Goal: Task Accomplishment & Management: Manage account settings

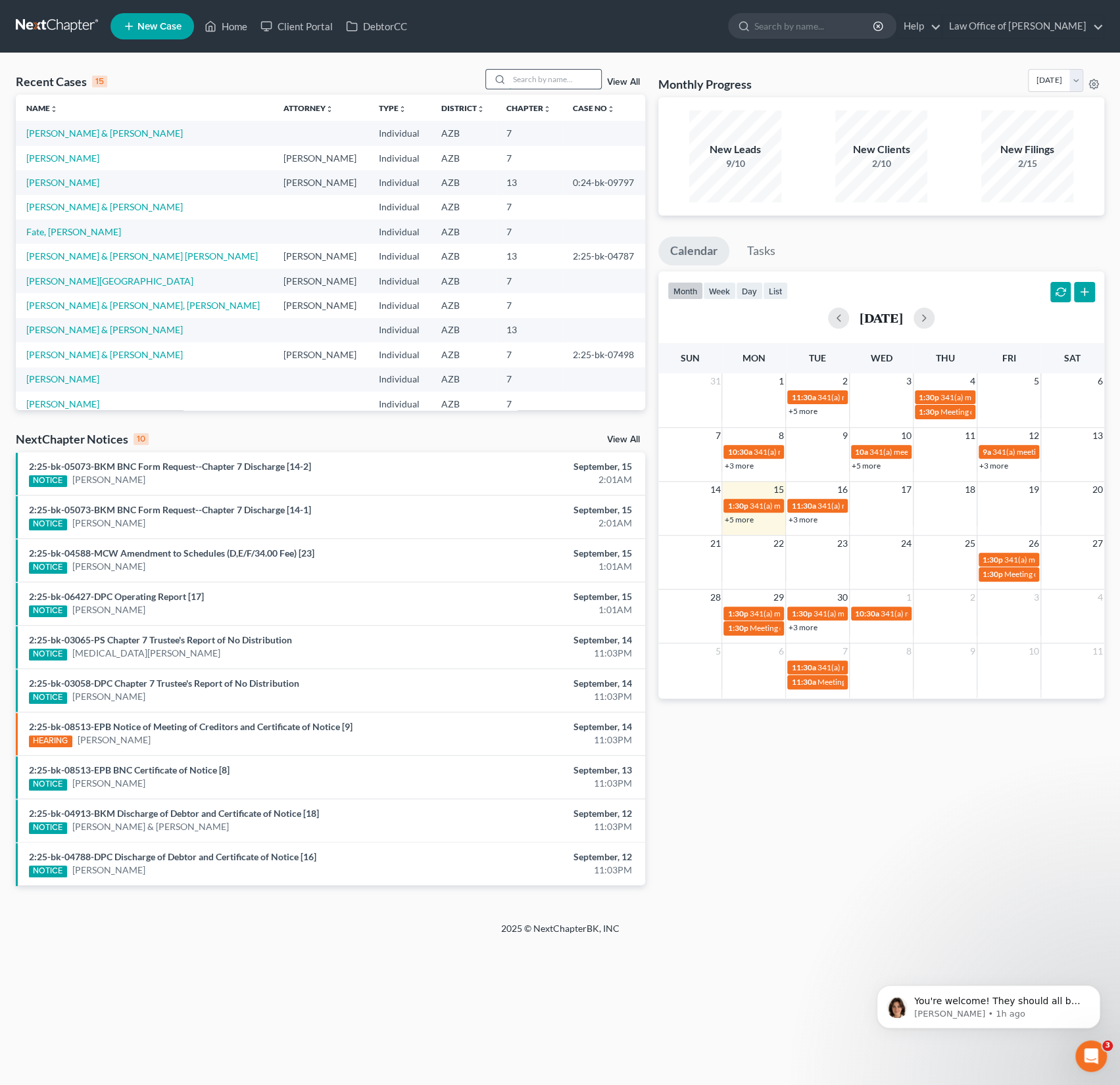
click at [550, 74] on input "search" at bounding box center [554, 79] width 92 height 19
type input "[PERSON_NAME]"
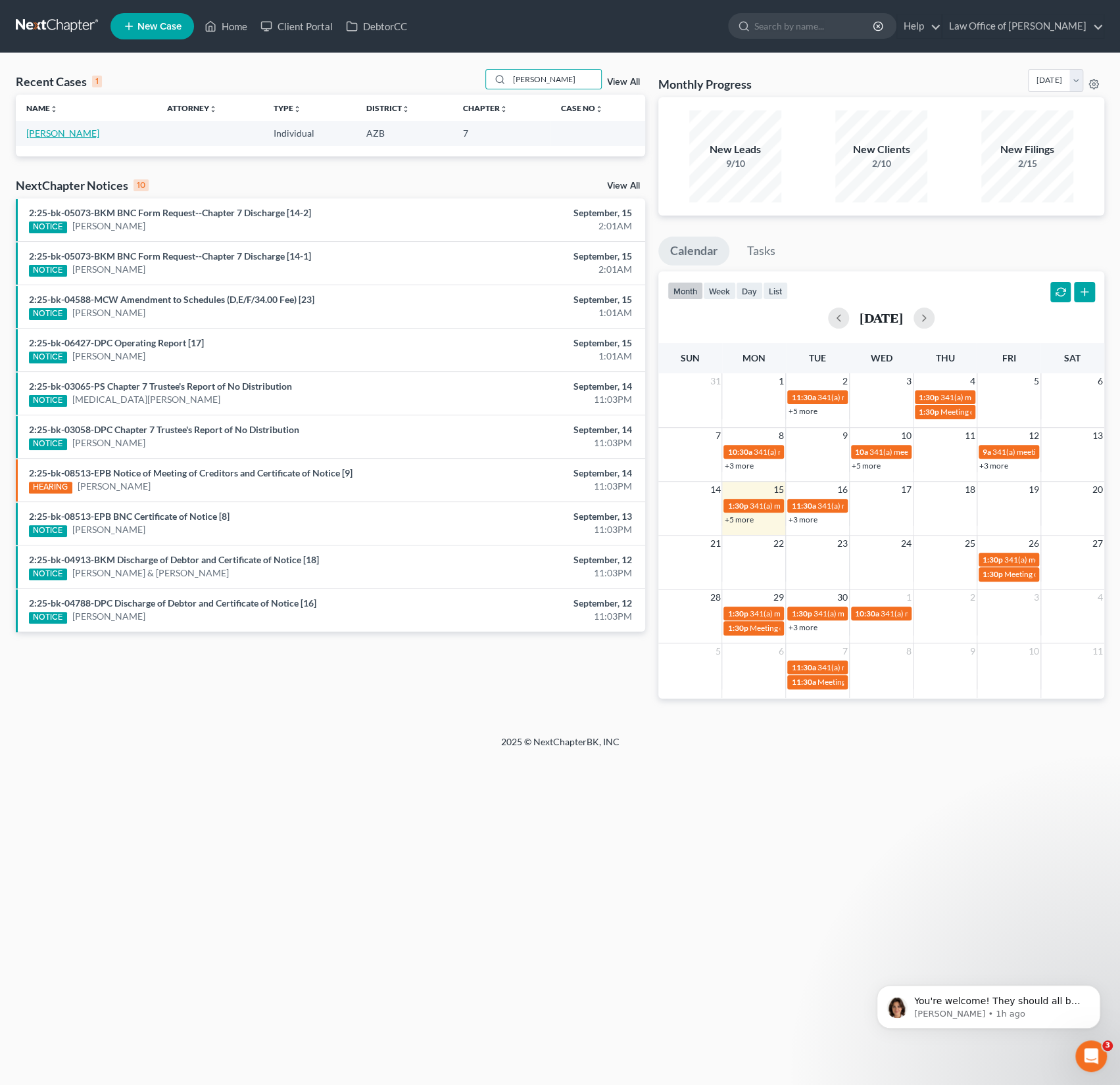
click at [42, 135] on link "[PERSON_NAME]" at bounding box center [63, 133] width 73 height 11
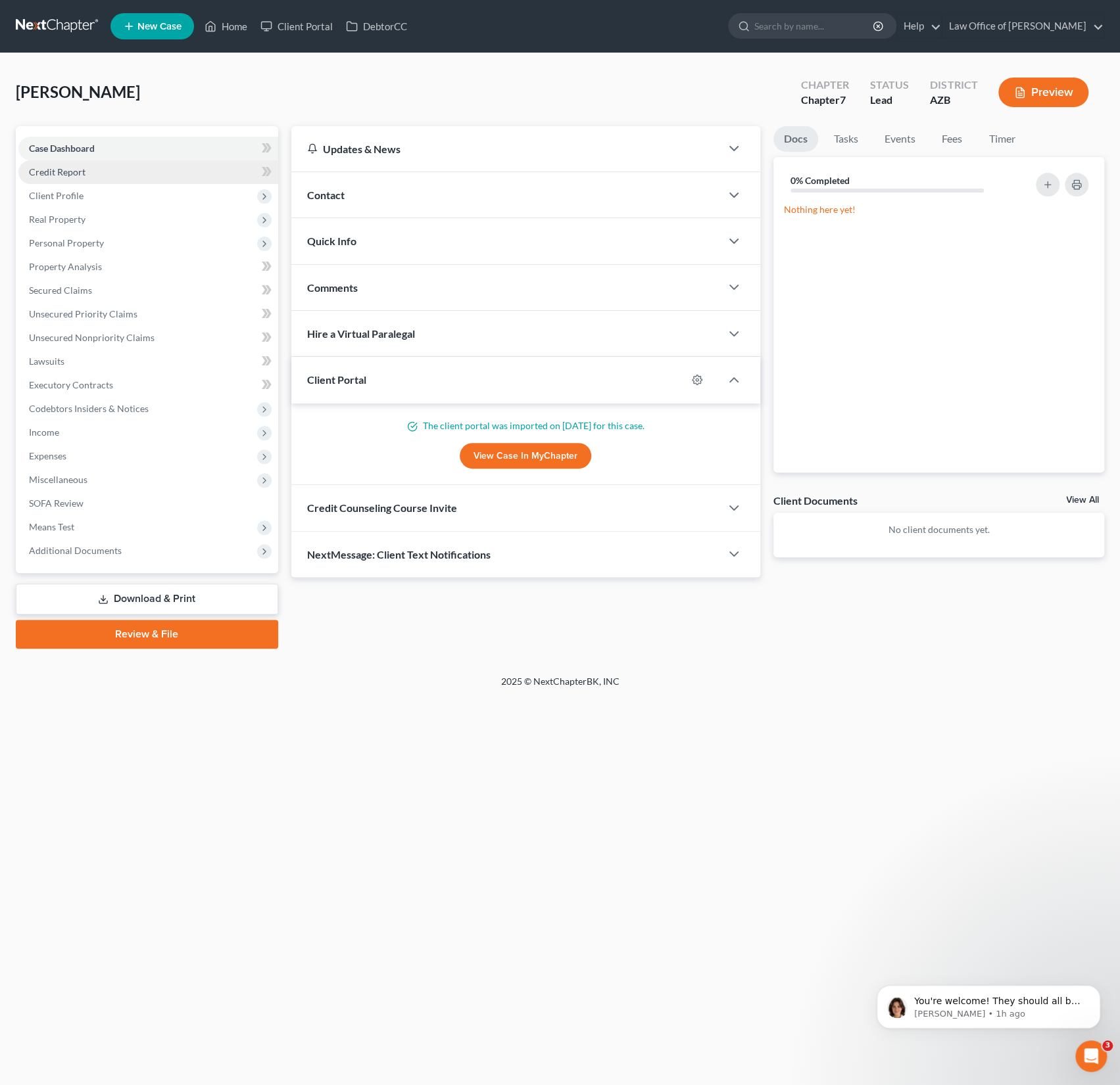
click at [85, 173] on link "Credit Report" at bounding box center [148, 172] width 259 height 23
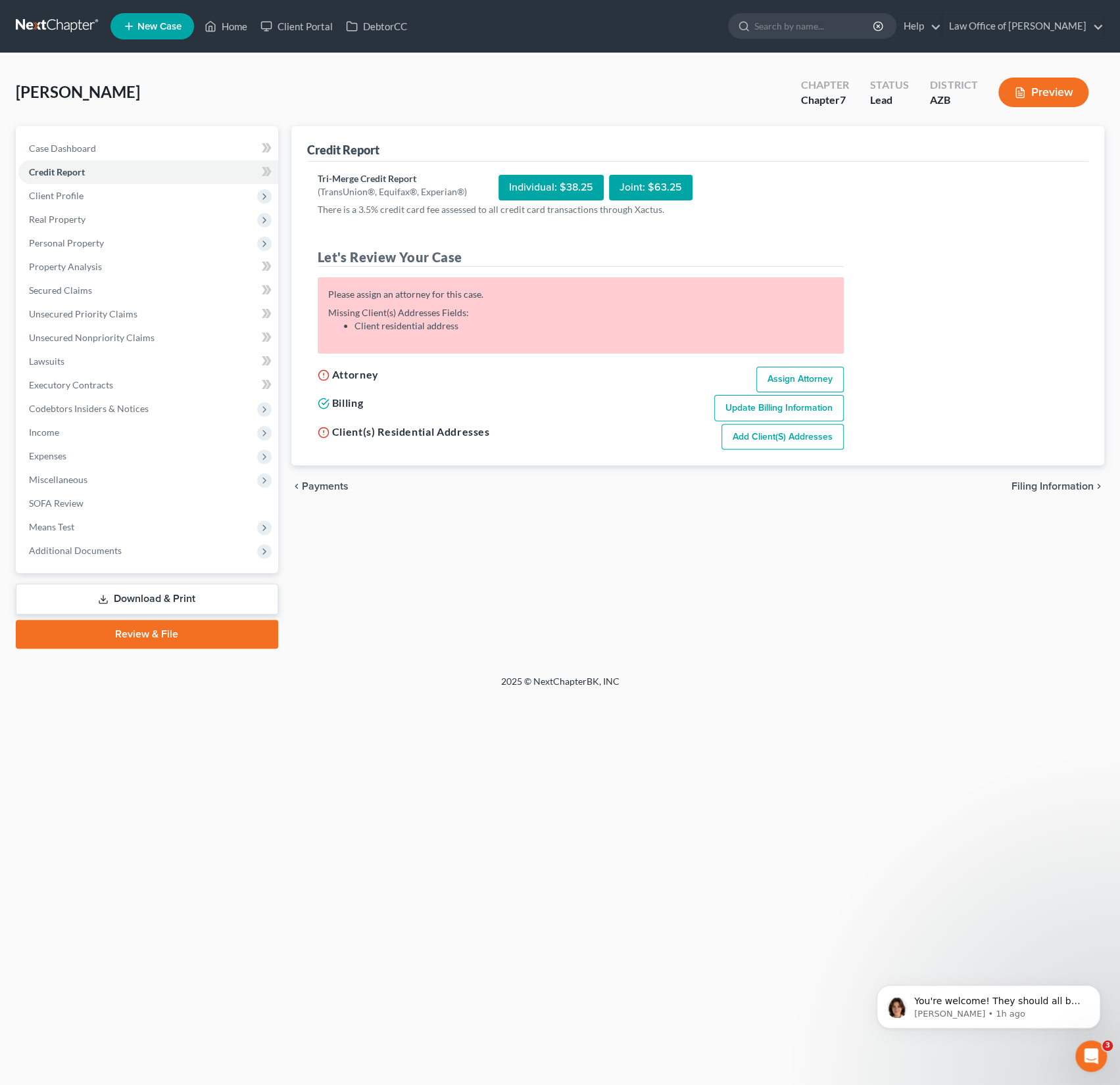
click at [776, 436] on link "Add Client(s) Addresses" at bounding box center [782, 437] width 122 height 26
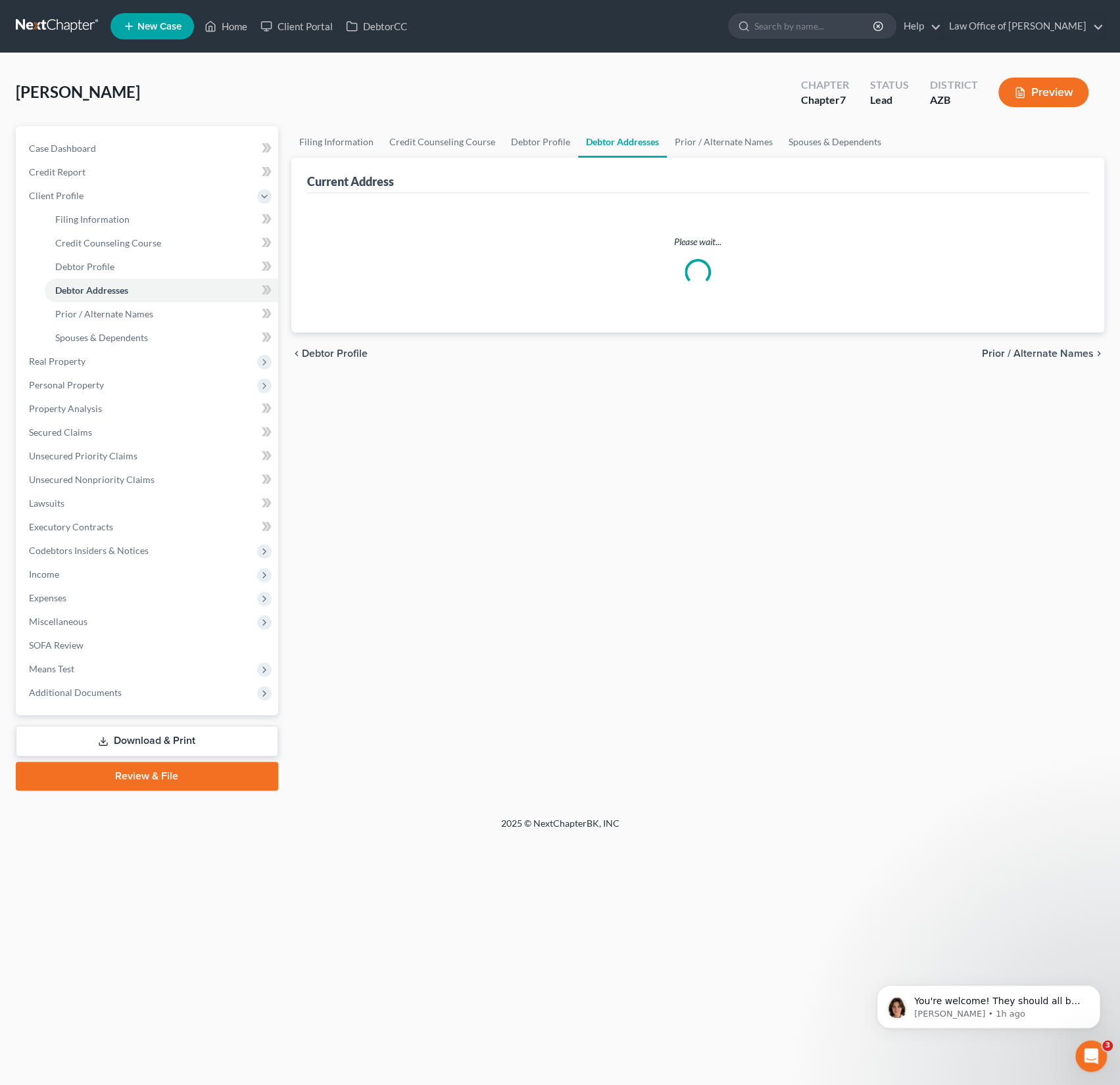
select select "0"
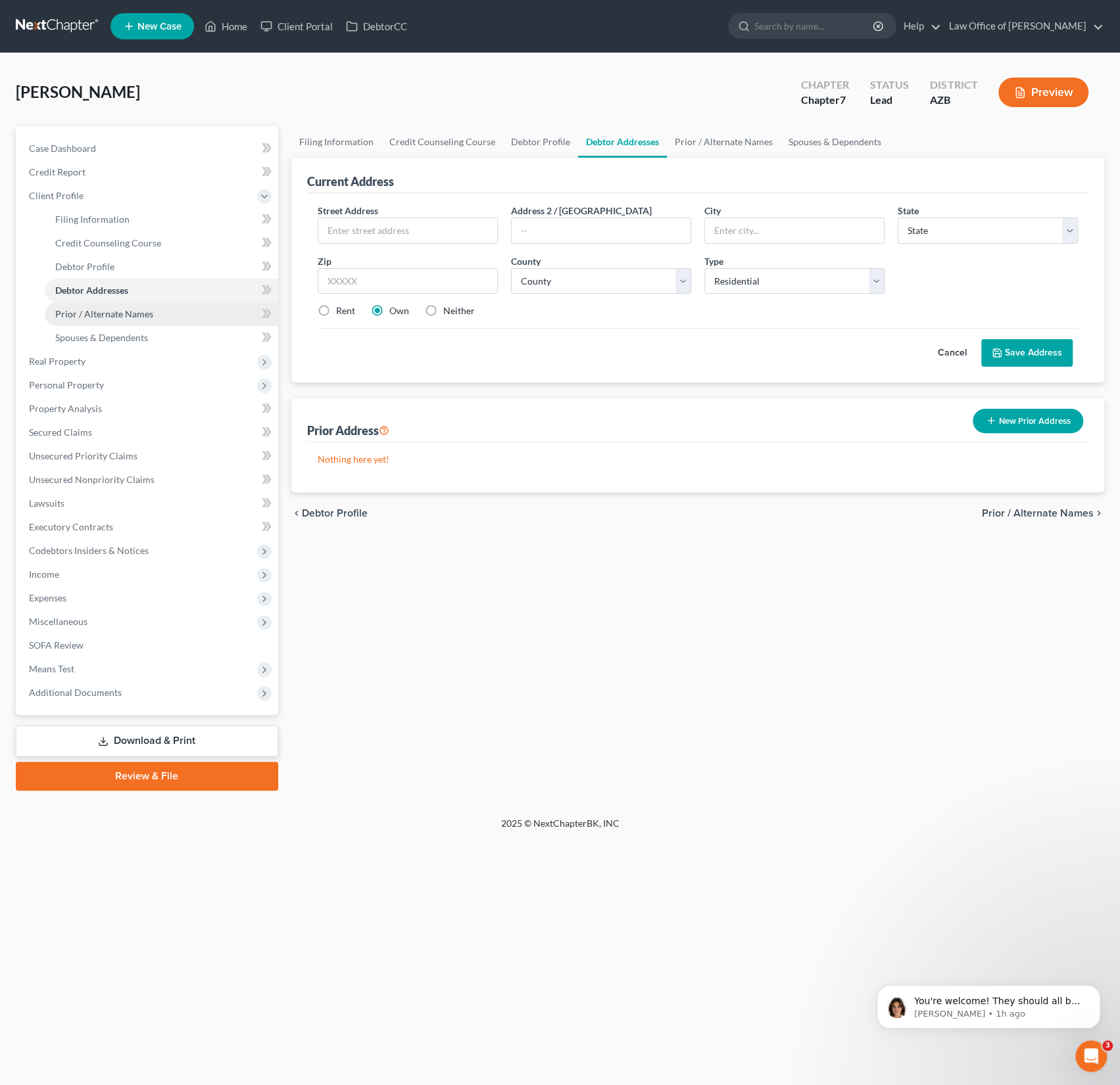
click at [91, 305] on link "Prior / Alternate Names" at bounding box center [161, 314] width 233 height 23
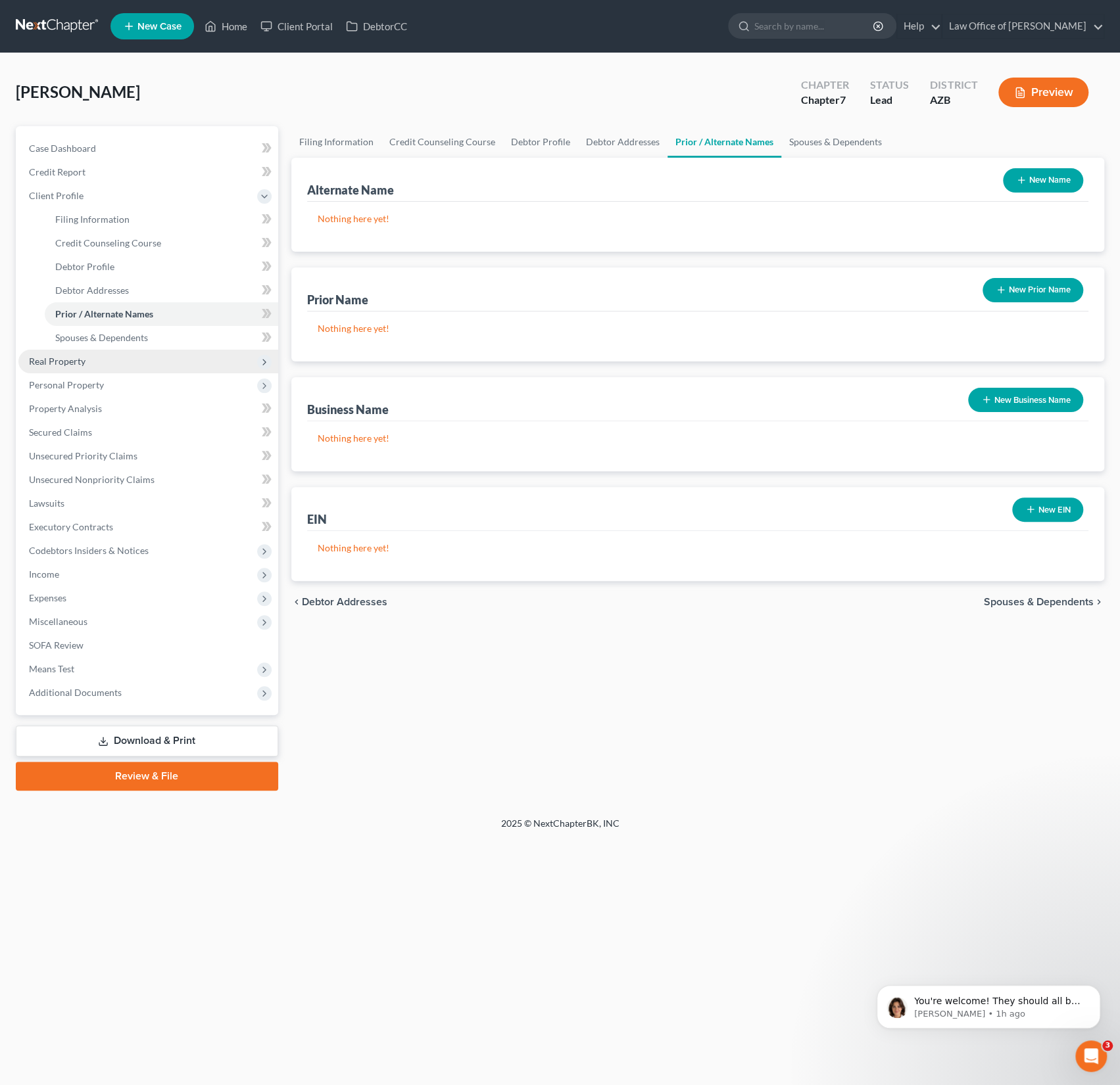
click at [90, 354] on span "Real Property" at bounding box center [148, 361] width 259 height 23
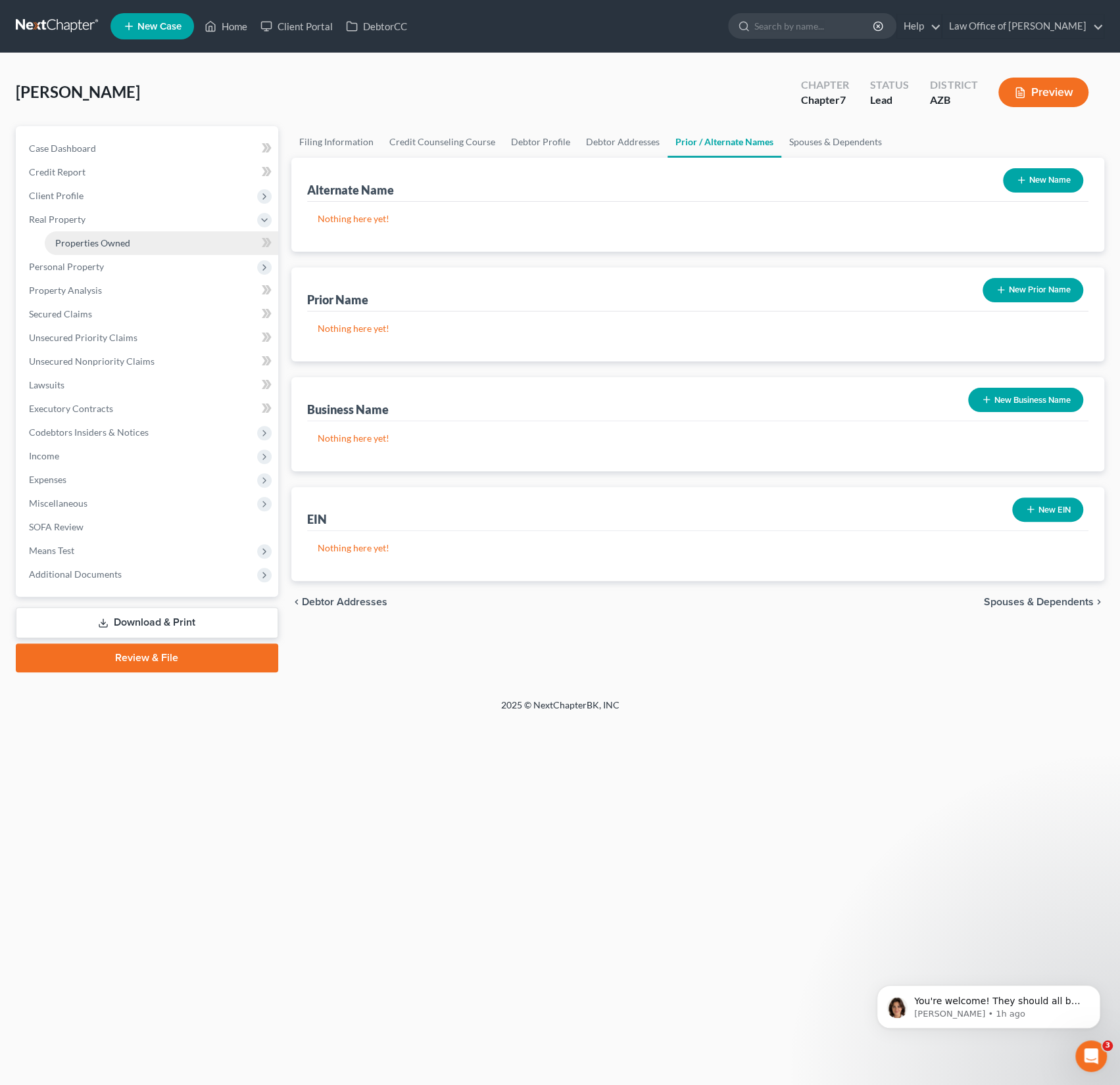
click at [81, 234] on link "Properties Owned" at bounding box center [161, 243] width 233 height 23
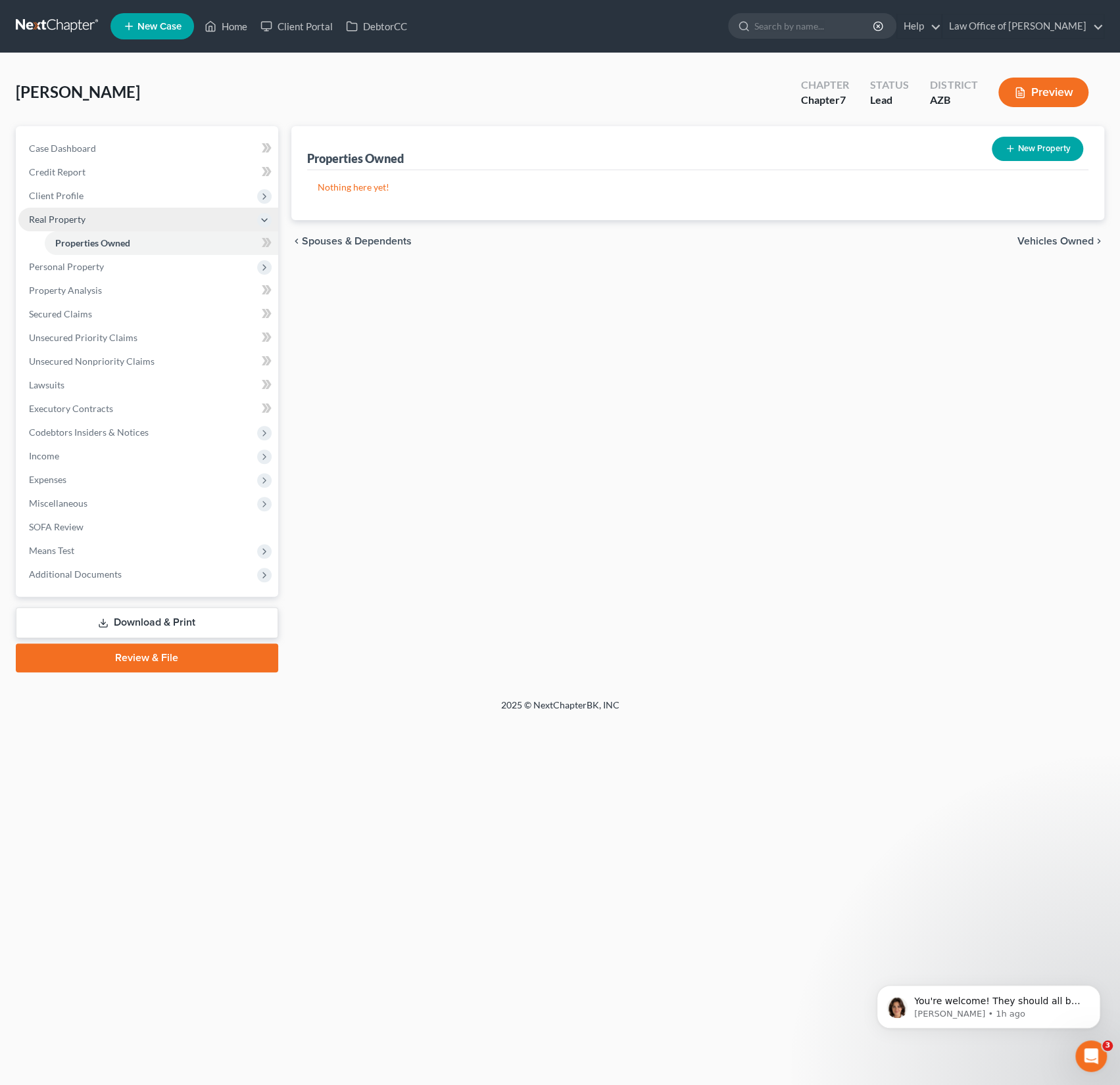
click at [77, 208] on span "Real Property" at bounding box center [148, 219] width 259 height 23
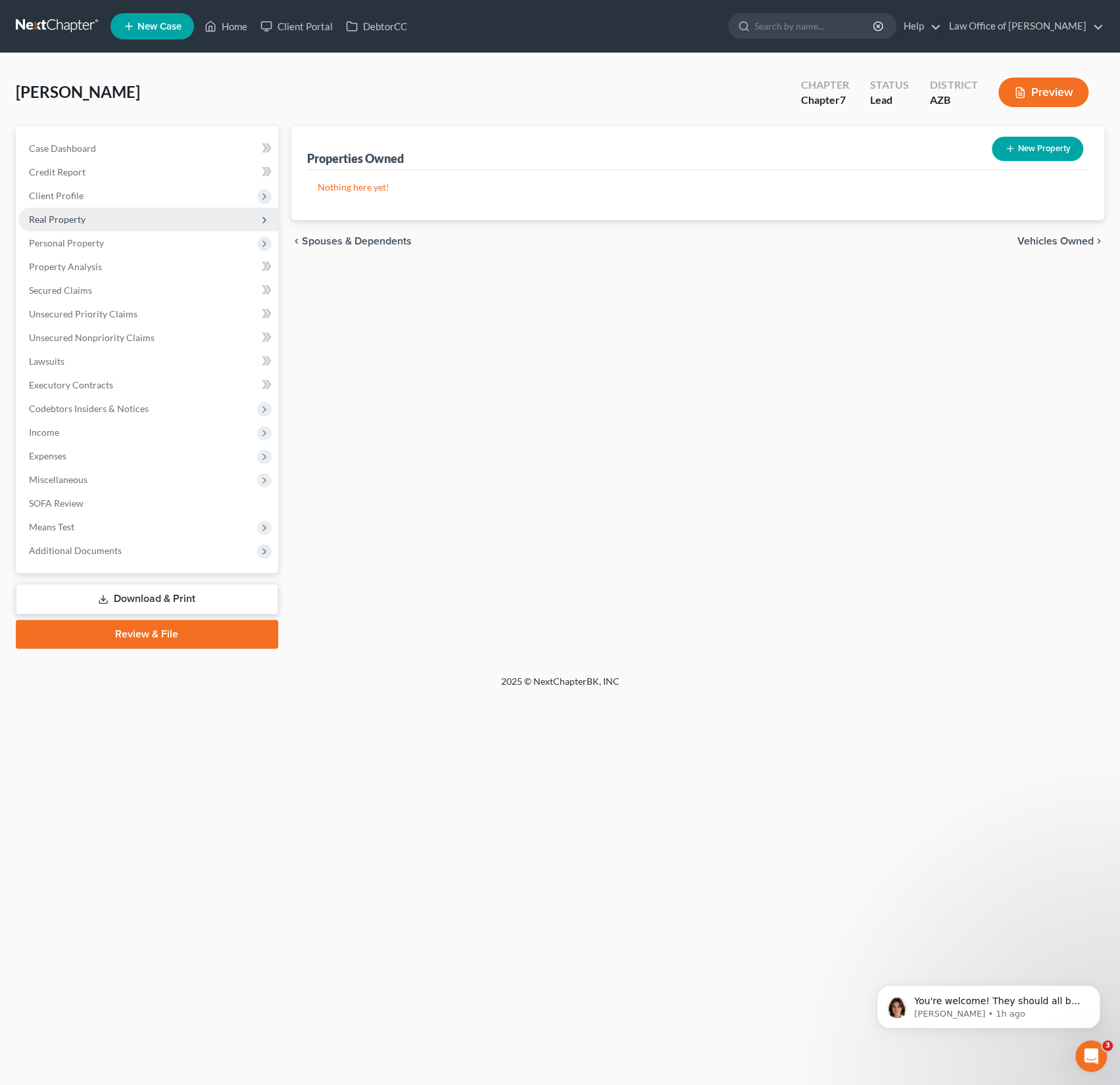
click at [79, 230] on span "Real Property" at bounding box center [148, 219] width 259 height 23
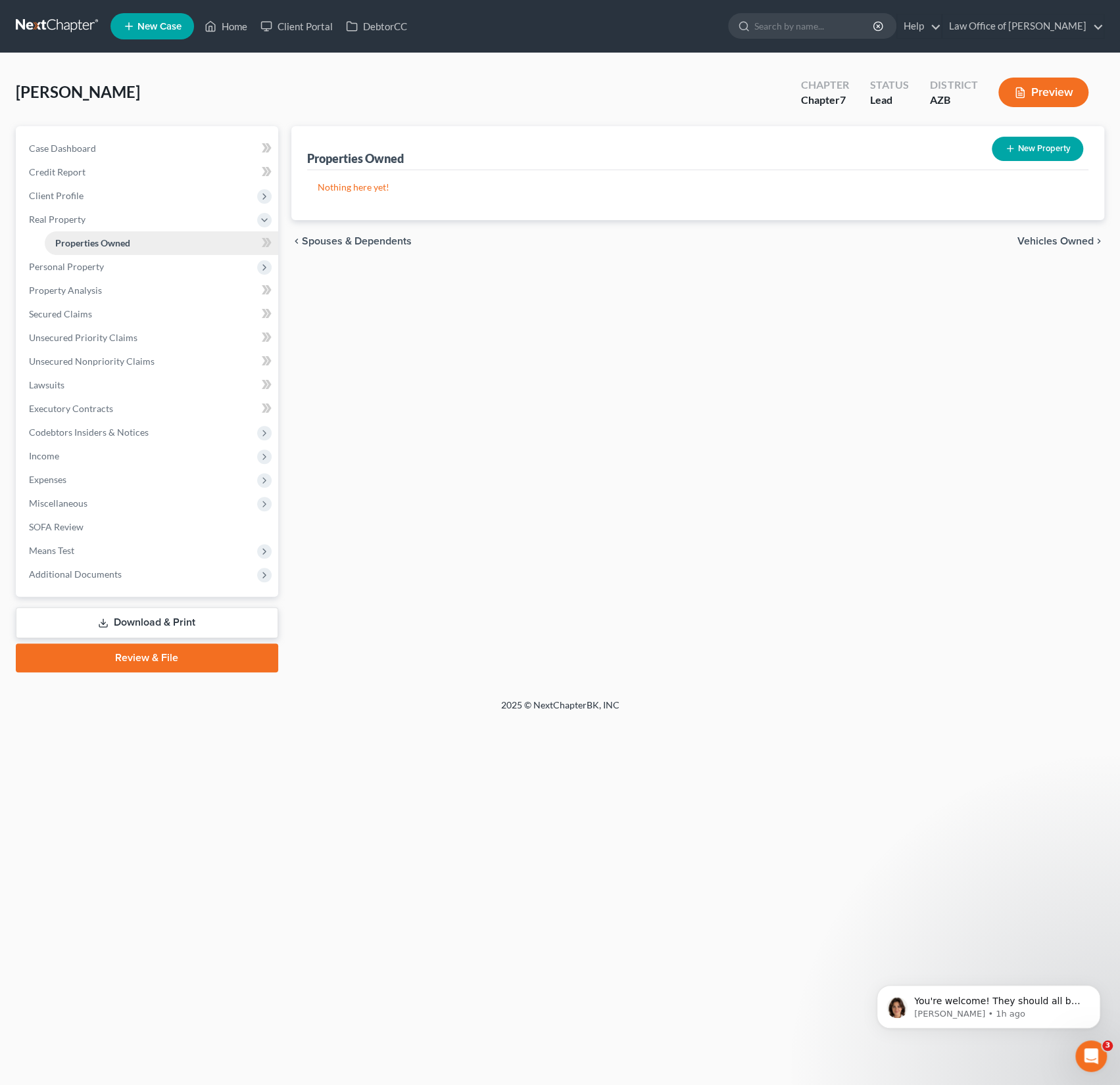
click at [79, 254] on link "Properties Owned" at bounding box center [161, 243] width 233 height 23
click at [79, 272] on span "Personal Property" at bounding box center [148, 267] width 259 height 23
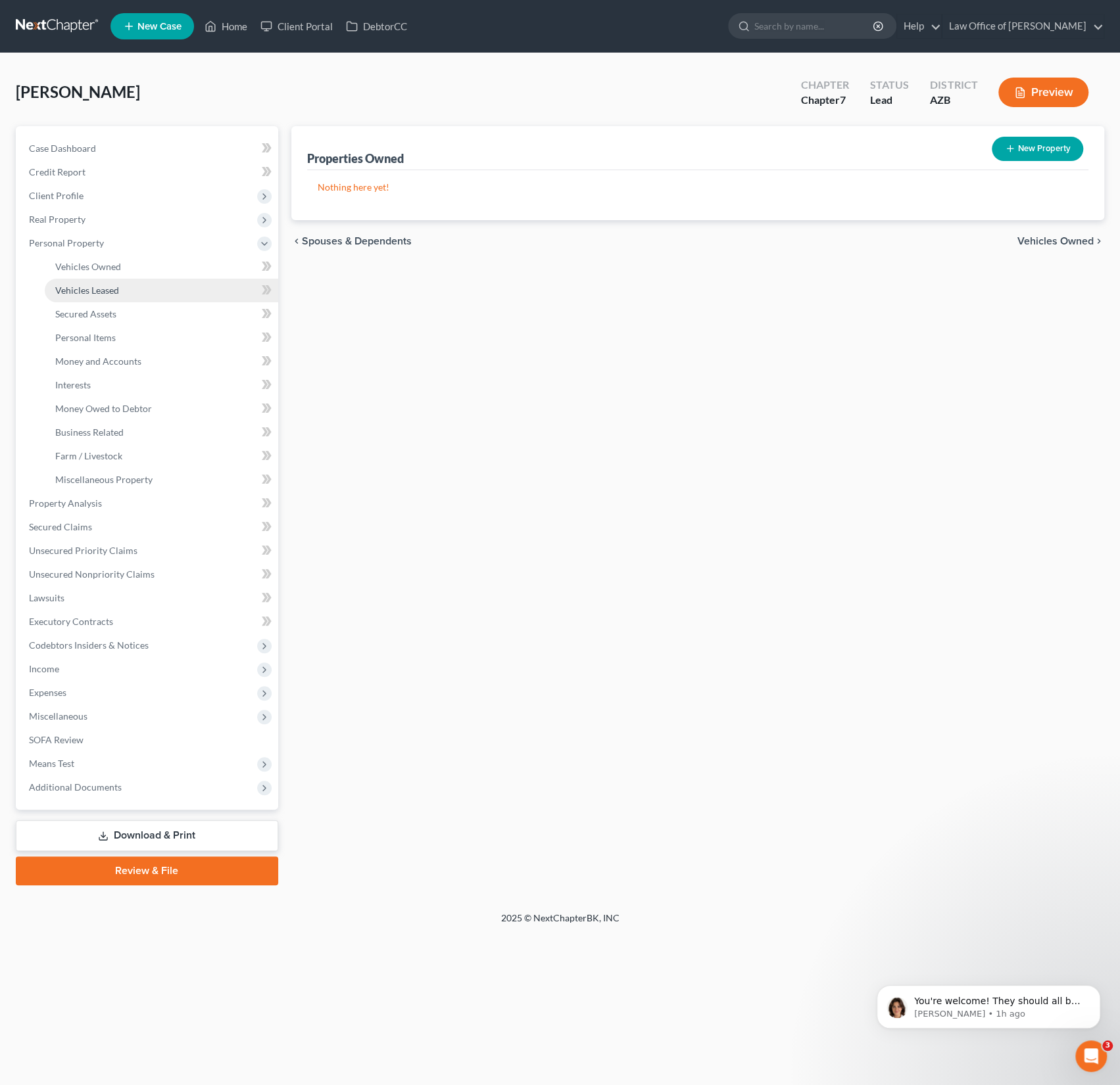
click at [101, 287] on span "Vehicles Leased" at bounding box center [87, 290] width 63 height 11
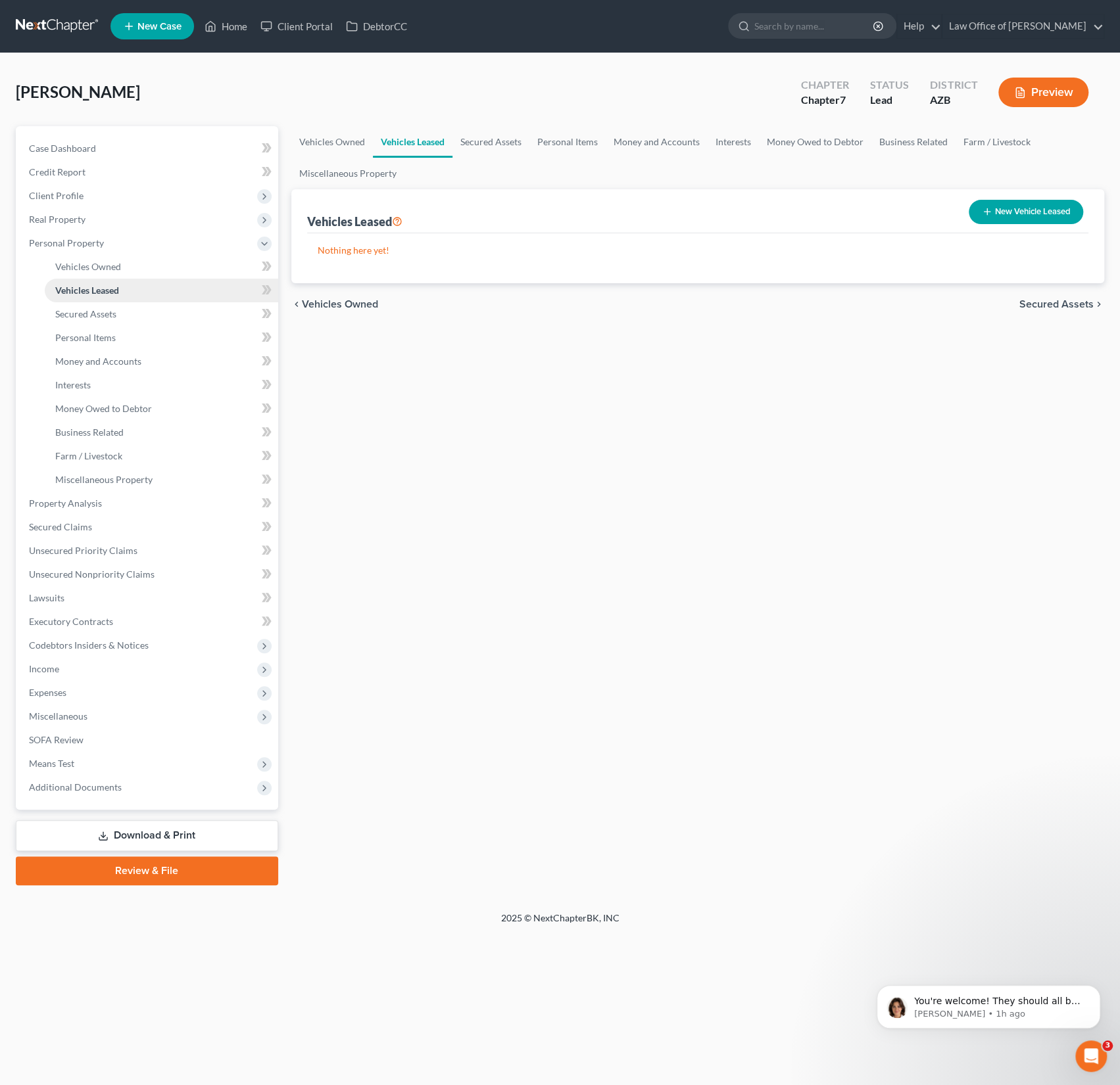
click at [101, 301] on link "Vehicles Leased" at bounding box center [161, 290] width 233 height 23
click at [97, 321] on link "Secured Assets" at bounding box center [161, 314] width 233 height 23
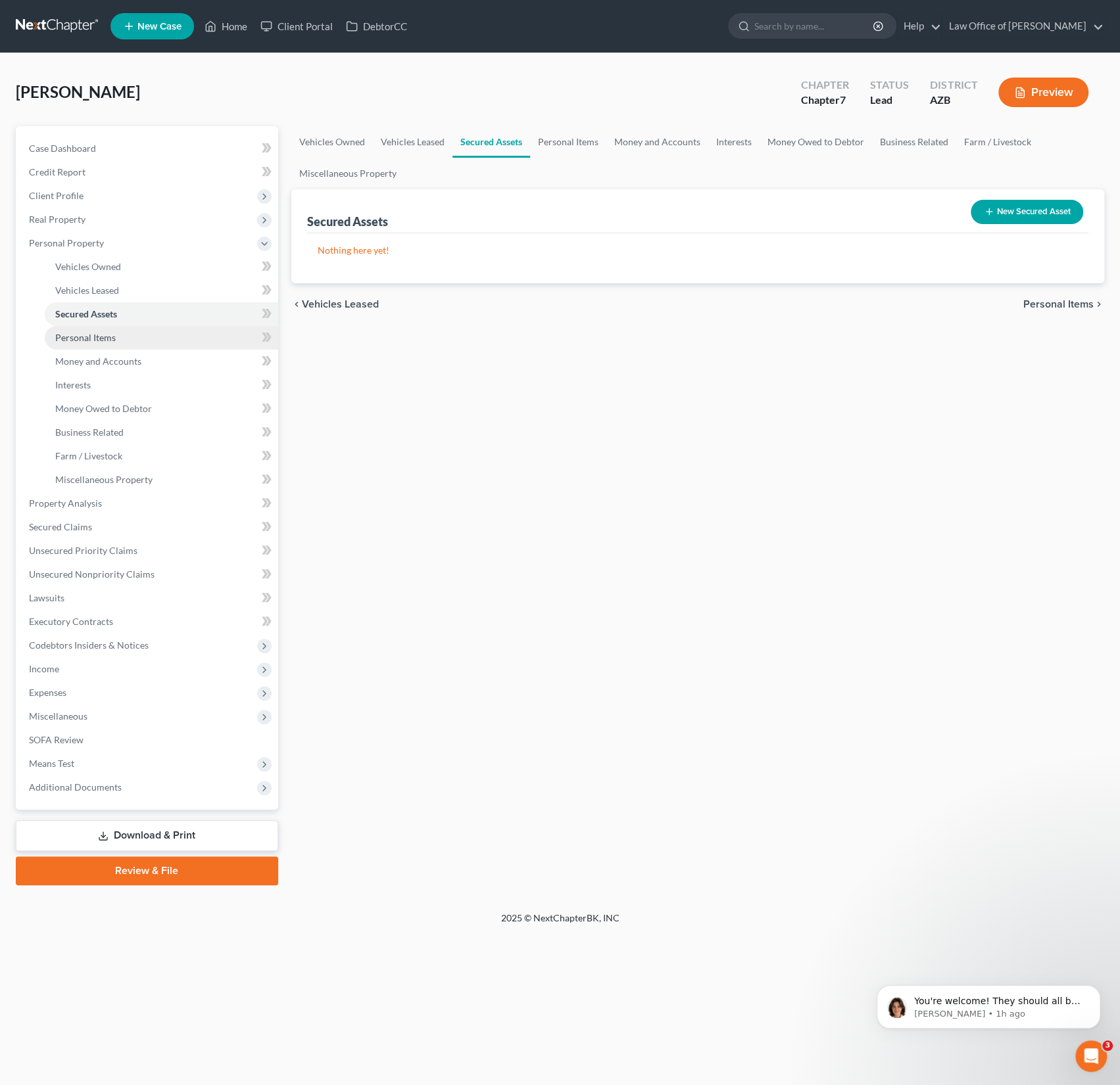
click at [93, 346] on link "Personal Items" at bounding box center [161, 338] width 233 height 23
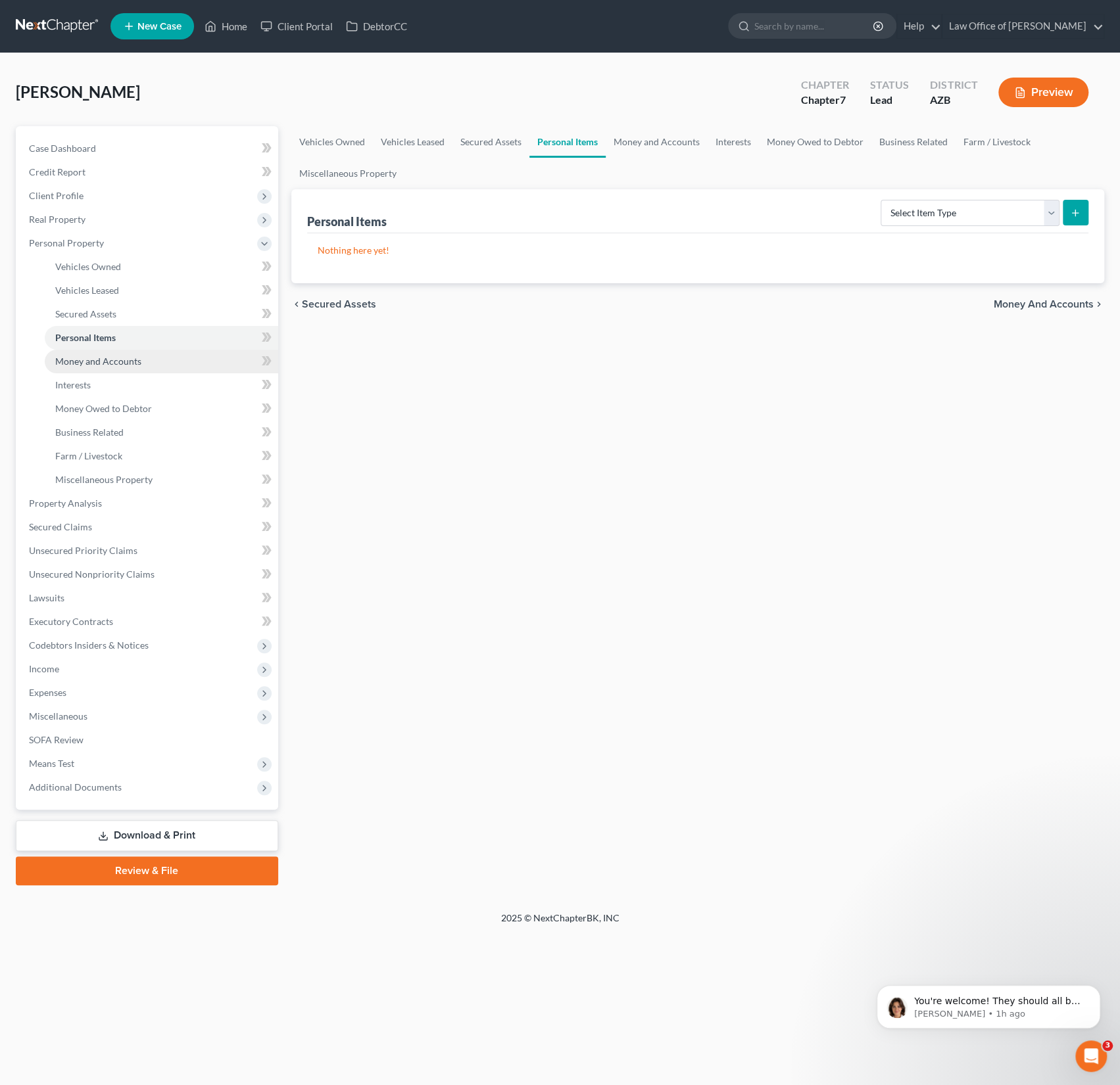
click at [95, 360] on span "Money and Accounts" at bounding box center [98, 361] width 86 height 11
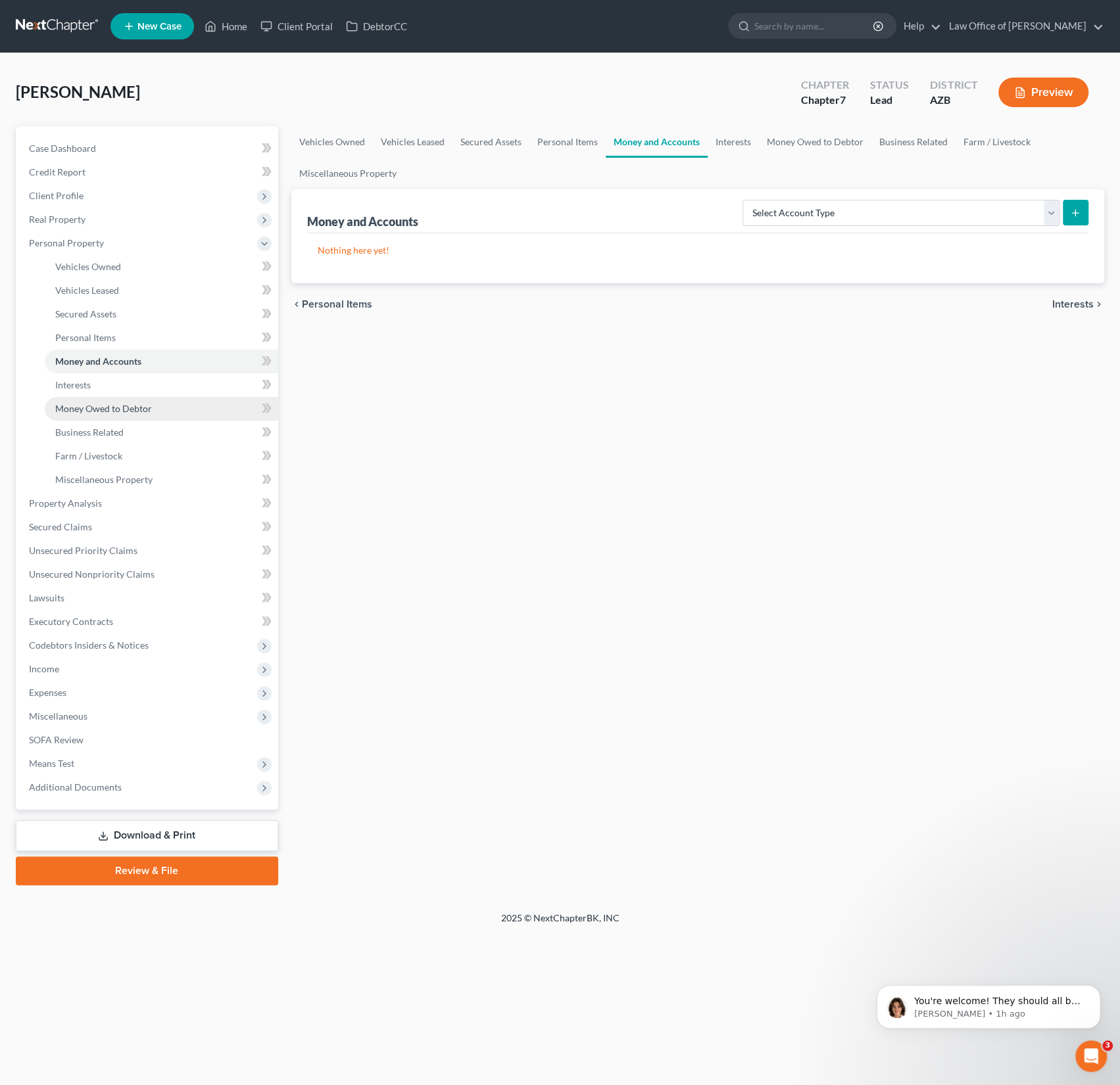
click at [94, 406] on span "Money Owed to Debtor" at bounding box center [104, 408] width 97 height 11
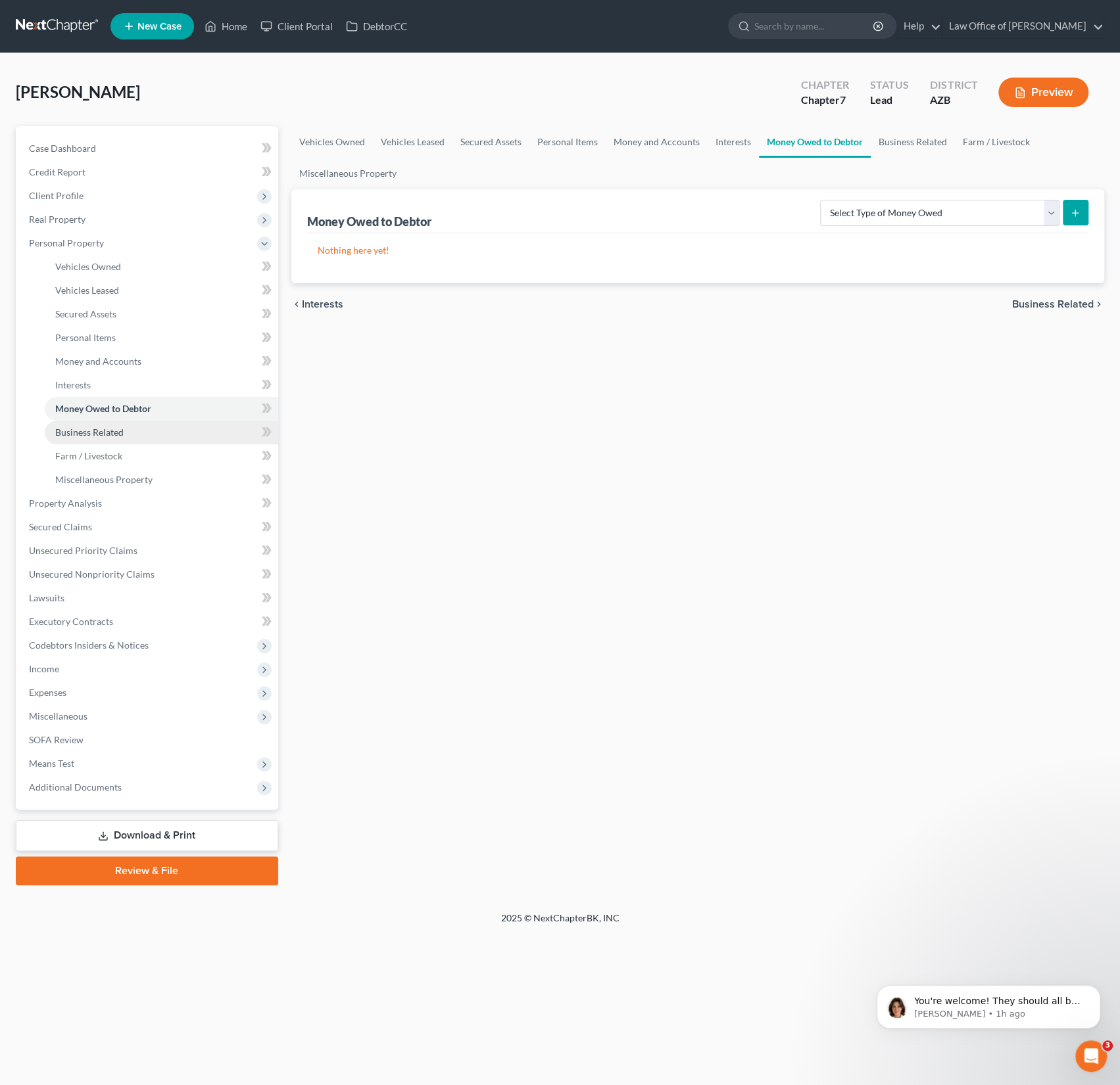
click at [94, 431] on span "Business Related" at bounding box center [89, 432] width 68 height 11
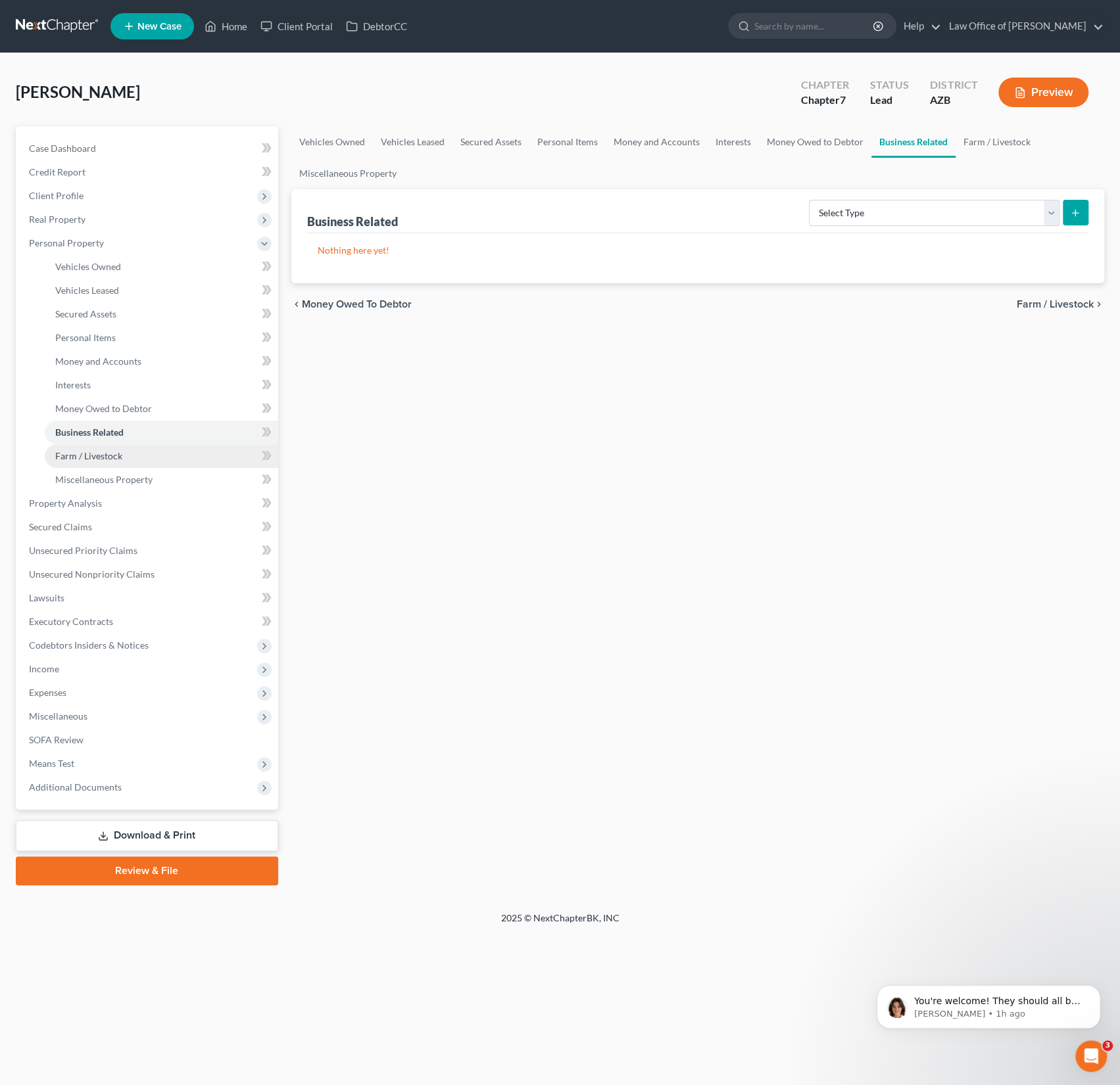
click at [94, 452] on span "Farm / Livestock" at bounding box center [88, 456] width 67 height 11
click at [103, 476] on span "Miscellaneous Property" at bounding box center [104, 479] width 97 height 11
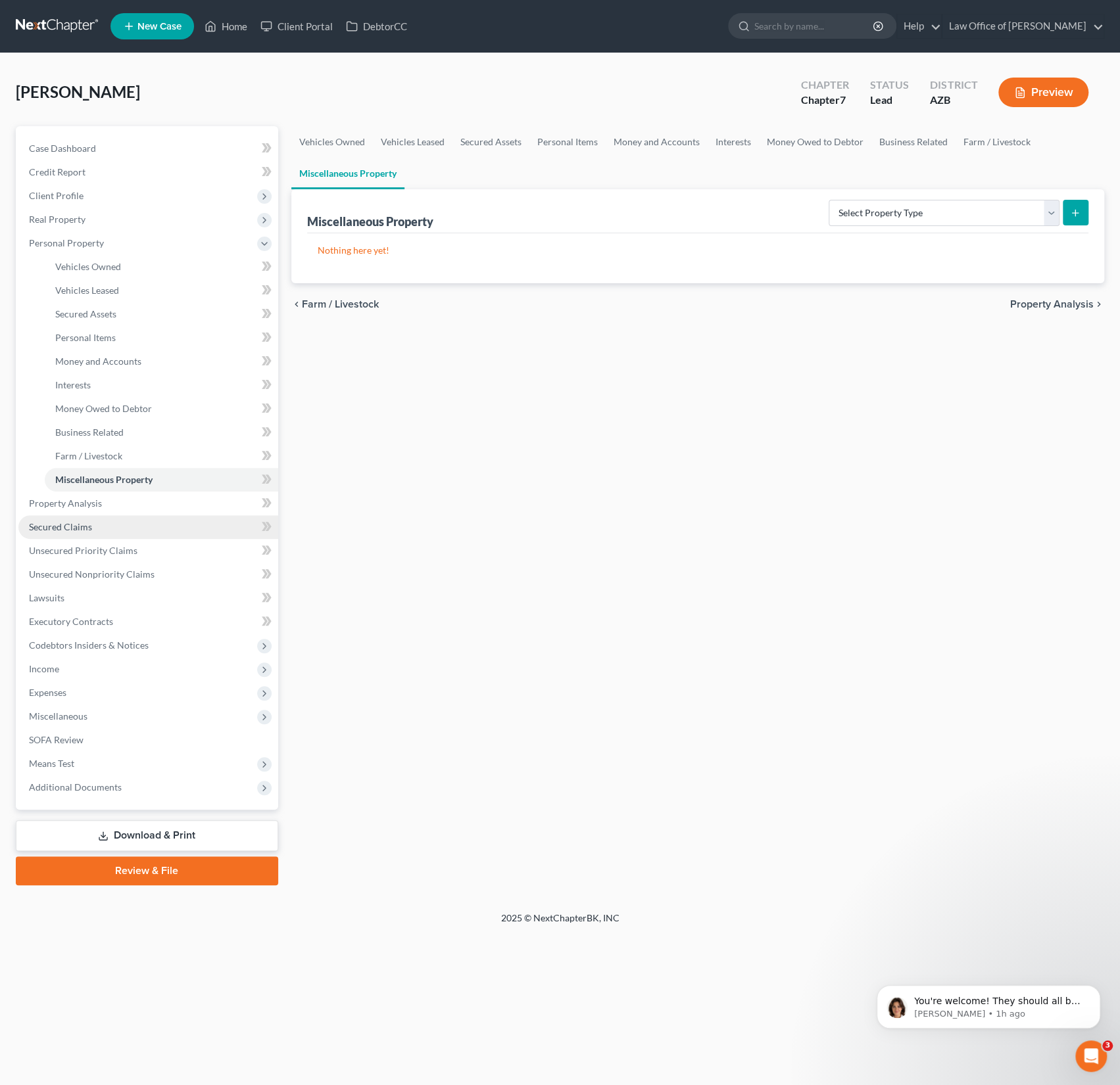
click at [85, 519] on link "Secured Claims" at bounding box center [148, 527] width 259 height 23
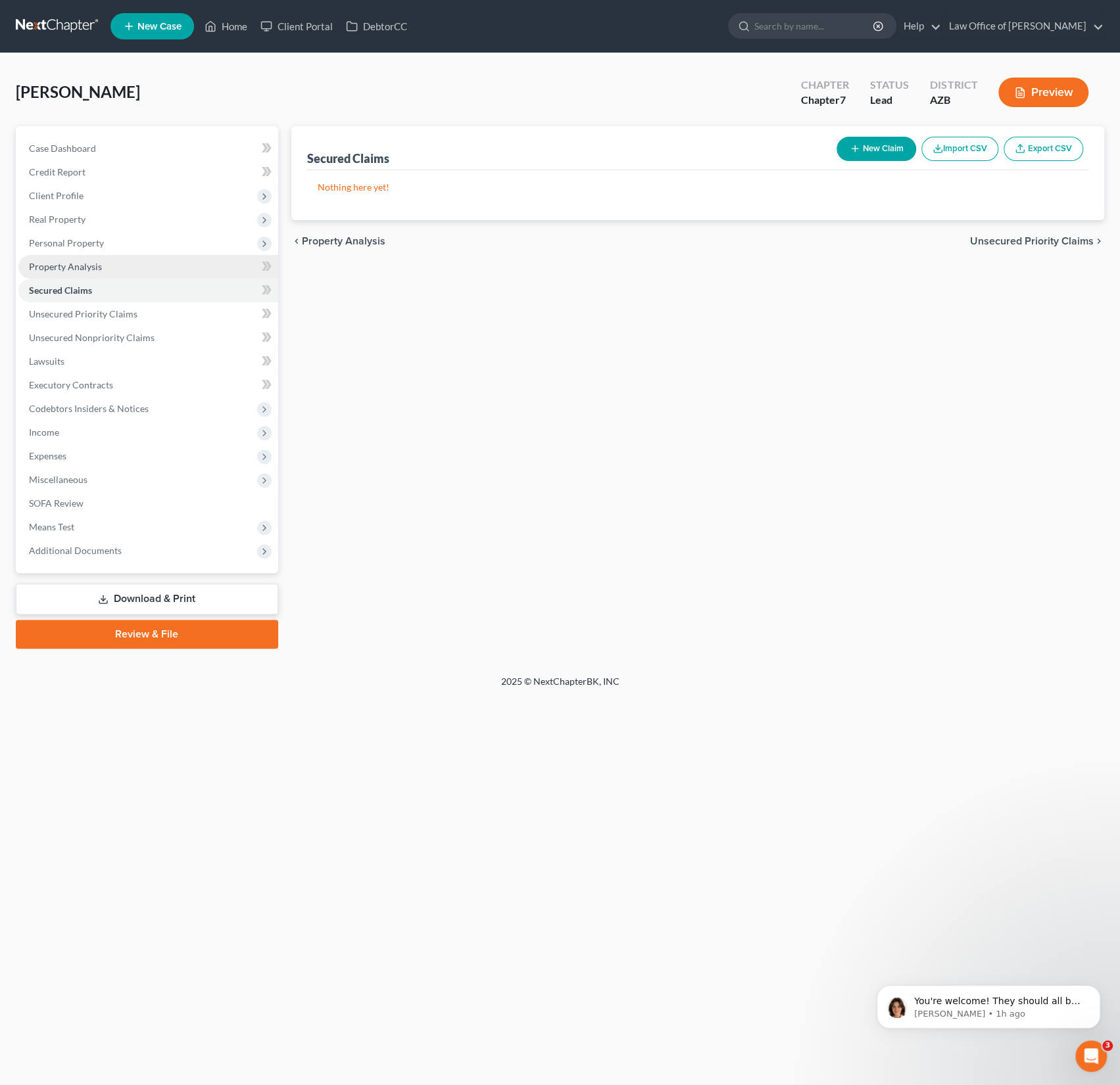
click at [71, 263] on span "Property Analysis" at bounding box center [66, 266] width 73 height 11
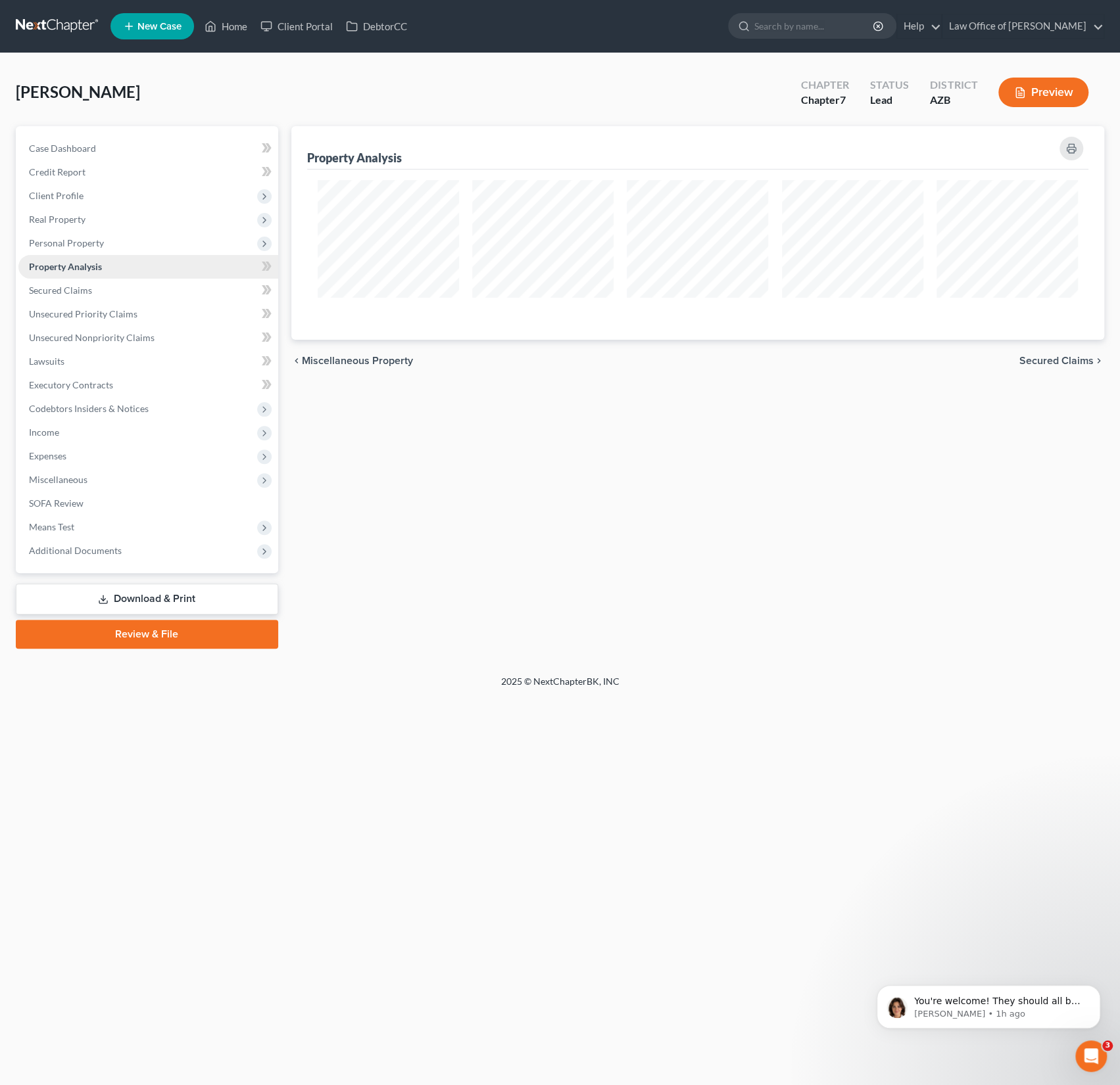
scroll to position [213, 813]
click at [74, 294] on span "Secured Claims" at bounding box center [60, 290] width 63 height 11
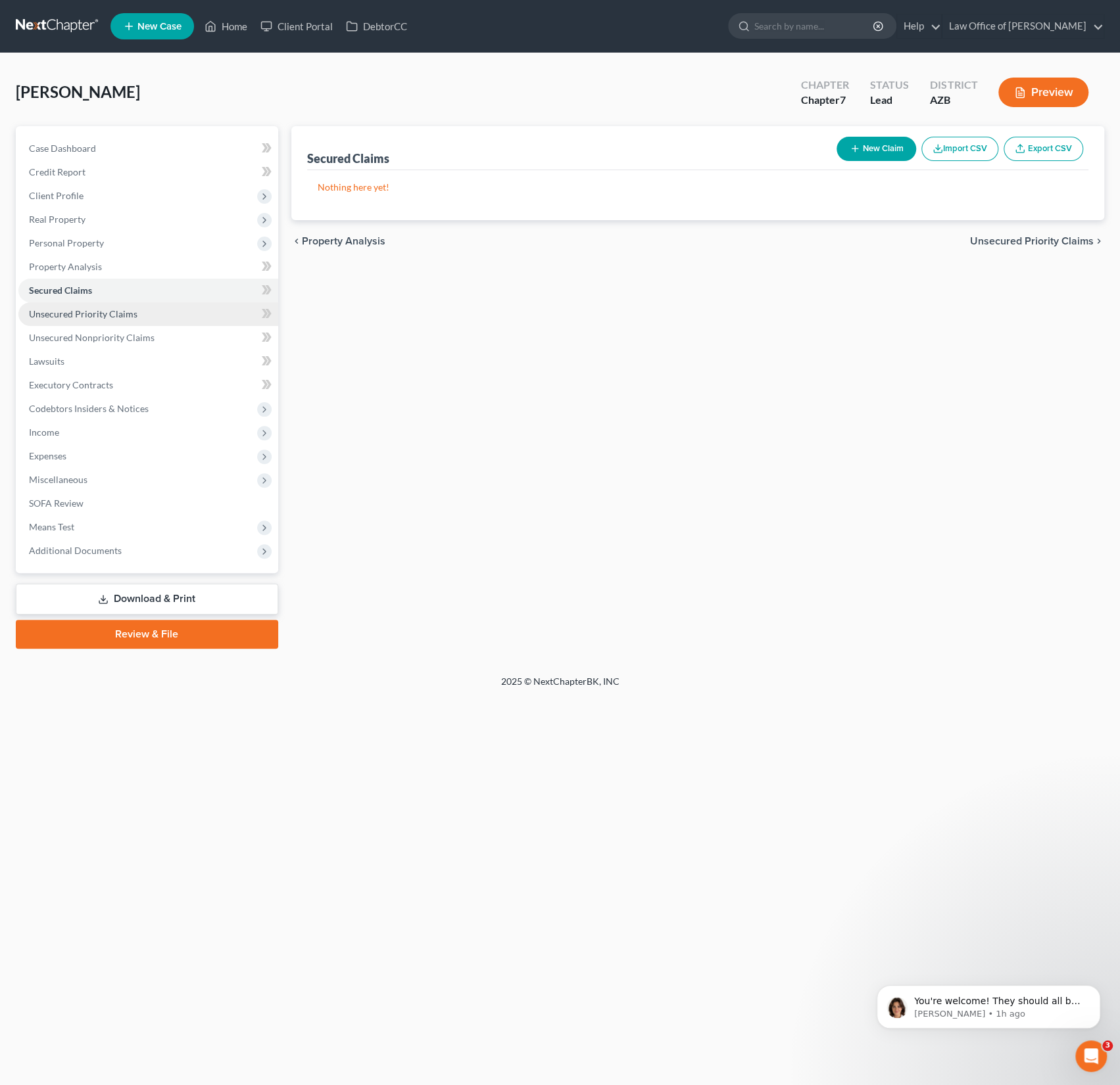
click at [73, 306] on link "Unsecured Priority Claims" at bounding box center [148, 314] width 259 height 23
click at [80, 330] on link "Unsecured Nonpriority Claims" at bounding box center [148, 338] width 259 height 23
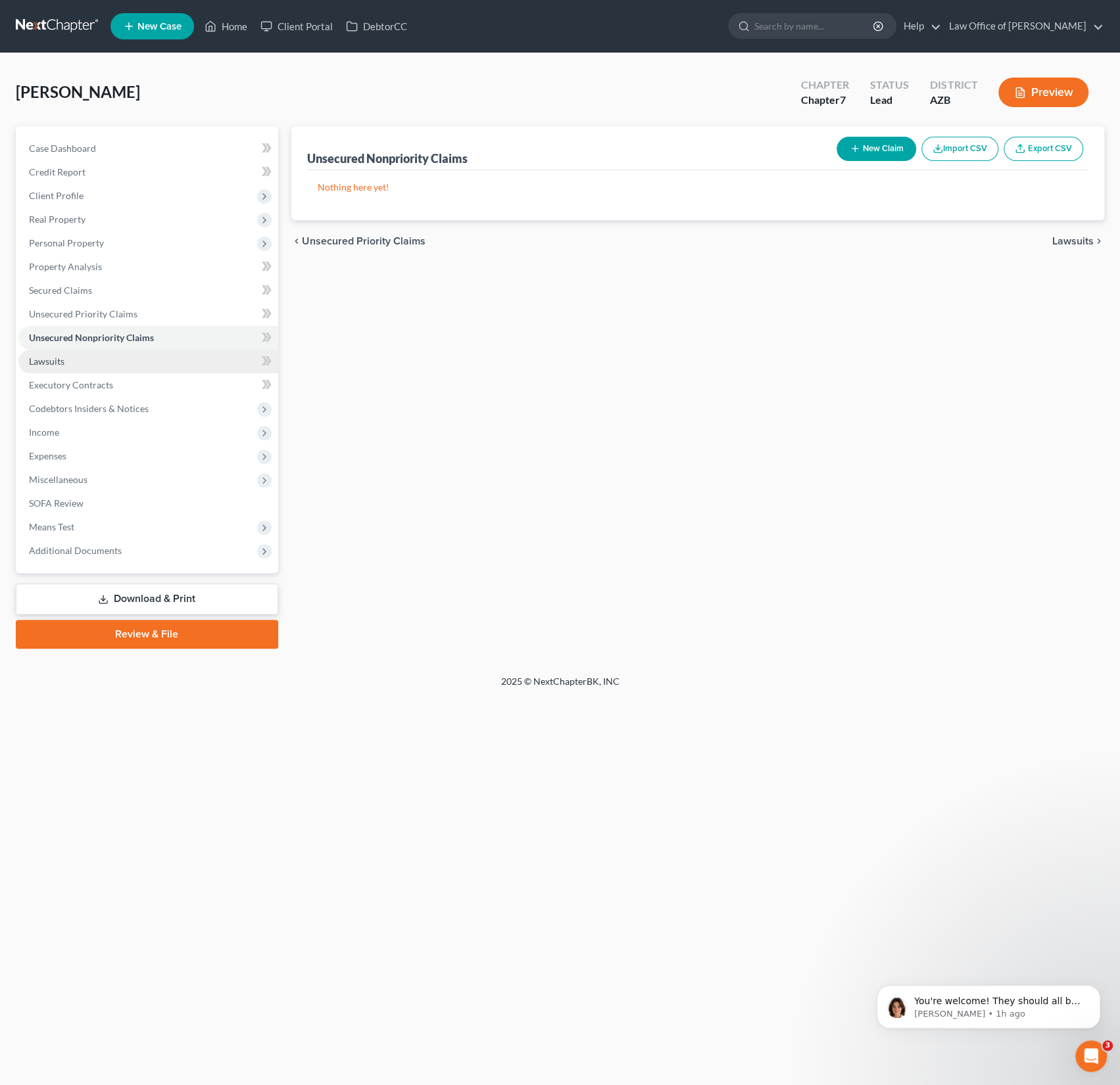
click at [77, 350] on link "Lawsuits" at bounding box center [148, 361] width 259 height 23
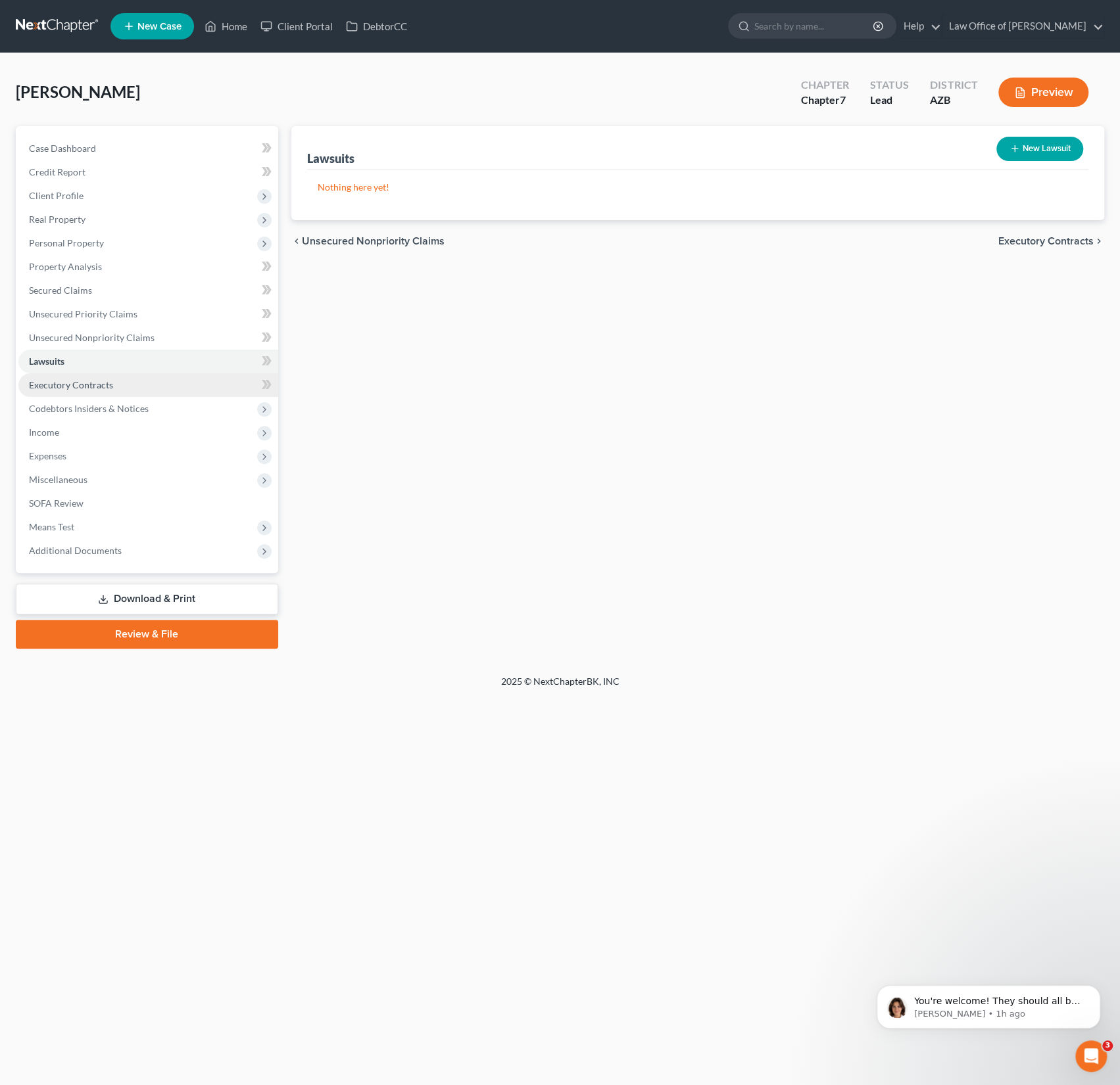
click at [72, 395] on link "Executory Contracts" at bounding box center [148, 385] width 259 height 23
click at [75, 410] on span "Codebtors Insiders & Notices" at bounding box center [88, 408] width 119 height 11
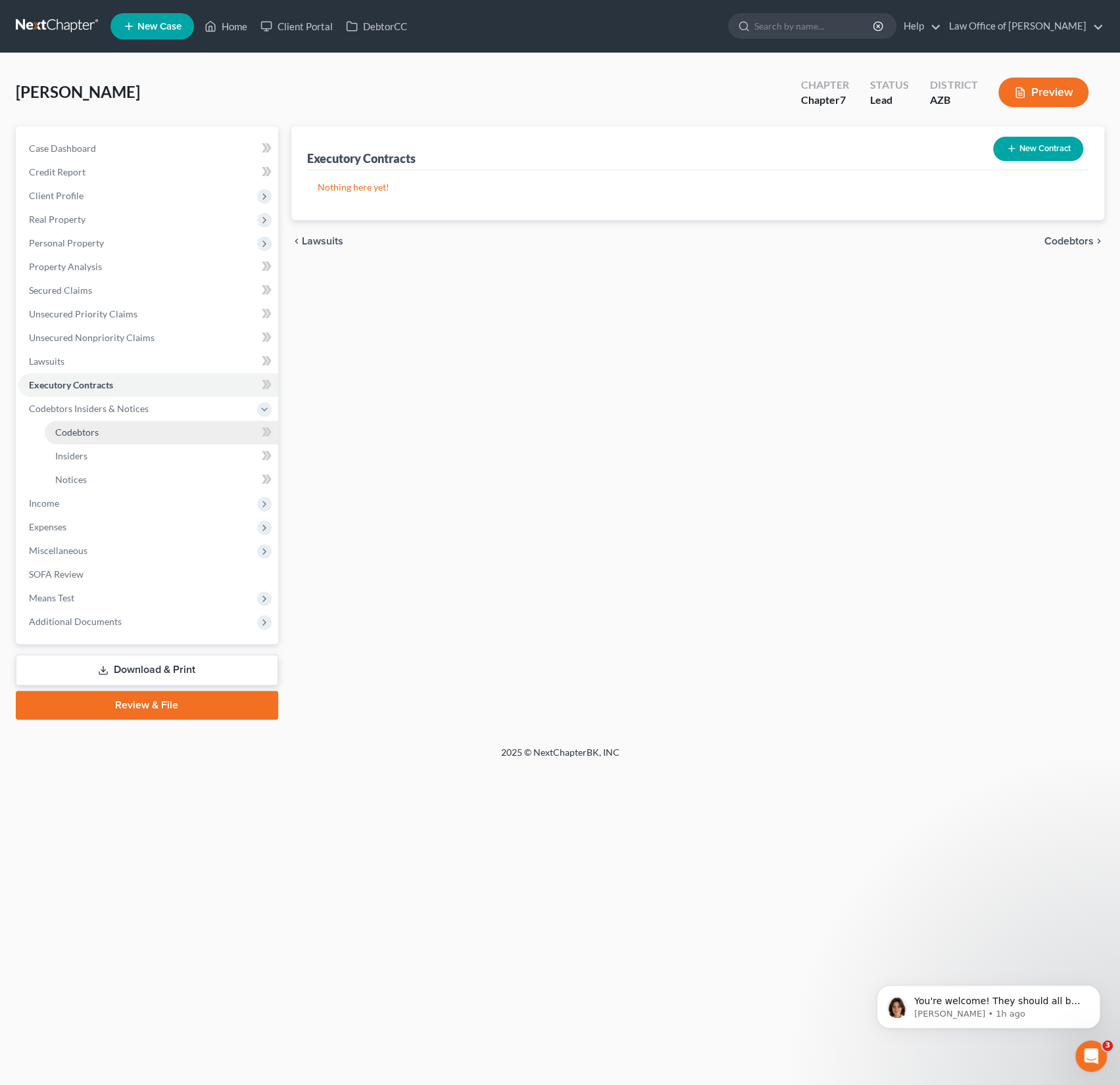
click at [70, 430] on span "Codebtors" at bounding box center [77, 432] width 43 height 11
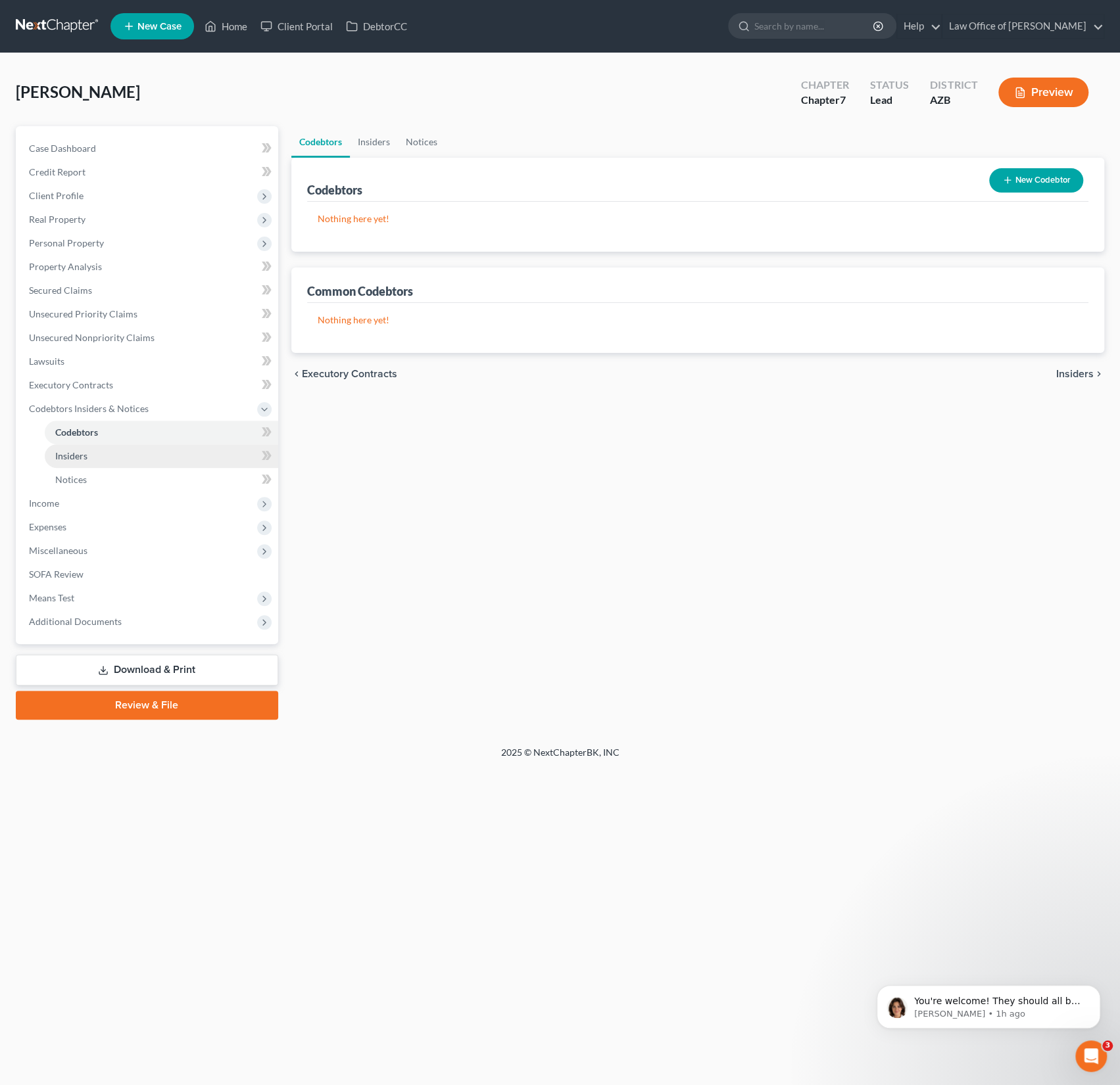
click at [63, 453] on span "Insiders" at bounding box center [71, 456] width 32 height 11
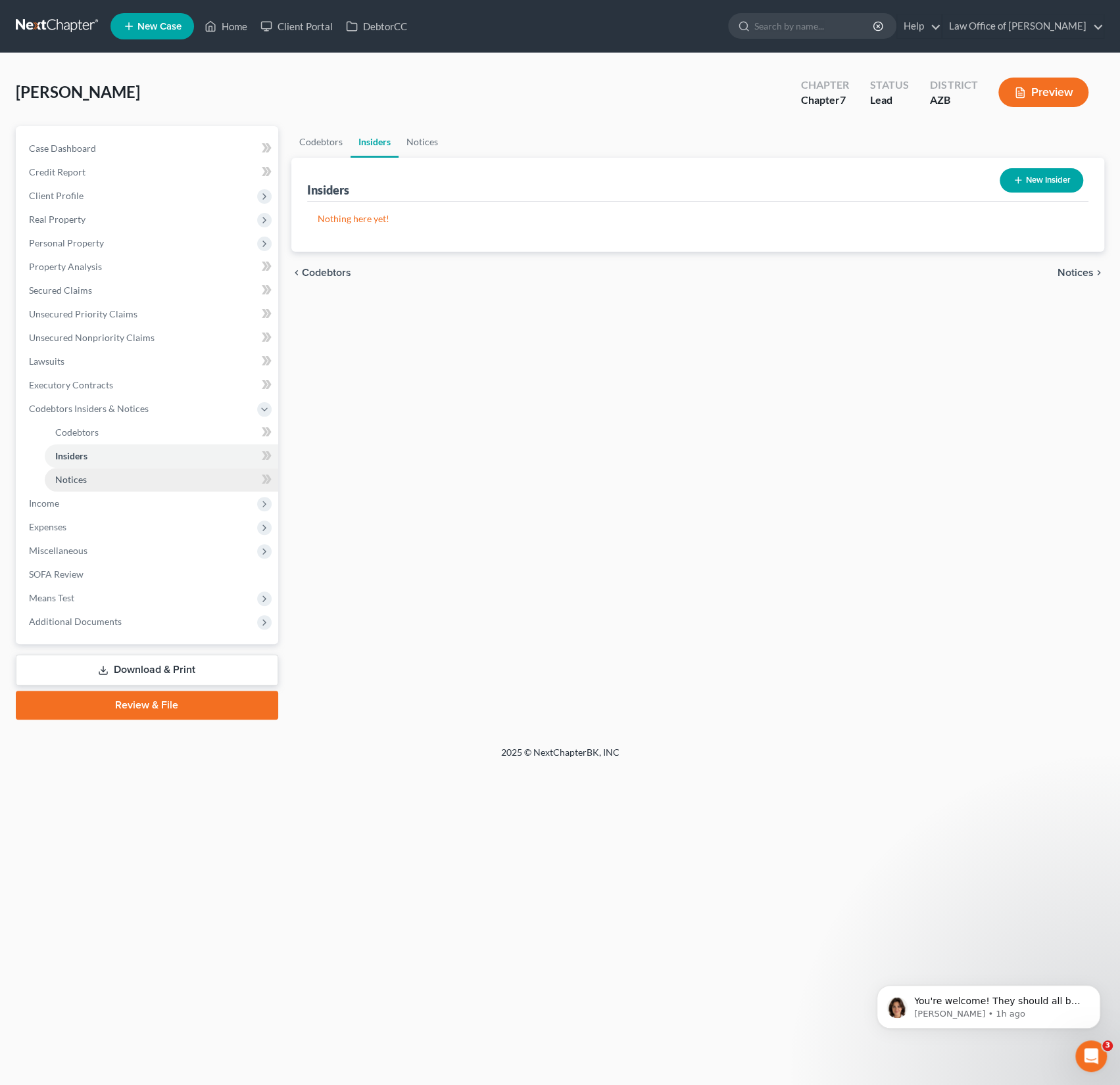
click at [49, 482] on link "Notices" at bounding box center [161, 479] width 233 height 23
click at [81, 502] on span "Income" at bounding box center [148, 504] width 259 height 23
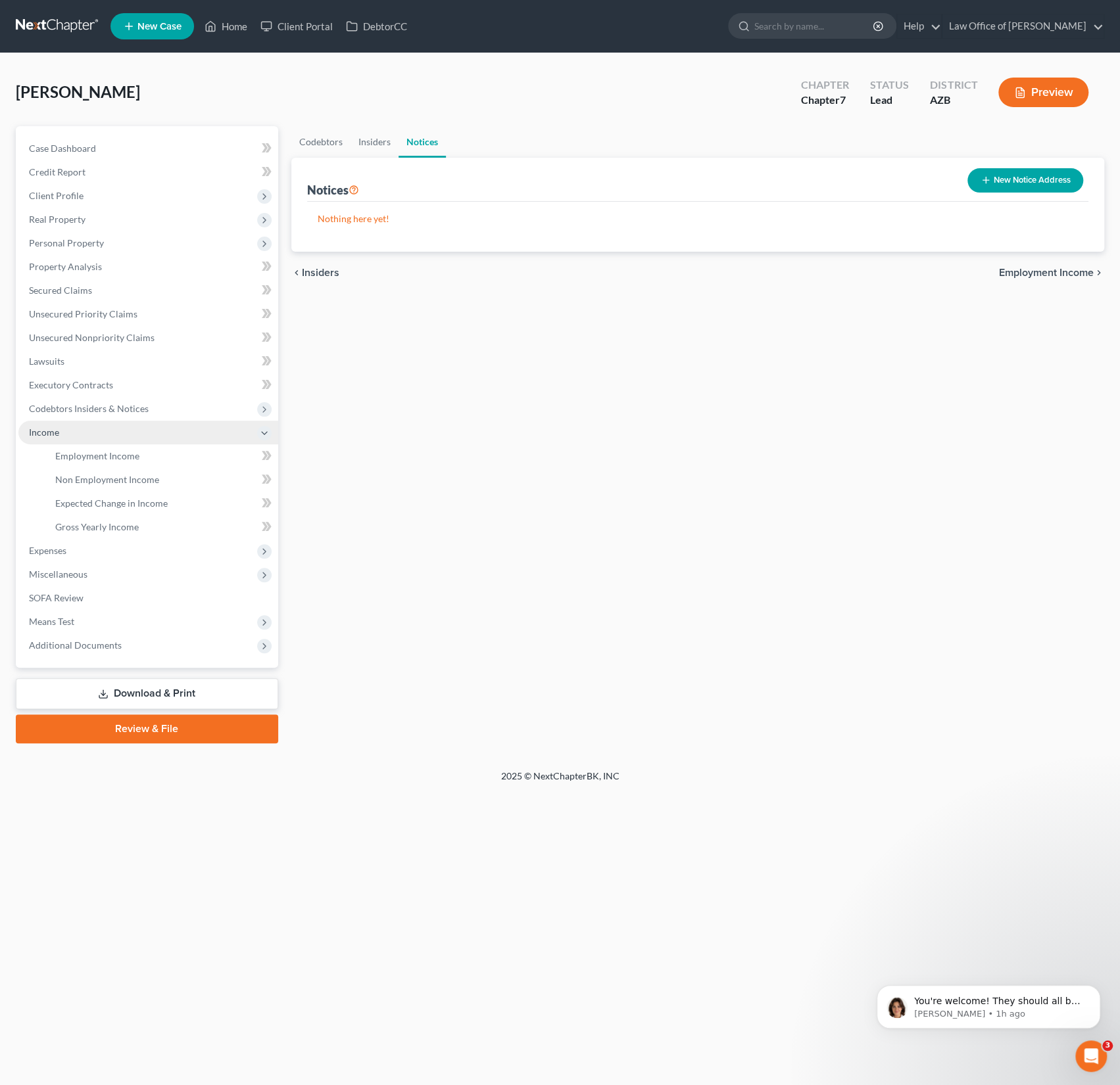
click at [96, 438] on span "Income" at bounding box center [148, 432] width 259 height 23
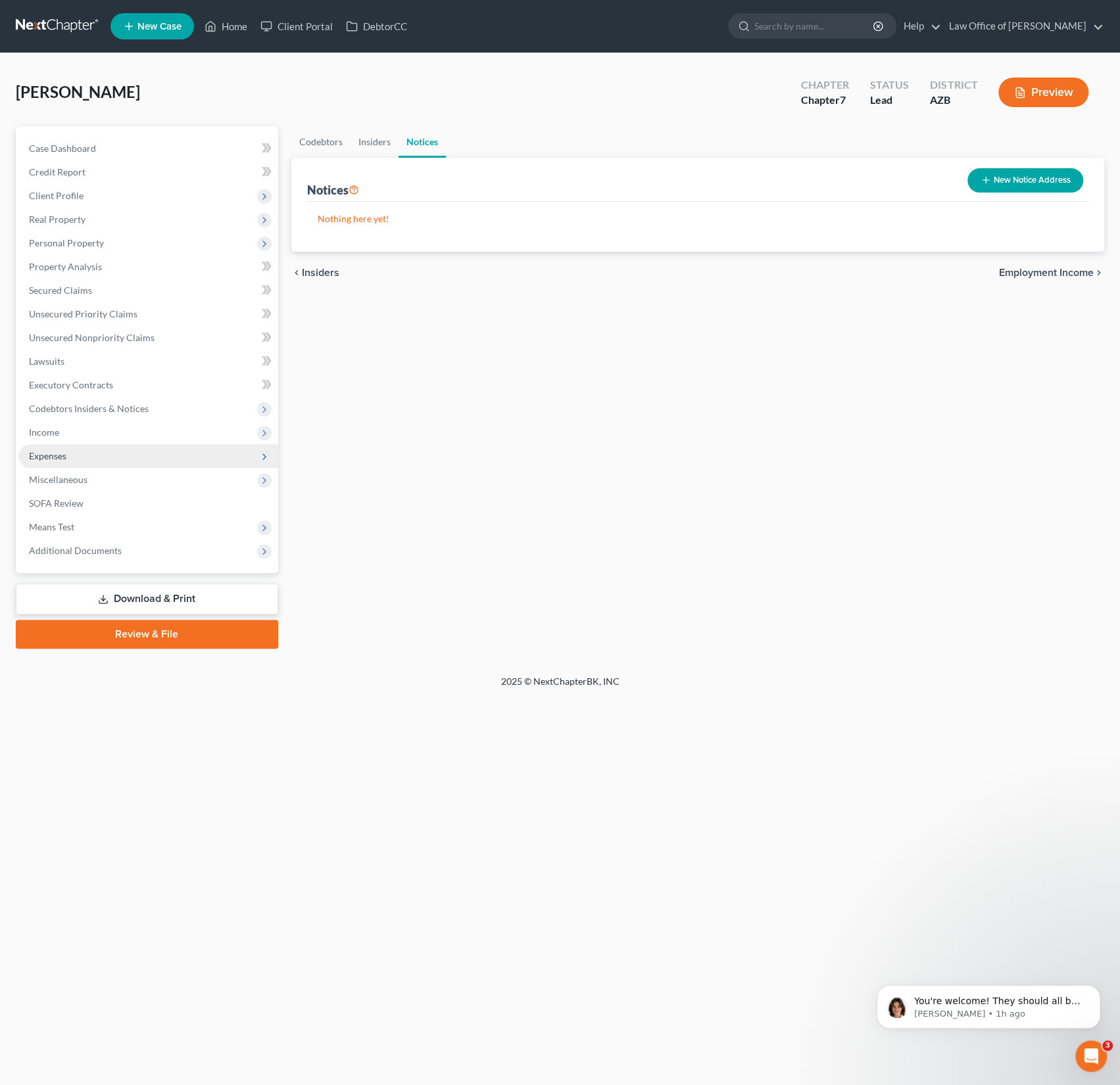
click at [92, 454] on span "Expenses" at bounding box center [148, 456] width 259 height 23
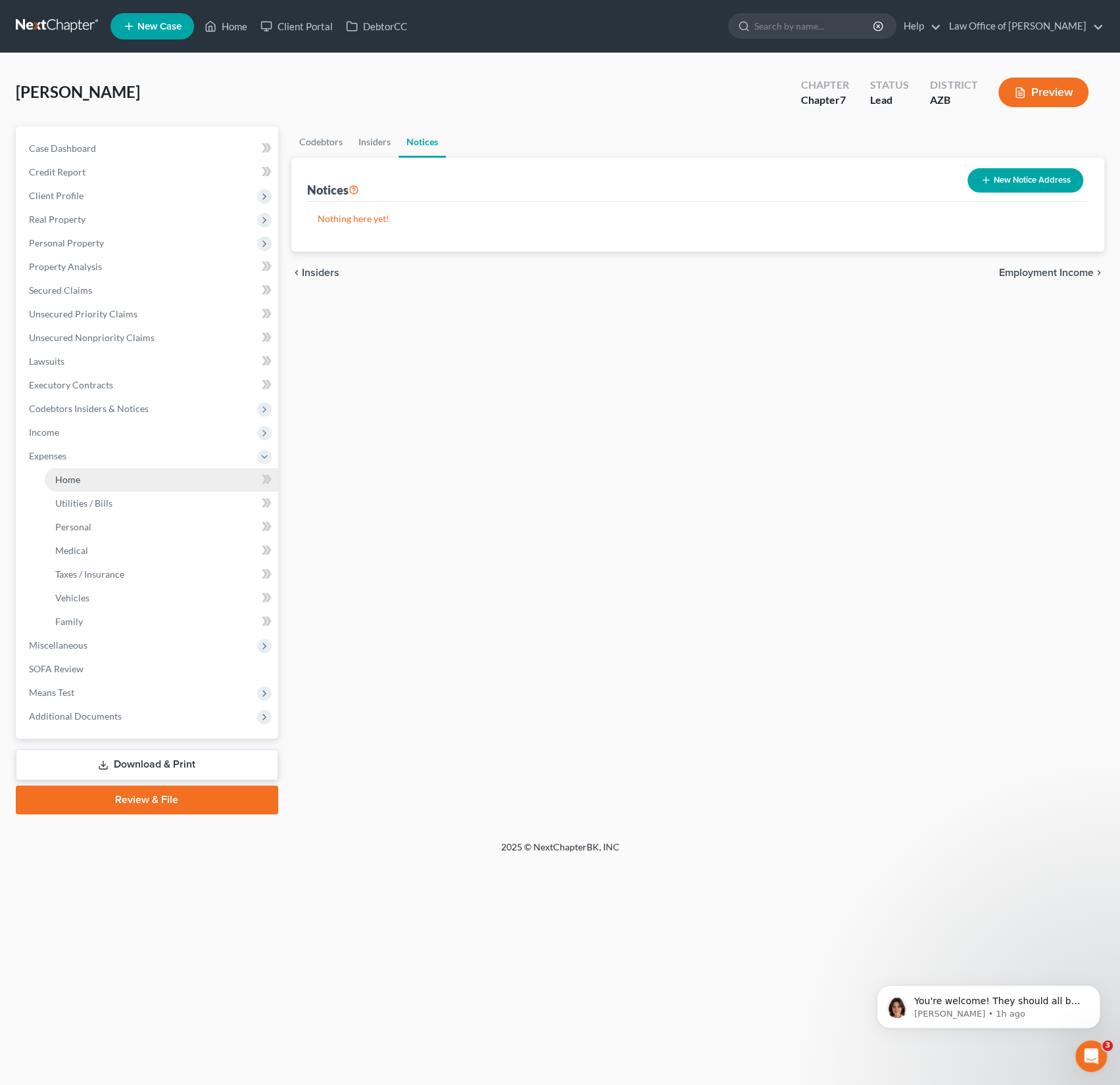
click at [77, 480] on span "Home" at bounding box center [68, 479] width 25 height 11
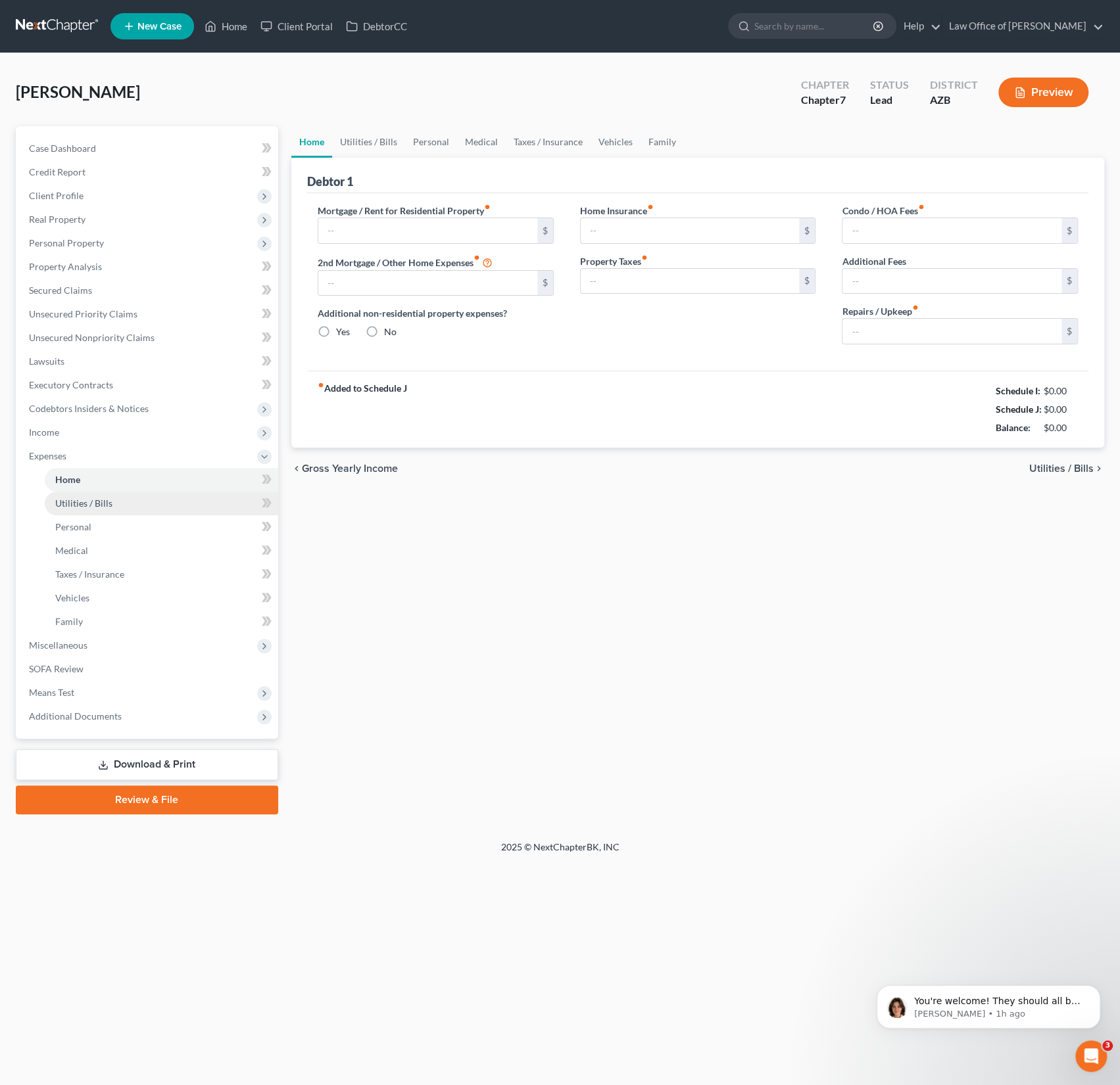
radio input "true"
click at [77, 495] on link "Utilities / Bills" at bounding box center [161, 504] width 233 height 23
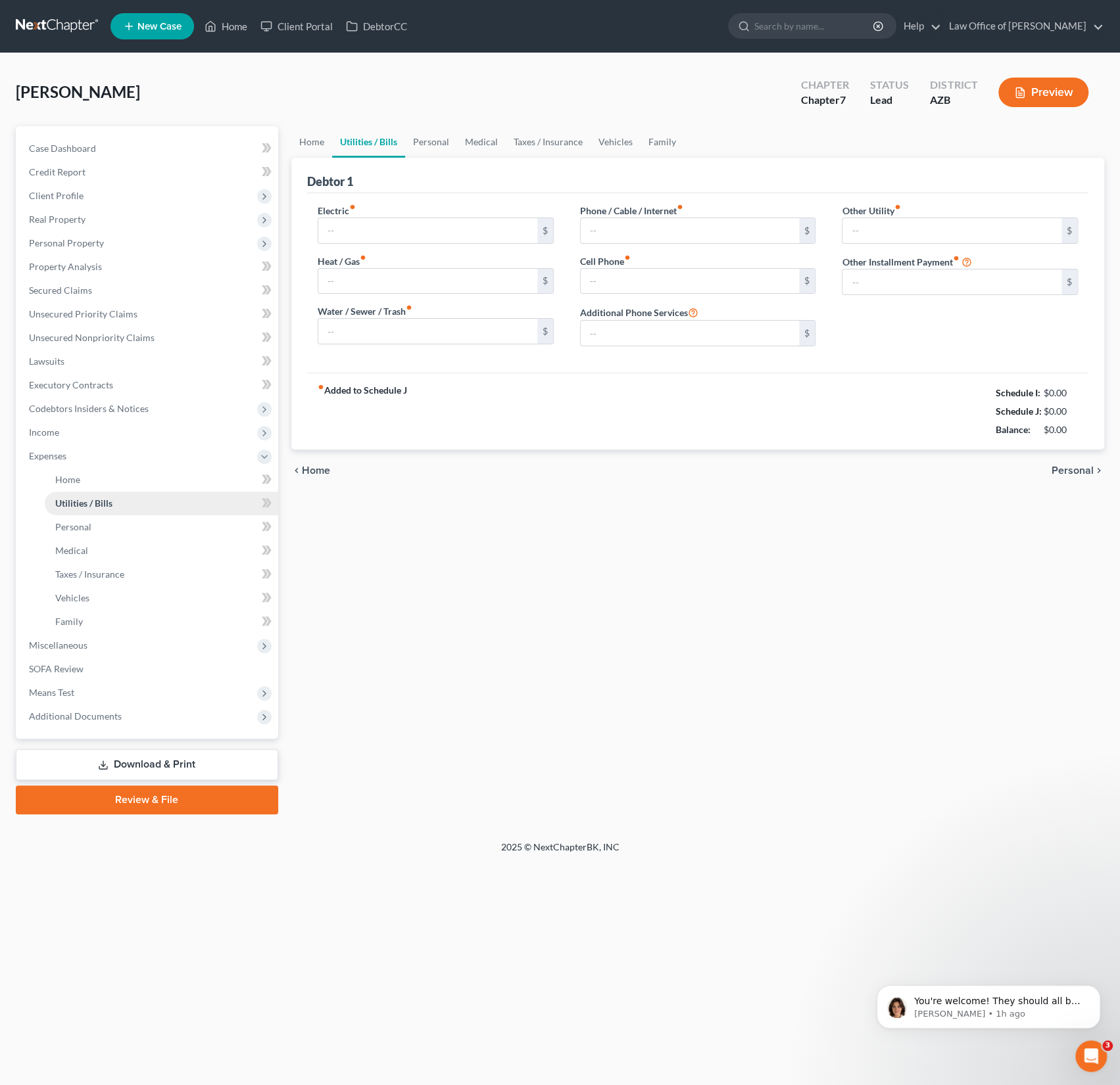
click at [76, 510] on link "Utilities / Bills" at bounding box center [161, 504] width 233 height 23
click at [75, 535] on link "Personal" at bounding box center [161, 527] width 233 height 23
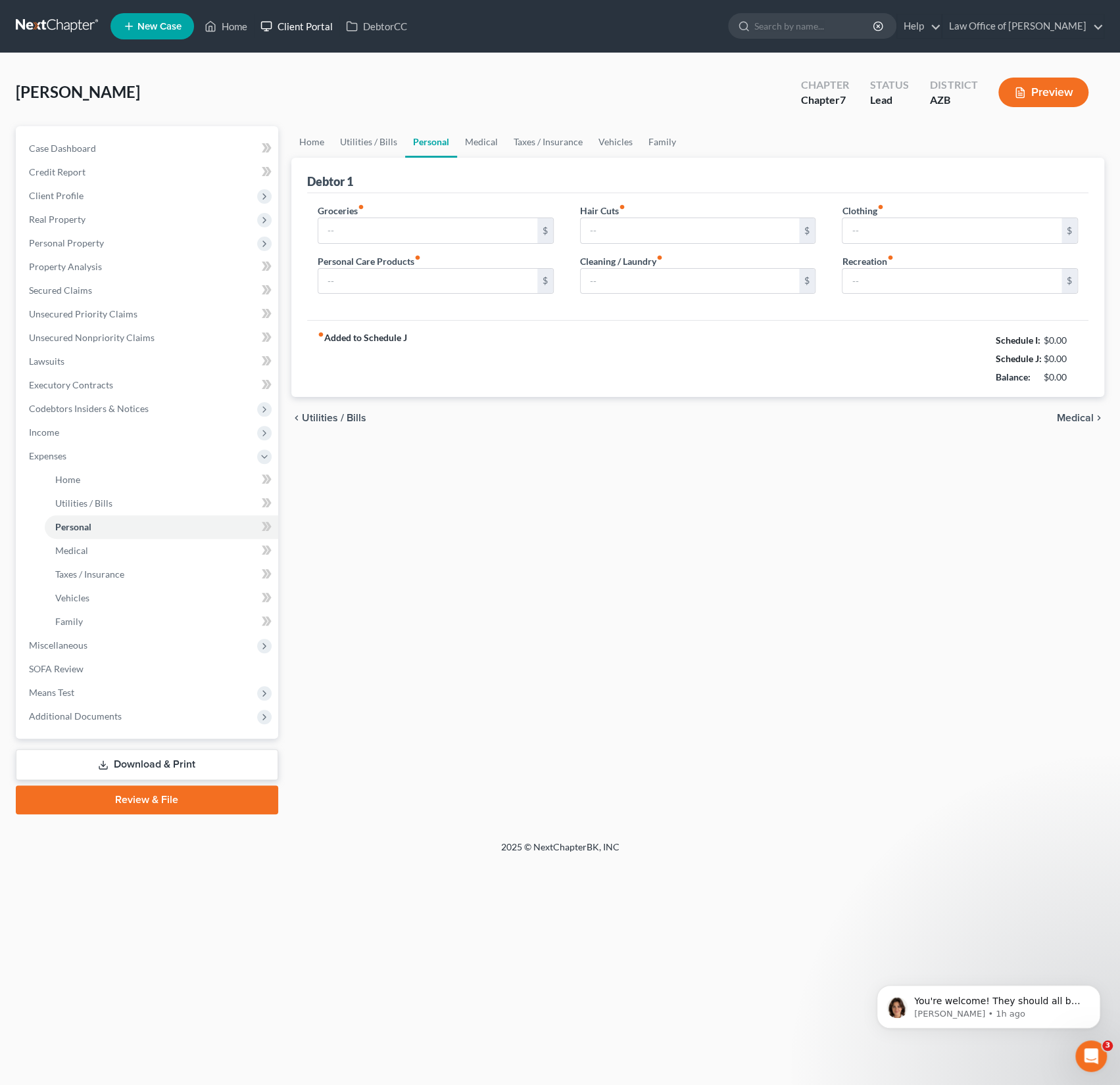
click at [301, 26] on link "Client Portal" at bounding box center [297, 26] width 86 height 23
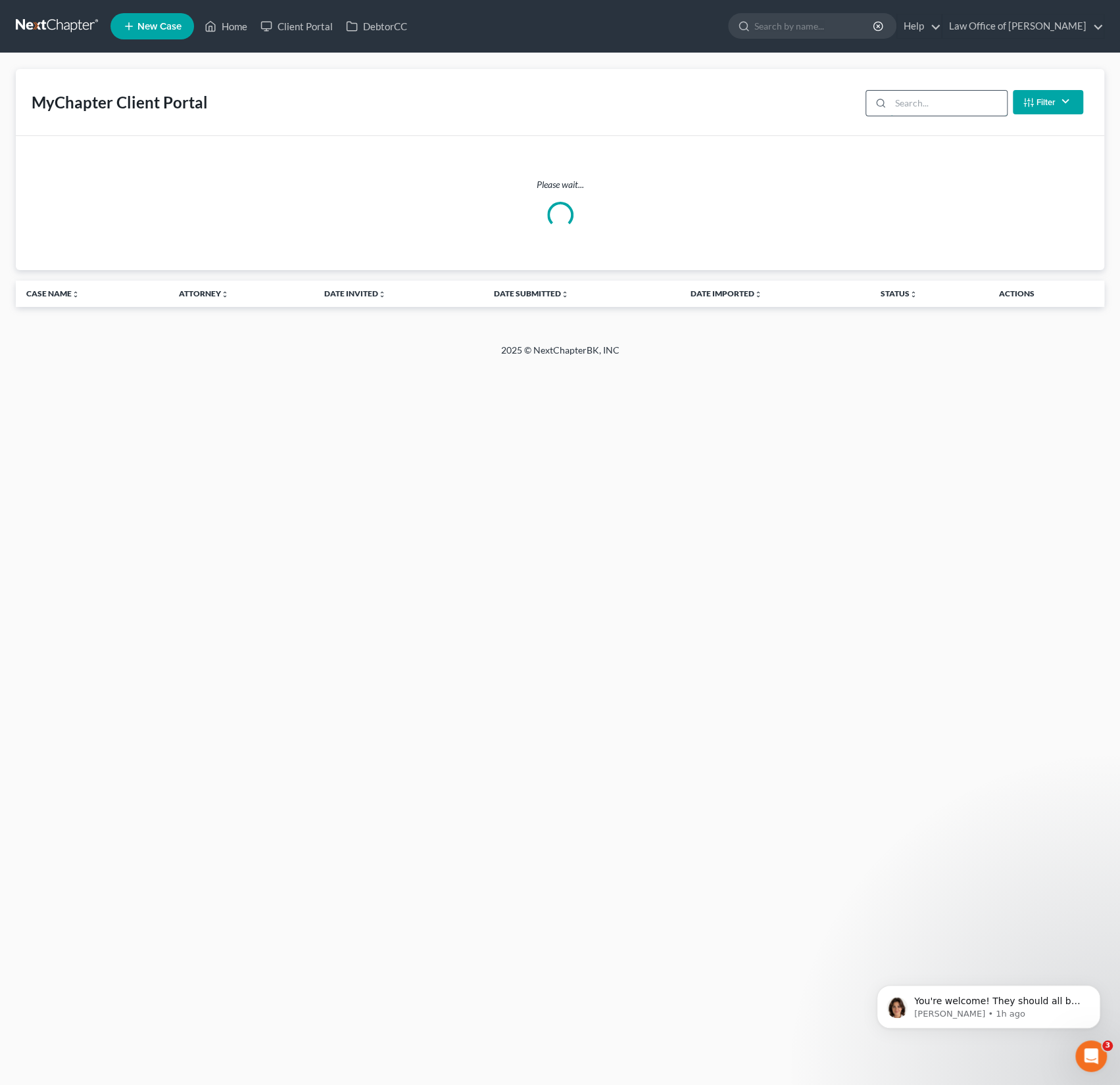
click at [914, 101] on input "search" at bounding box center [948, 103] width 117 height 25
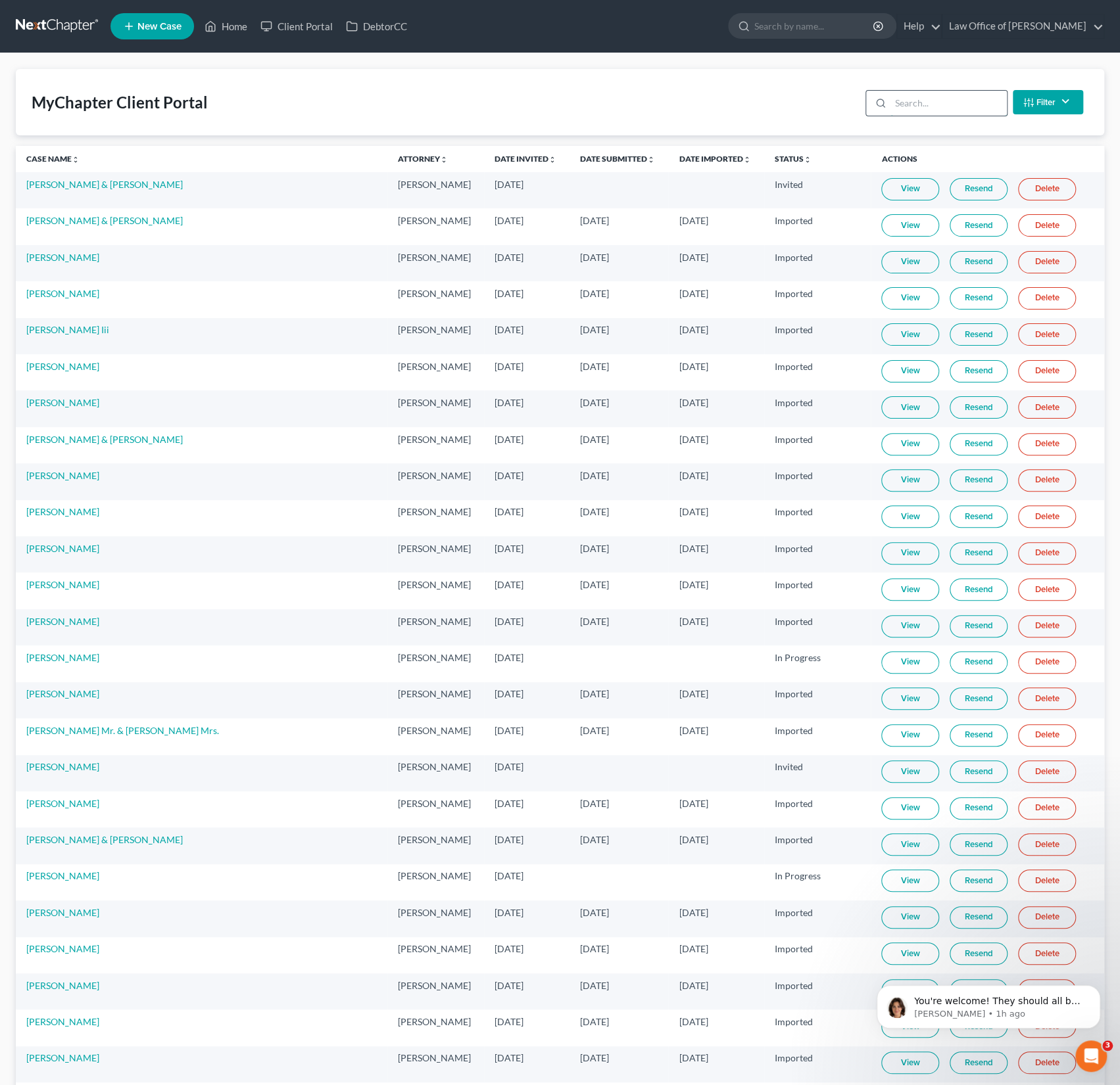
click at [914, 101] on input "search" at bounding box center [948, 103] width 117 height 25
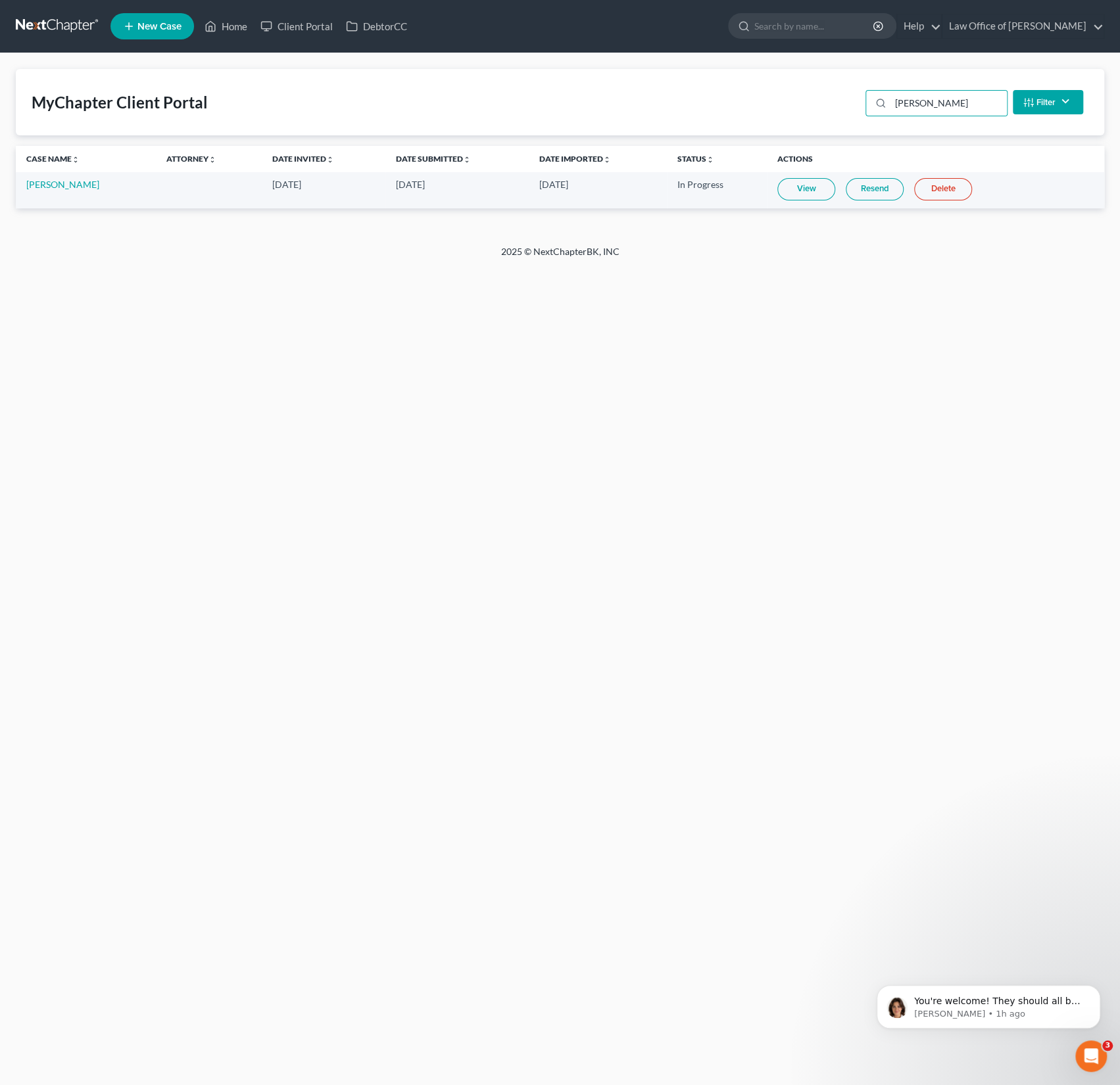
click at [799, 189] on link "View" at bounding box center [806, 189] width 58 height 22
click at [911, 101] on input "[PERSON_NAME]" at bounding box center [948, 103] width 117 height 25
drag, startPoint x: 943, startPoint y: 106, endPoint x: 856, endPoint y: 85, distance: 89.5
click at [856, 85] on div "MyChapter Client Portal [PERSON_NAME] Filter Status Filter... Invited In Progre…" at bounding box center [560, 102] width 1088 height 66
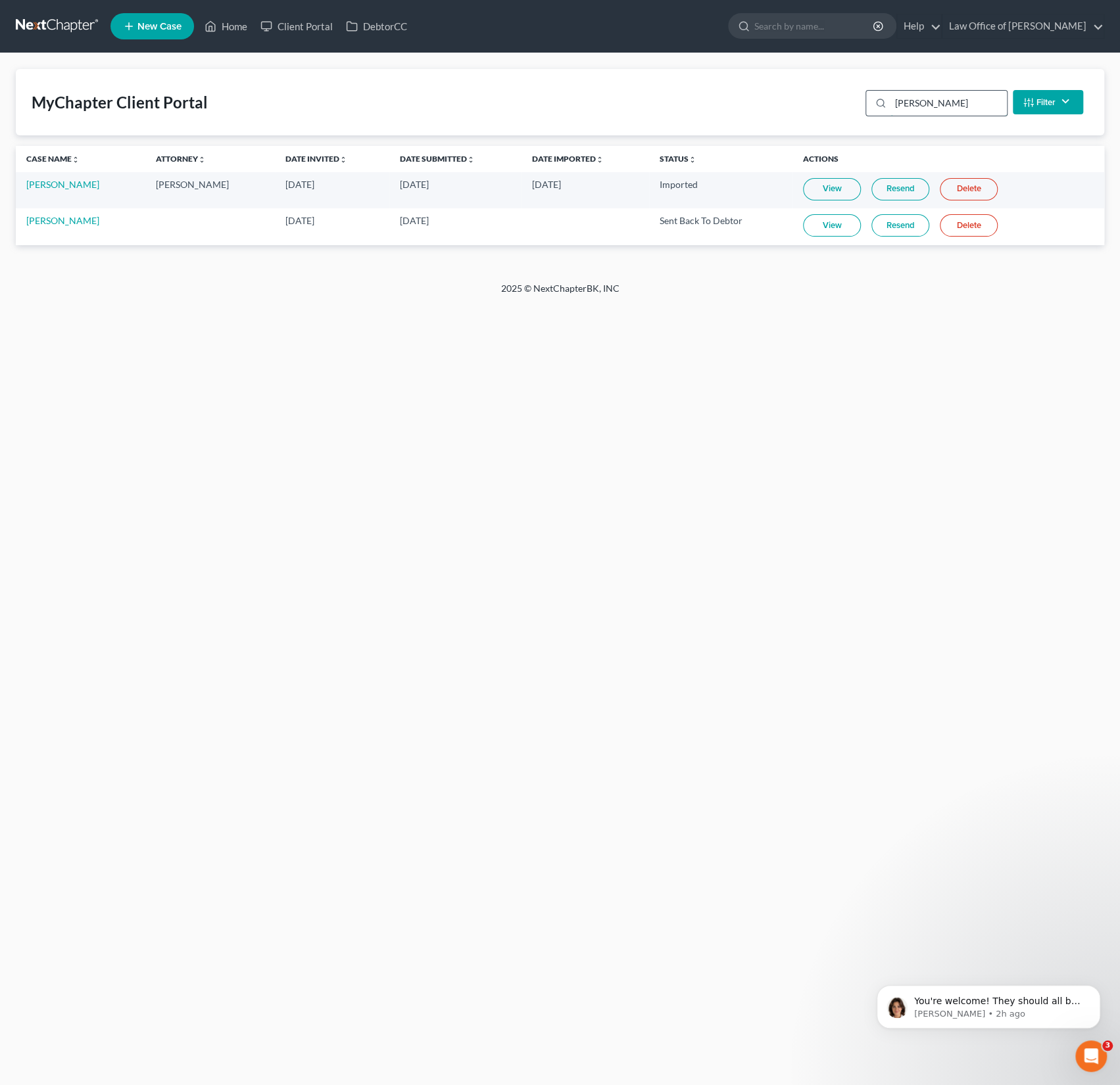
click at [957, 101] on input "[PERSON_NAME]" at bounding box center [948, 103] width 117 height 25
drag, startPoint x: 943, startPoint y: 101, endPoint x: 878, endPoint y: 92, distance: 65.6
click at [878, 92] on div "[PERSON_NAME]" at bounding box center [936, 103] width 142 height 26
click at [836, 223] on link "View" at bounding box center [832, 226] width 58 height 22
drag, startPoint x: 940, startPoint y: 109, endPoint x: 866, endPoint y: 92, distance: 75.9
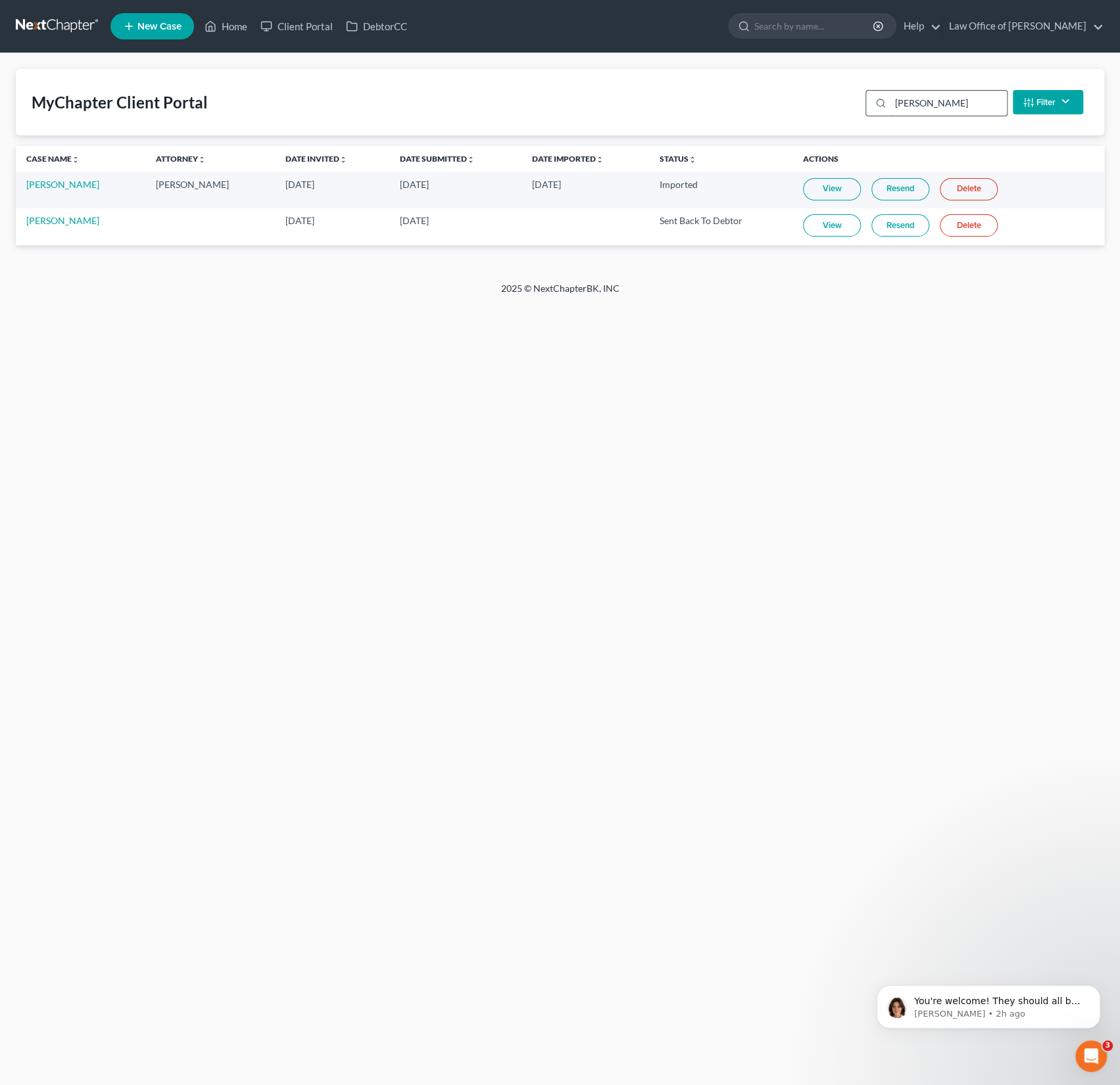
click at [866, 92] on div "[PERSON_NAME]" at bounding box center [936, 103] width 142 height 26
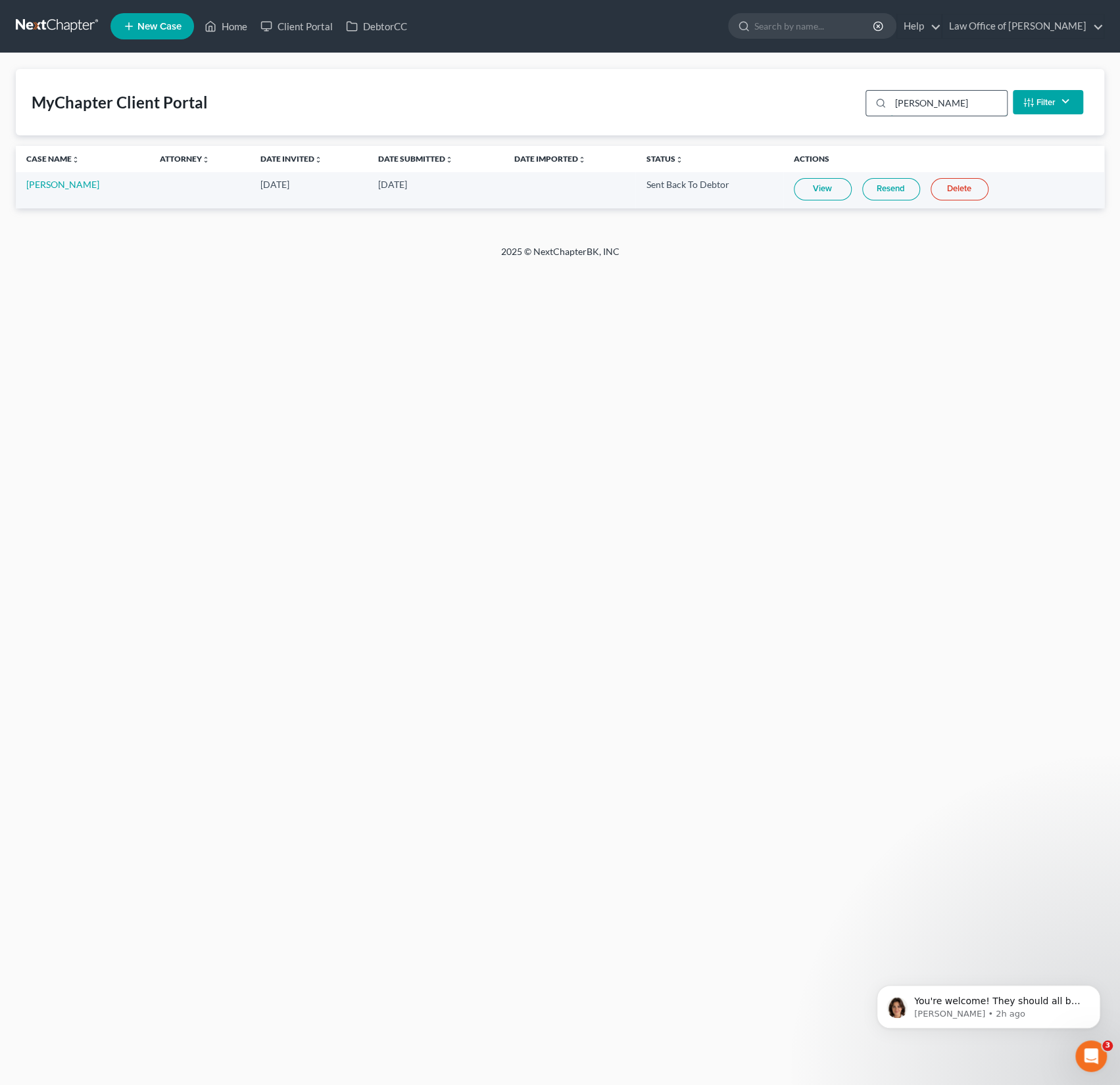
type input "[PERSON_NAME]"
click at [809, 184] on link "View" at bounding box center [823, 189] width 58 height 22
click at [233, 26] on link "Home" at bounding box center [226, 26] width 56 height 23
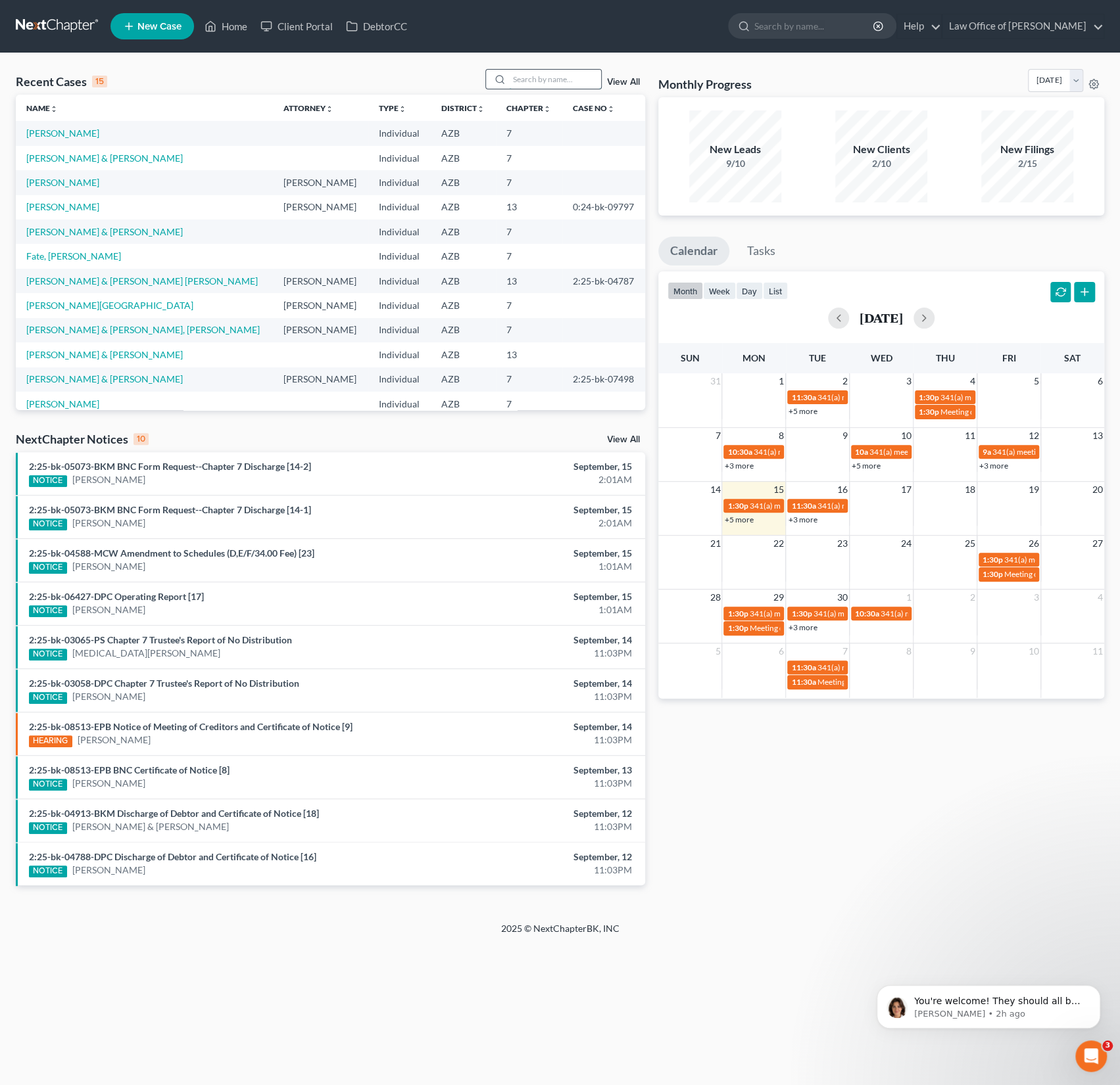
click at [521, 74] on input "search" at bounding box center [554, 79] width 92 height 19
type input "[PERSON_NAME]"
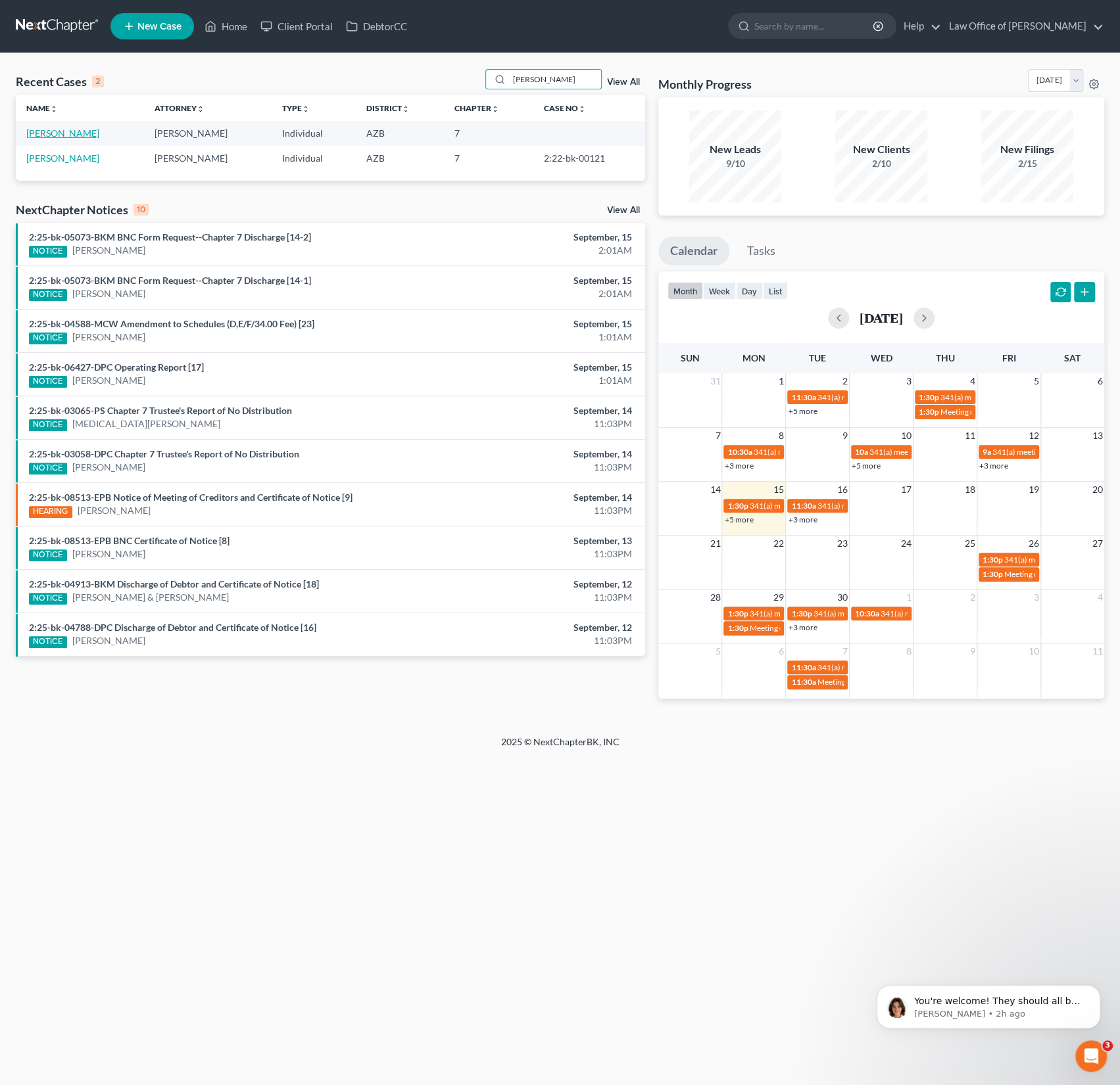
click at [45, 130] on link "[PERSON_NAME]" at bounding box center [63, 133] width 73 height 11
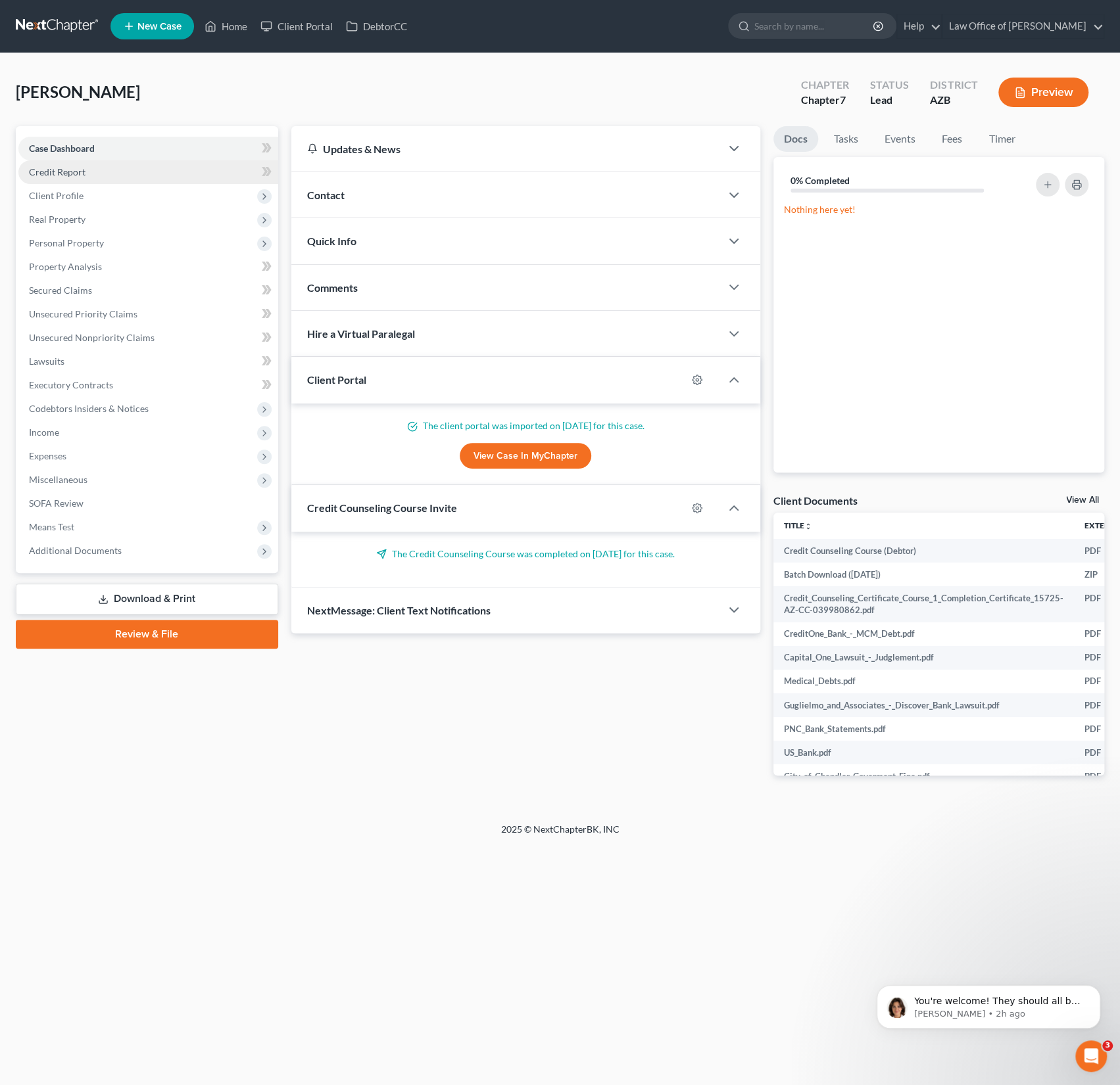
click at [86, 168] on link "Credit Report" at bounding box center [148, 172] width 259 height 23
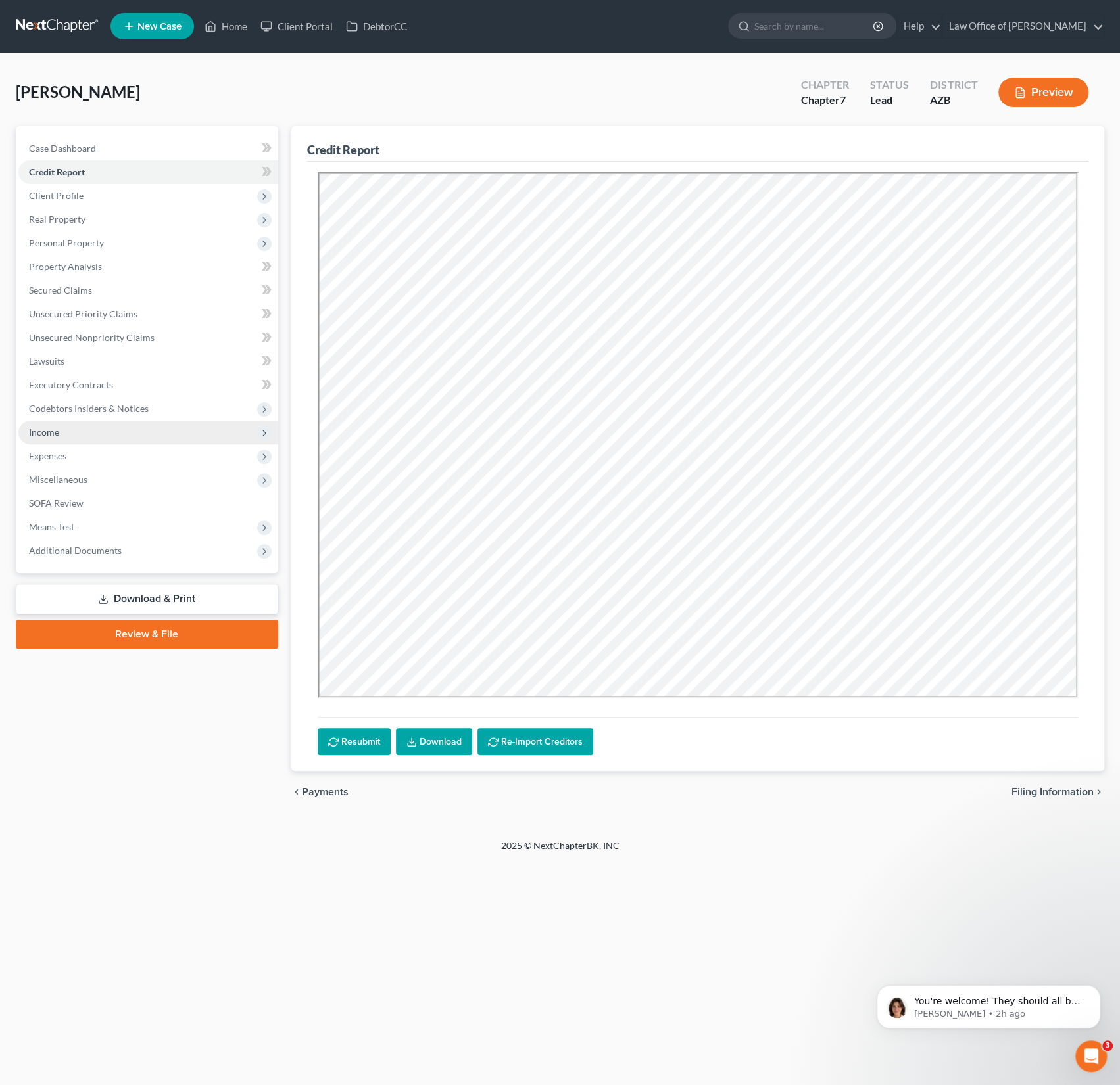
click at [47, 430] on span "Income" at bounding box center [44, 432] width 30 height 11
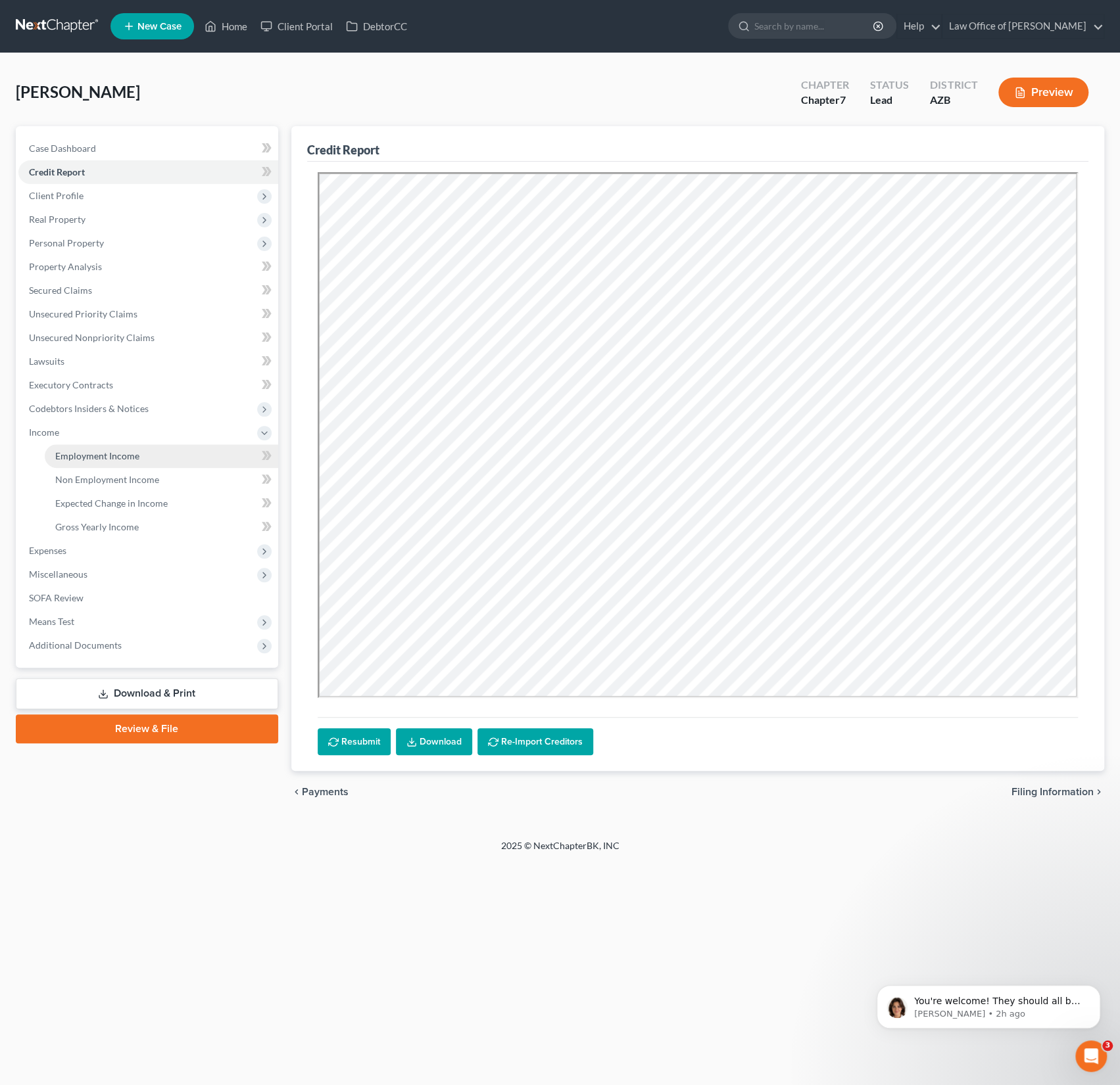
click at [80, 451] on span "Employment Income" at bounding box center [97, 456] width 84 height 11
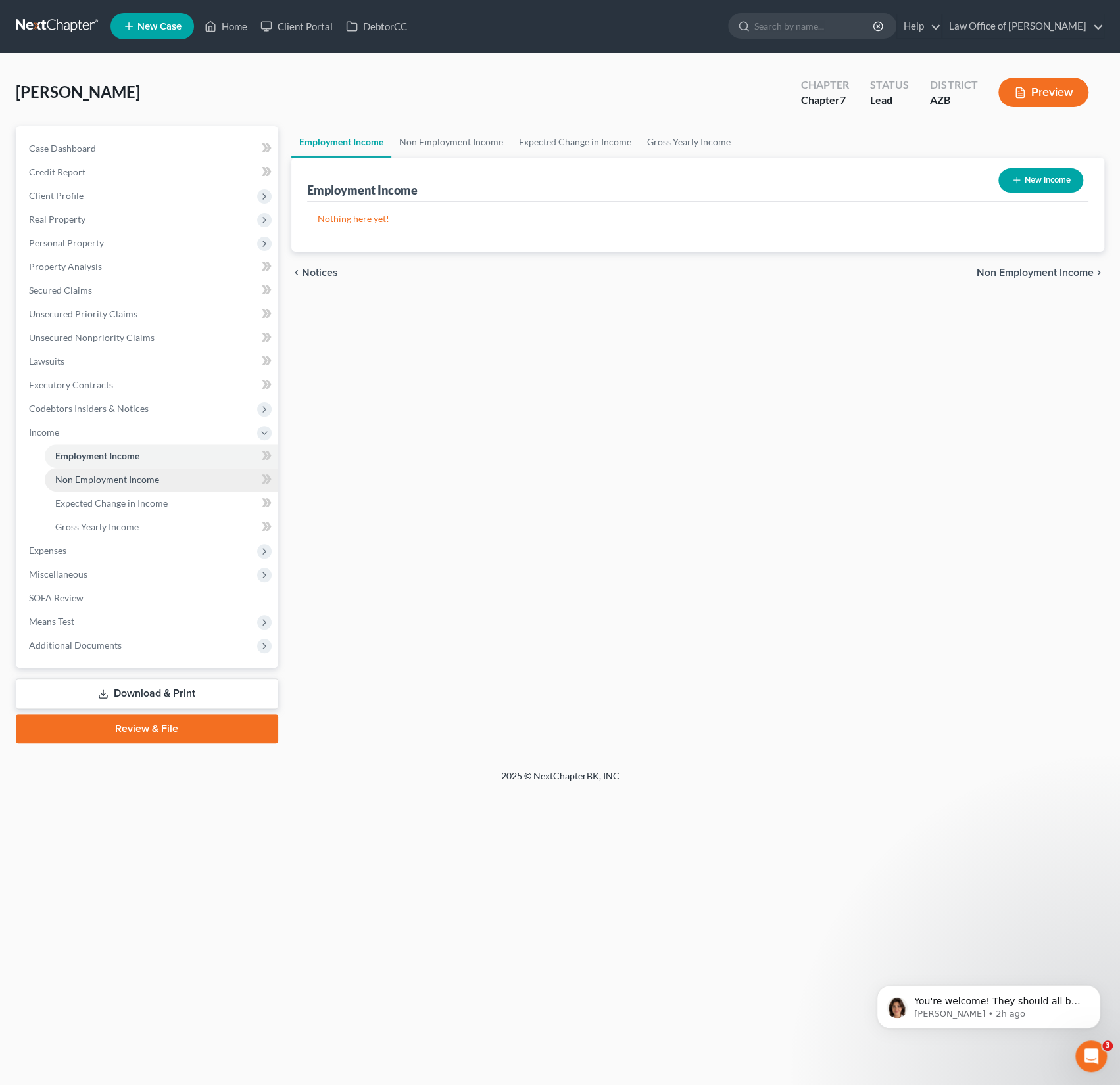
click at [79, 477] on span "Non Employment Income" at bounding box center [107, 479] width 104 height 11
click at [92, 457] on span "Employment Income" at bounding box center [97, 456] width 84 height 11
click at [97, 480] on span "Non Employment Income" at bounding box center [107, 479] width 104 height 11
click at [91, 646] on span "Additional Documents" at bounding box center [75, 645] width 92 height 11
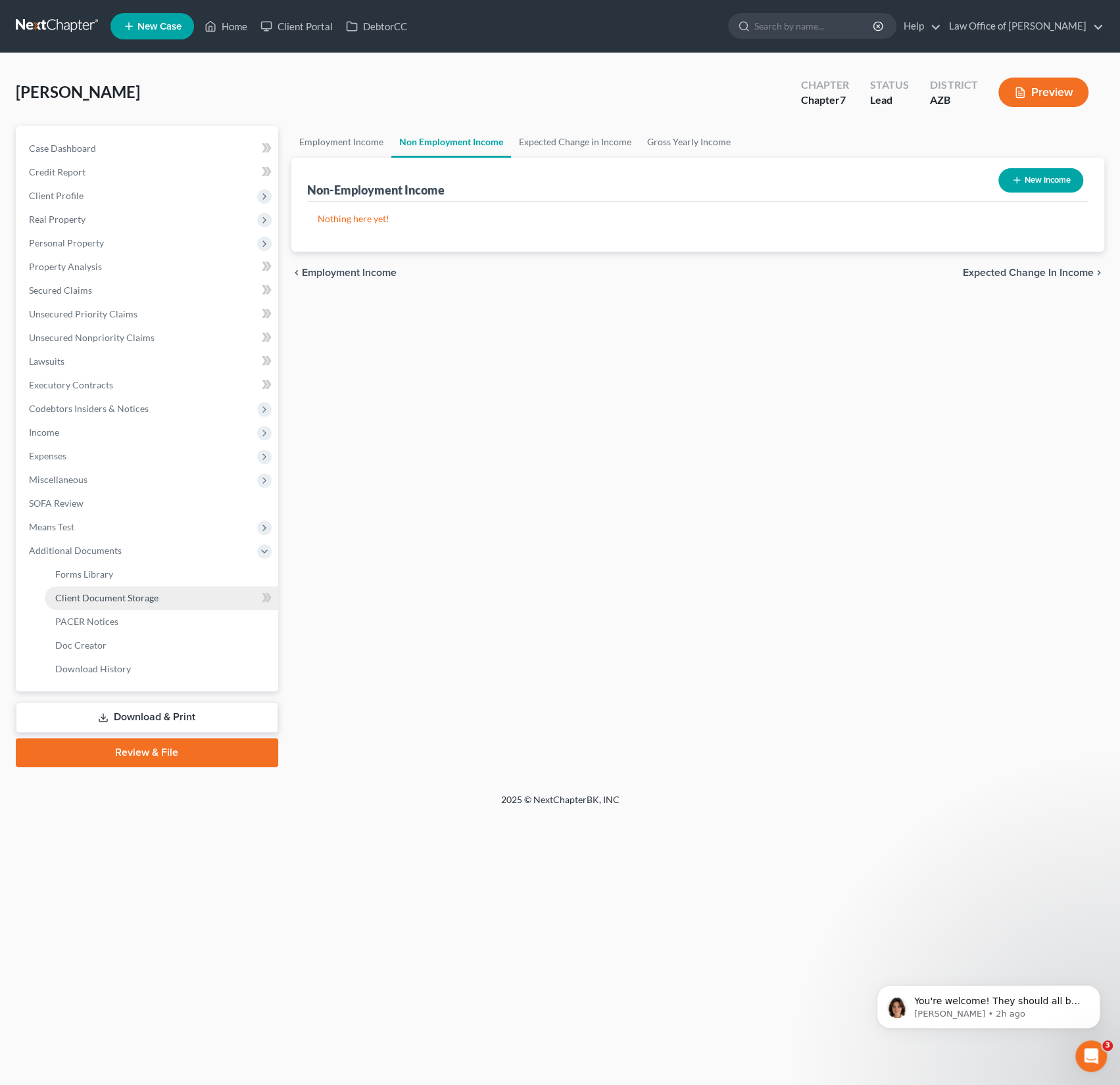
click at [88, 593] on span "Client Document Storage" at bounding box center [107, 597] width 104 height 11
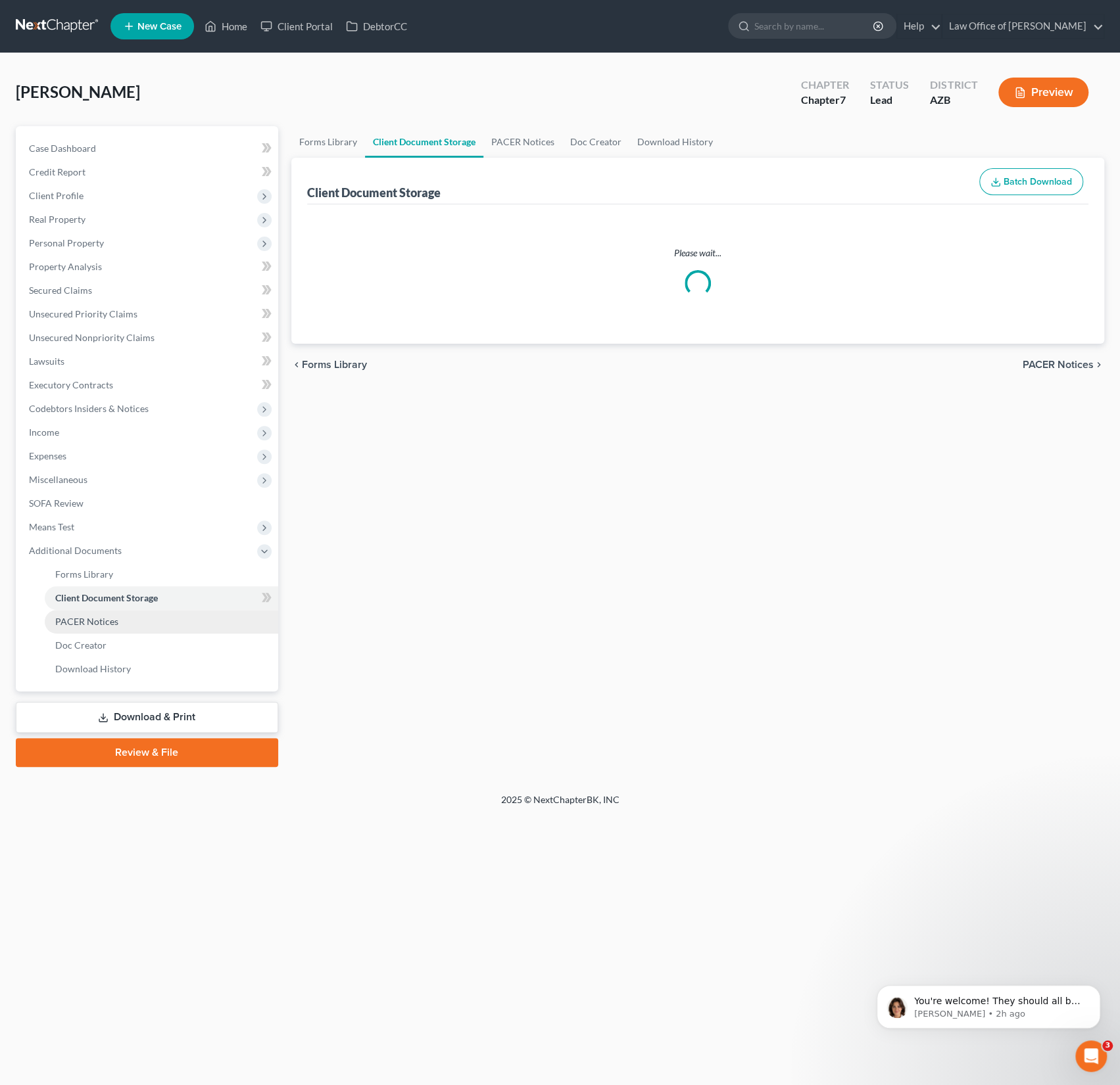
select select "14"
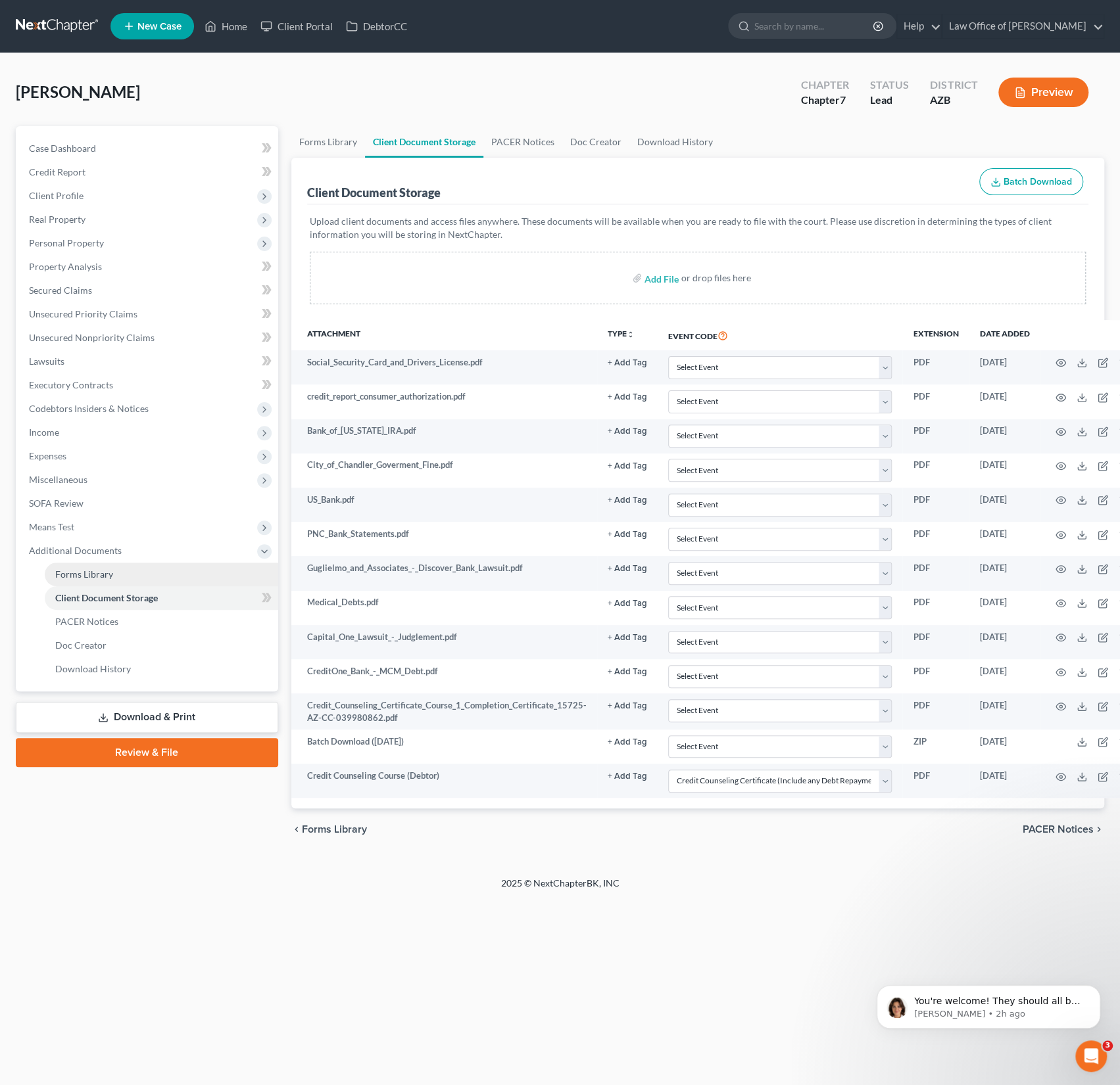
click at [80, 581] on link "Forms Library" at bounding box center [161, 575] width 233 height 23
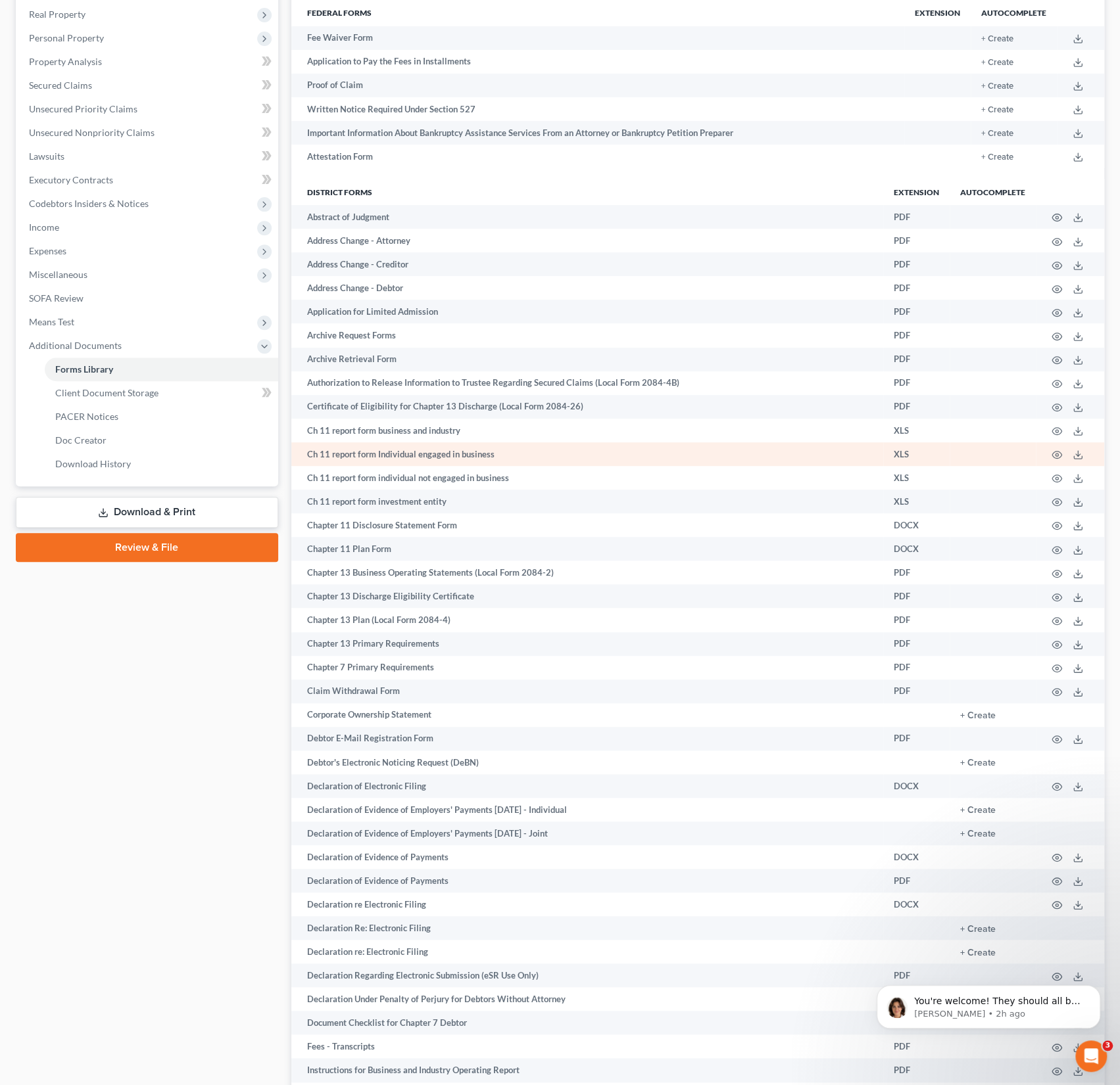
scroll to position [226, 0]
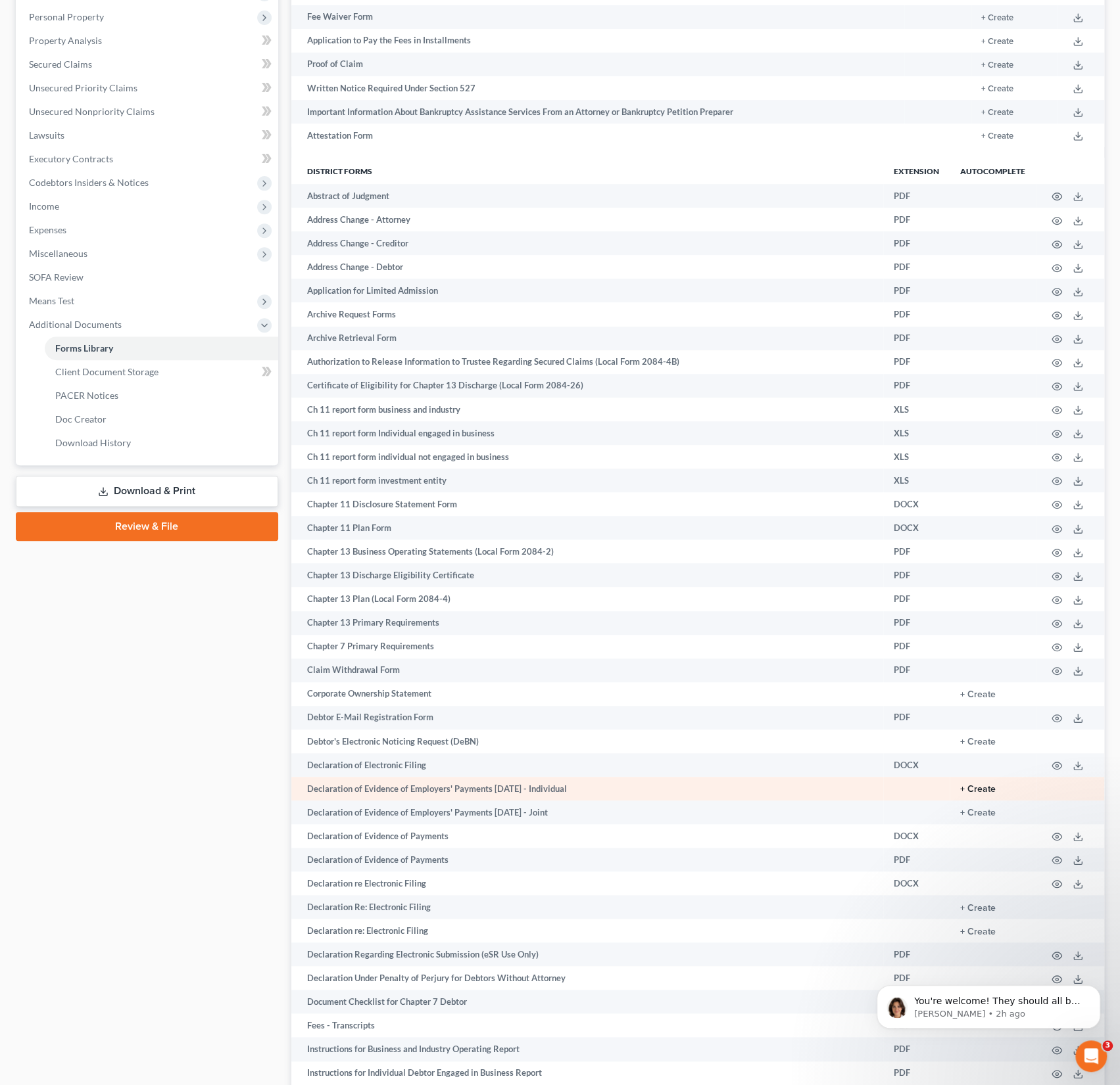
click at [986, 788] on button "+ Create" at bounding box center [977, 789] width 35 height 9
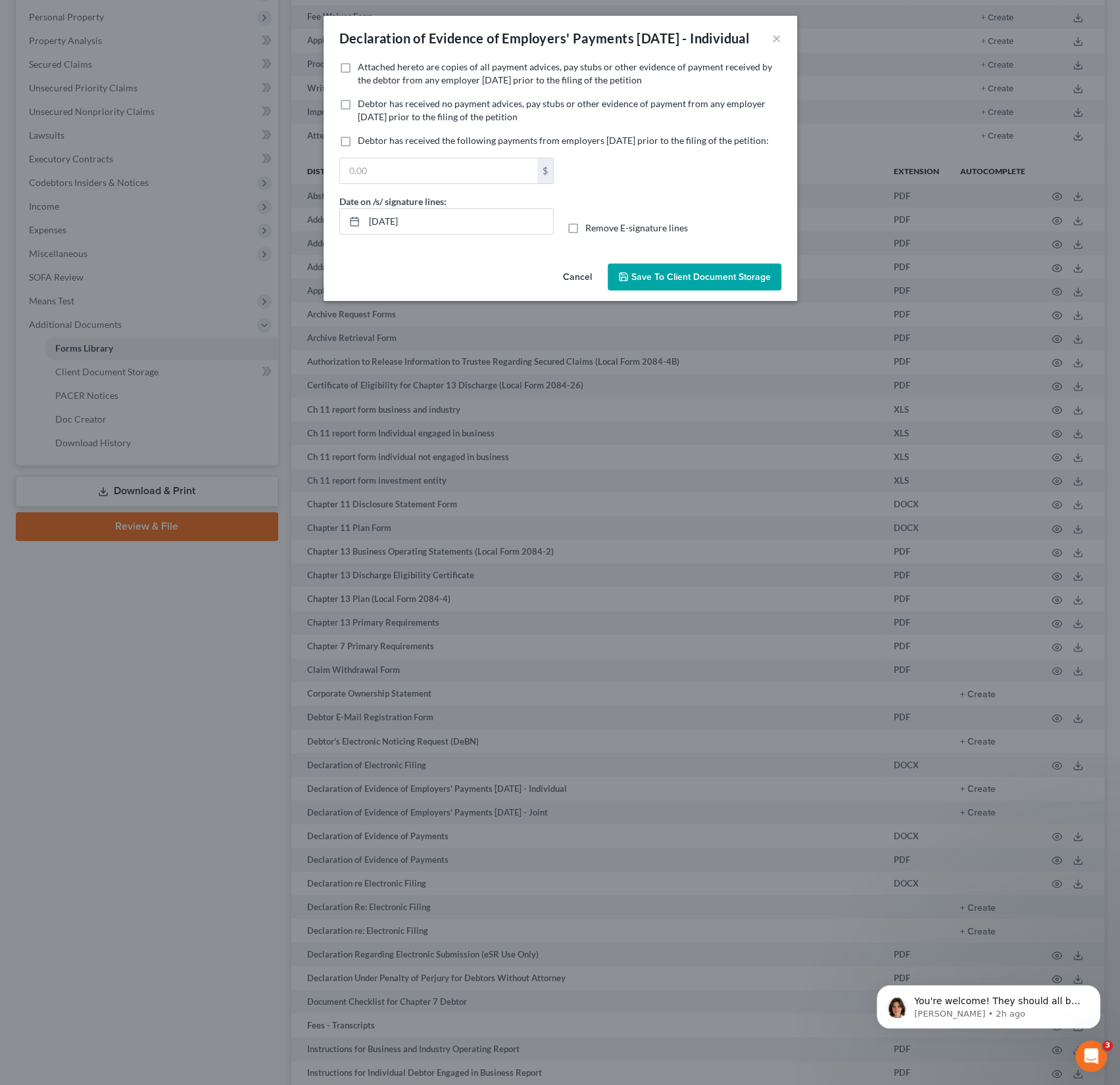
click at [430, 122] on span "Debtor has received no payment advices, pay stubs or other evidence of payment …" at bounding box center [561, 110] width 408 height 24
click at [371, 106] on input "Debtor has received no payment advices, pay stubs or other evidence of payment …" at bounding box center [367, 101] width 8 height 8
checkbox input "true"
click at [714, 283] on span "Save to Client Document Storage" at bounding box center [701, 277] width 139 height 11
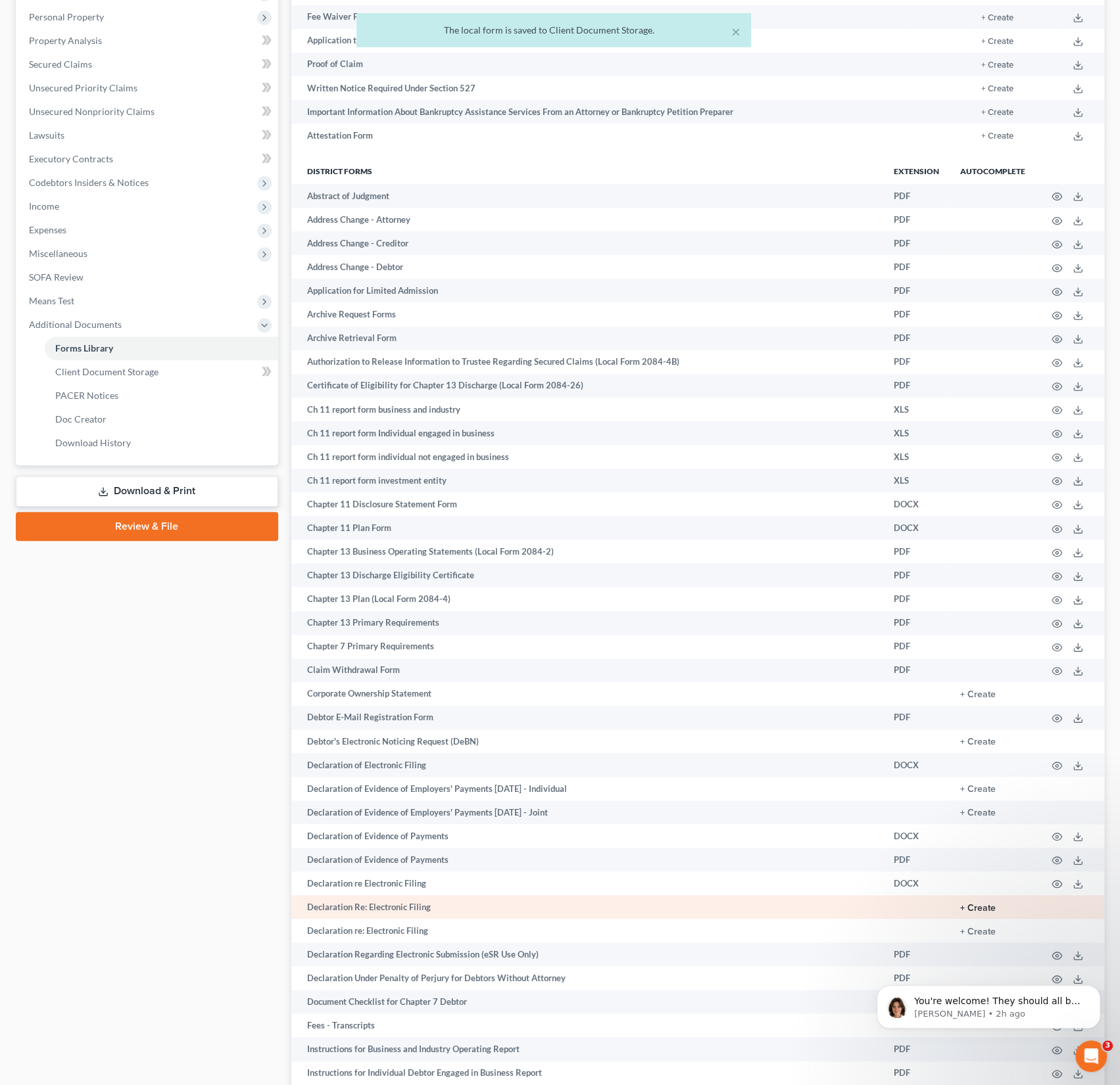
click at [981, 906] on button "+ Create" at bounding box center [977, 908] width 35 height 9
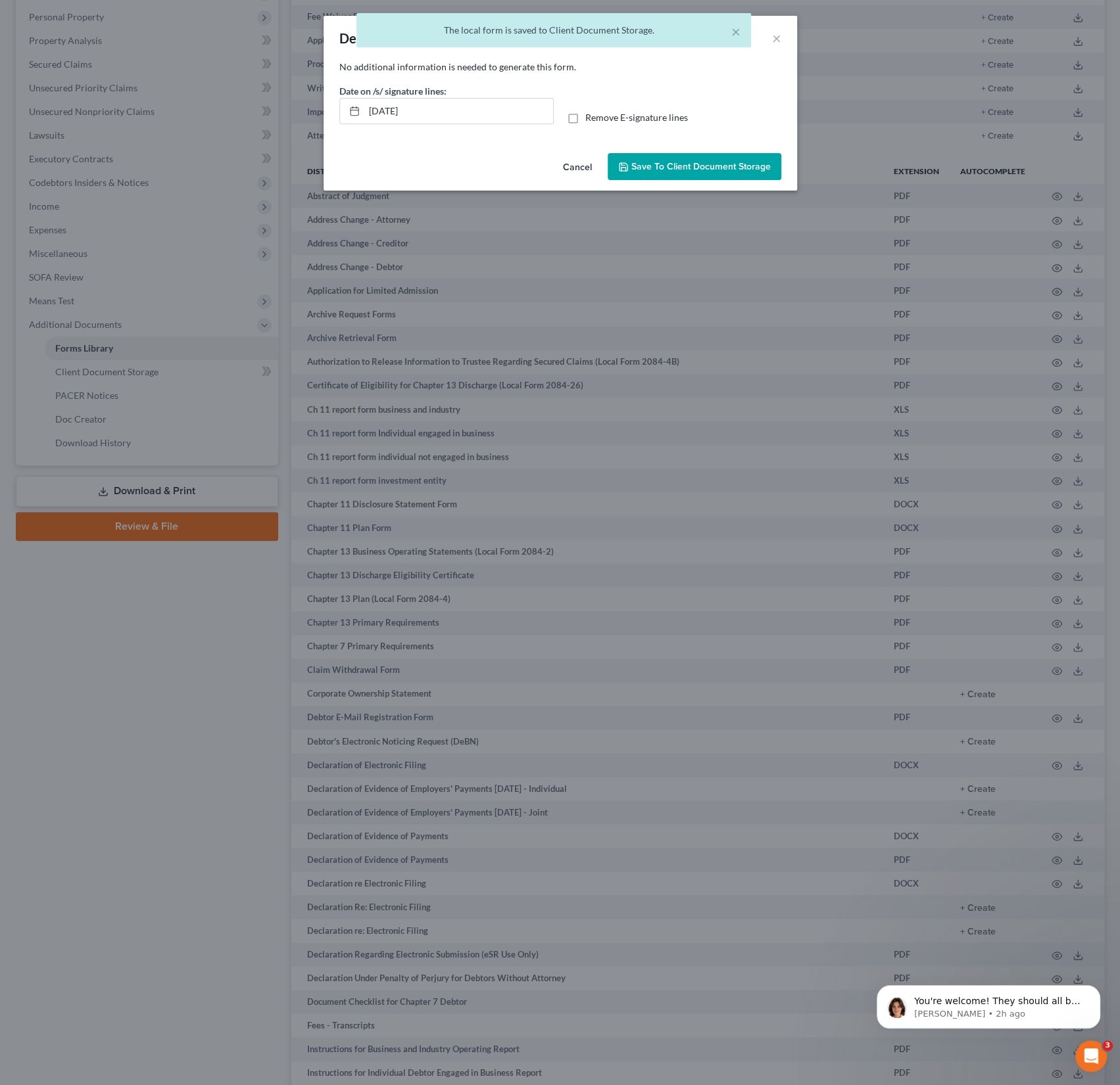
click at [681, 180] on div "Cancel Save to Client Document Storage" at bounding box center [560, 169] width 473 height 43
click at [675, 176] on button "Save to Client Document Storage" at bounding box center [694, 167] width 174 height 28
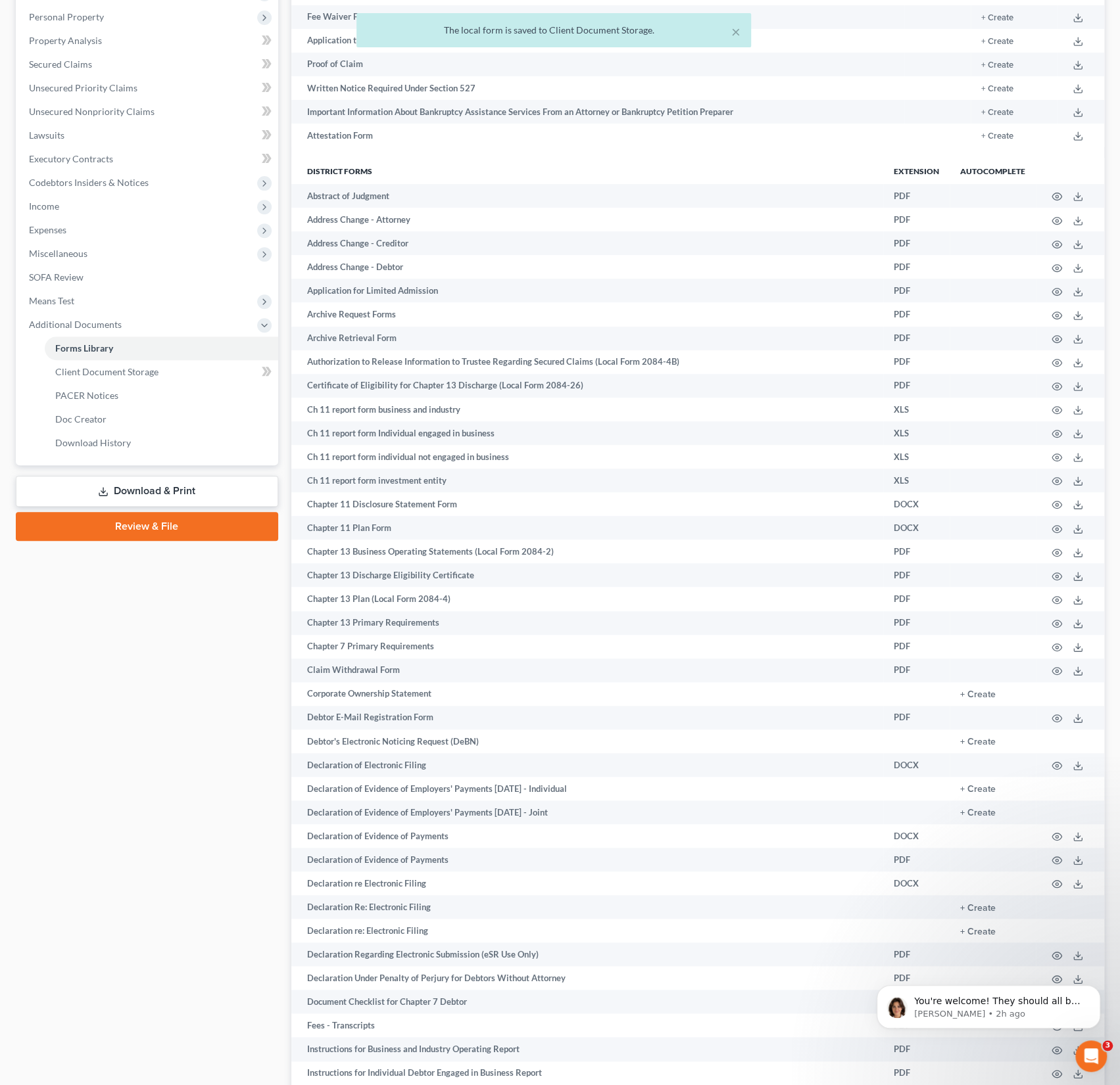
click at [164, 487] on link "Download & Print" at bounding box center [147, 491] width 262 height 31
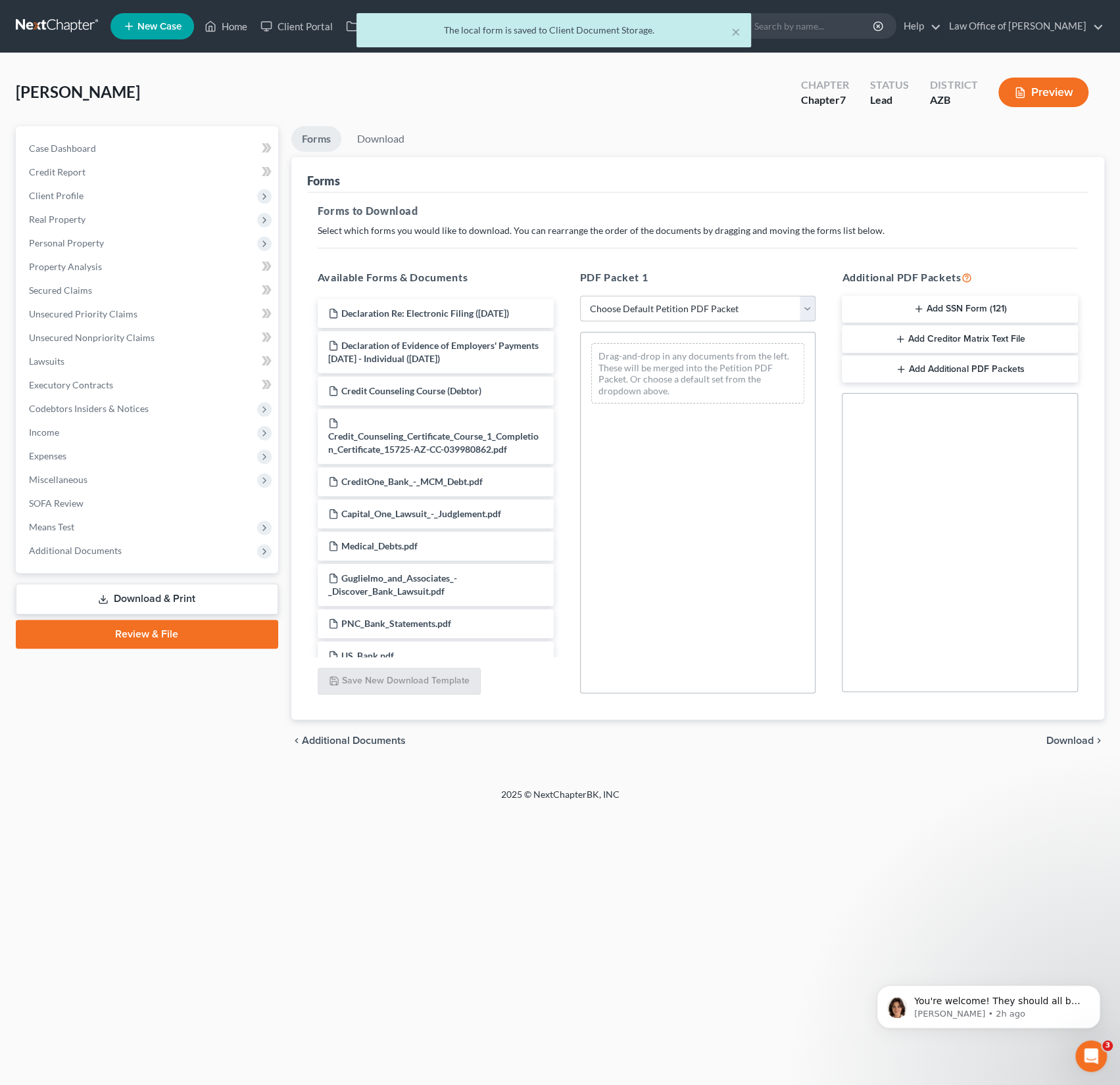
click at [760, 317] on select "Choose Default Petition PDF Packet Complete Bankruptcy Petition (all forms and …" at bounding box center [698, 309] width 236 height 26
select select "0"
click at [580, 296] on select "Choose Default Petition PDF Packet Complete Bankruptcy Petition (all forms and …" at bounding box center [698, 309] width 236 height 26
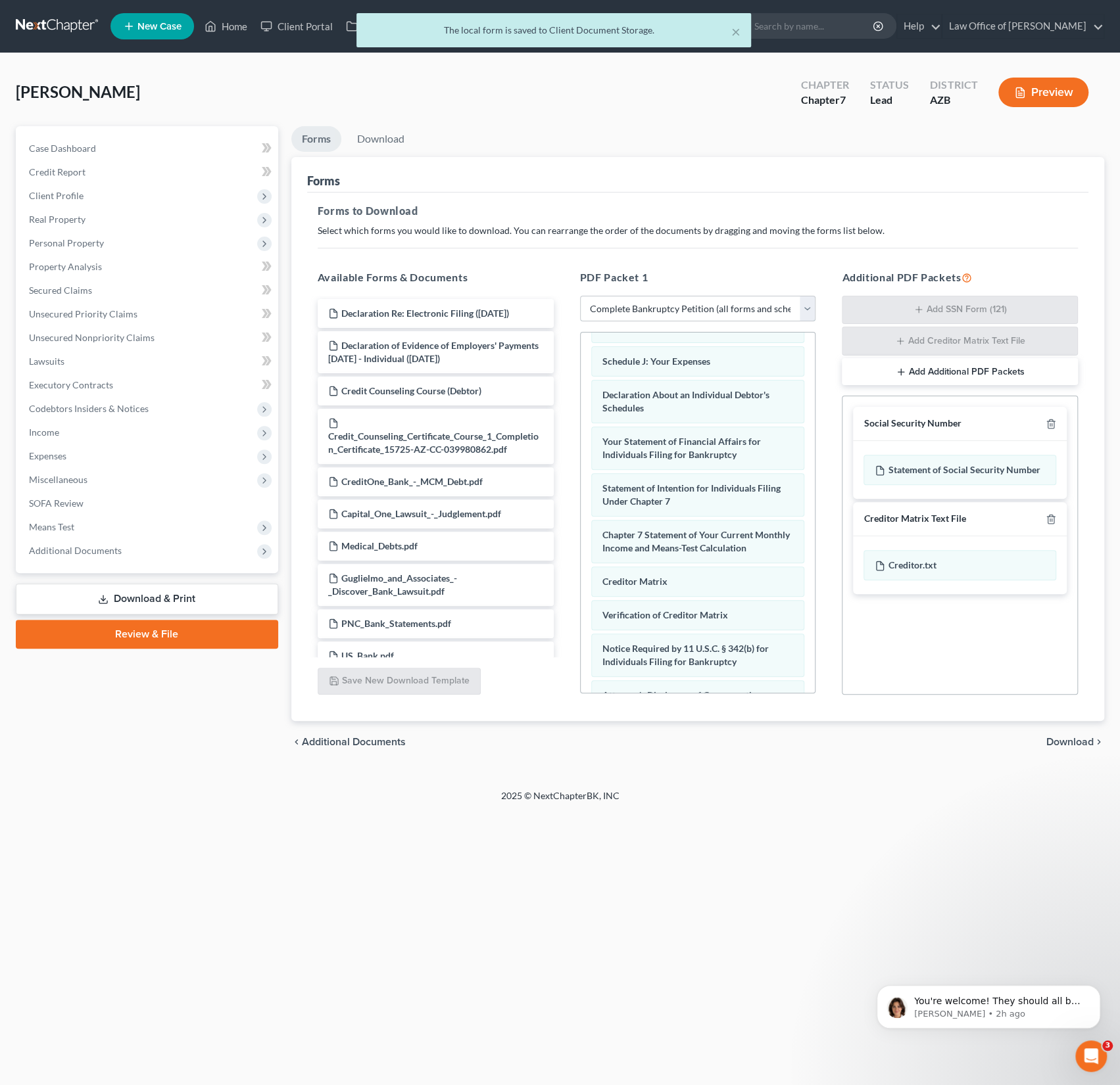
scroll to position [434, 0]
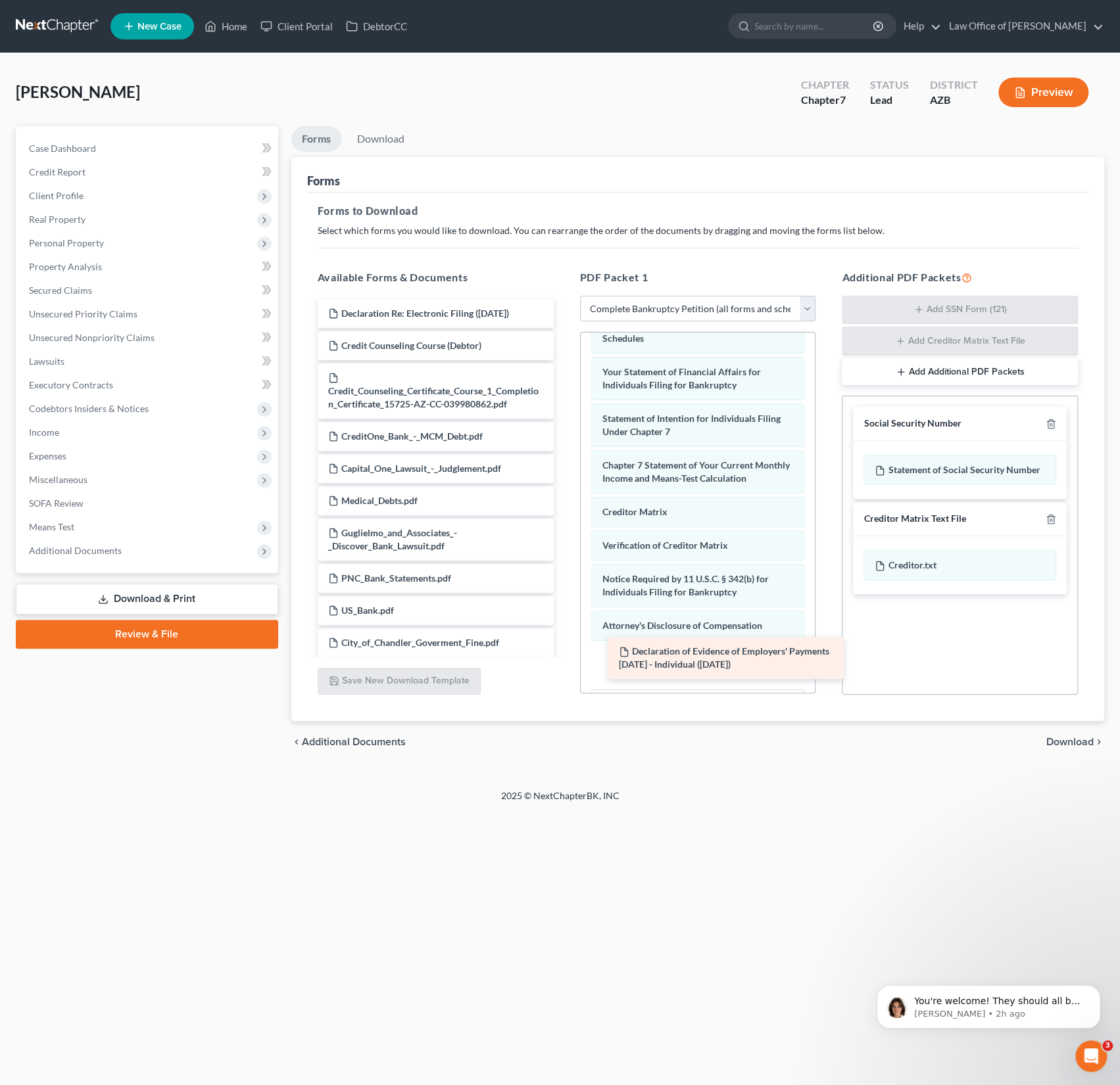
drag, startPoint x: 444, startPoint y: 350, endPoint x: 723, endPoint y: 648, distance: 408.2
click at [564, 648] on div "Declaration of Evidence of Employers' Payments [DATE] - Individual ([DATE]) Dec…" at bounding box center [435, 526] width 257 height 455
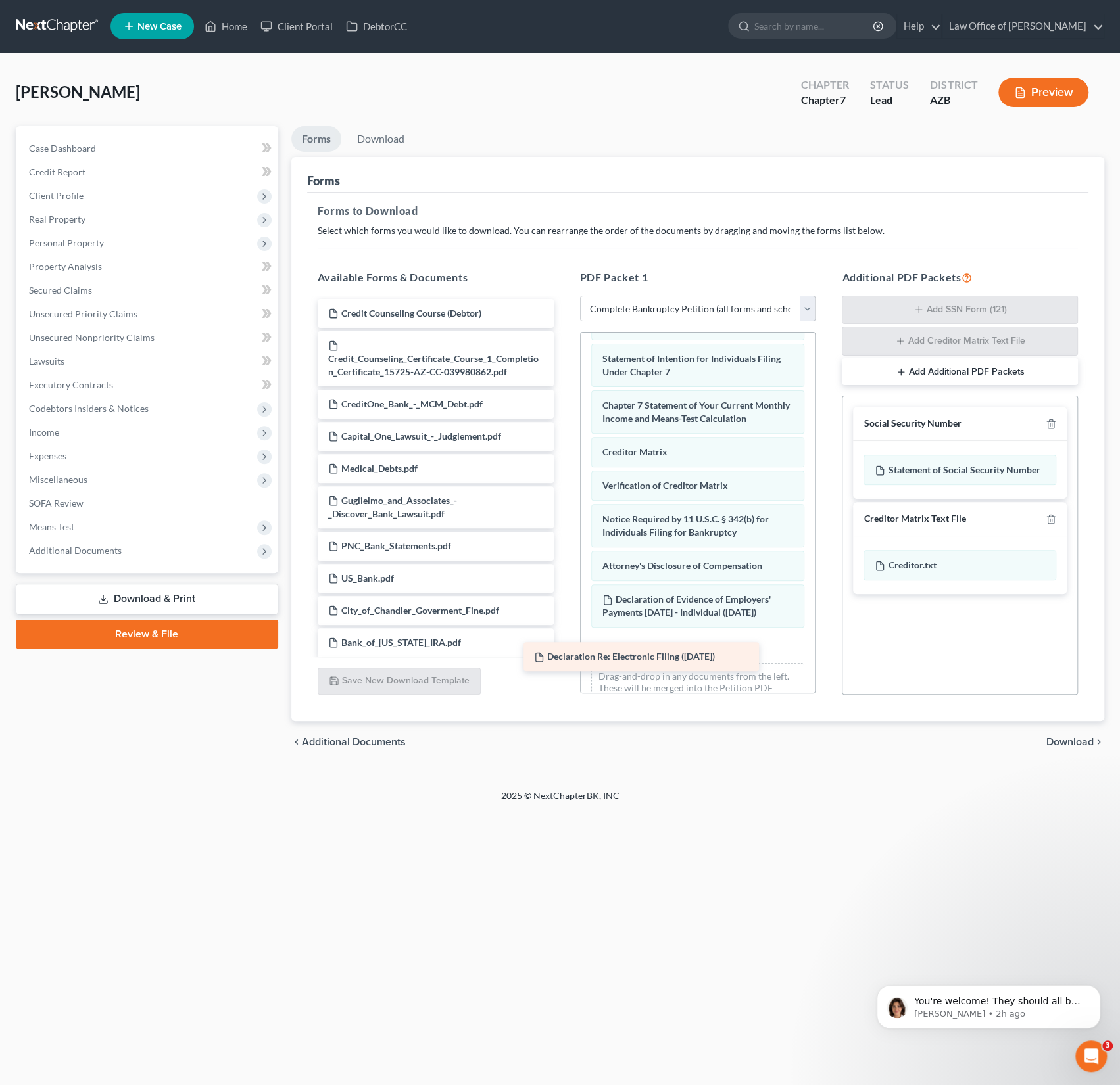
drag, startPoint x: 467, startPoint y: 313, endPoint x: 704, endPoint y: 674, distance: 431.8
click at [564, 674] on div "Declaration Re: Electronic Filing ([DATE]) Declaration Re: Electronic Filing ([…" at bounding box center [435, 510] width 257 height 423
click at [1071, 743] on span "Download" at bounding box center [1070, 741] width 48 height 10
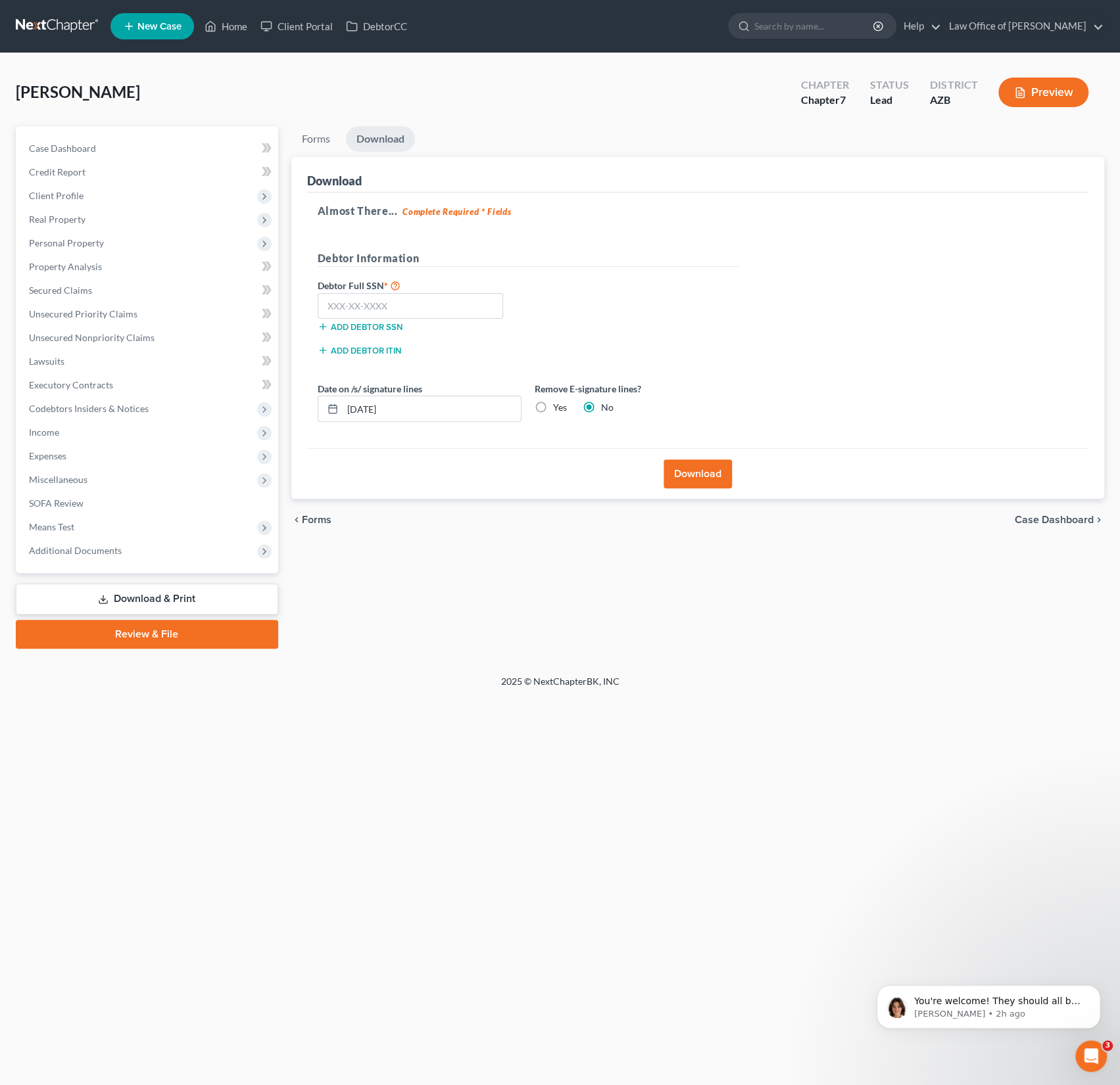
click at [553, 408] on label "Yes" at bounding box center [560, 407] width 14 height 13
click at [558, 408] on input "Yes" at bounding box center [562, 405] width 8 height 8
radio input "true"
radio input "false"
click at [576, 578] on div "Forms Download Forms Forms to Download Select which forms you would like to dow…" at bounding box center [698, 387] width 826 height 522
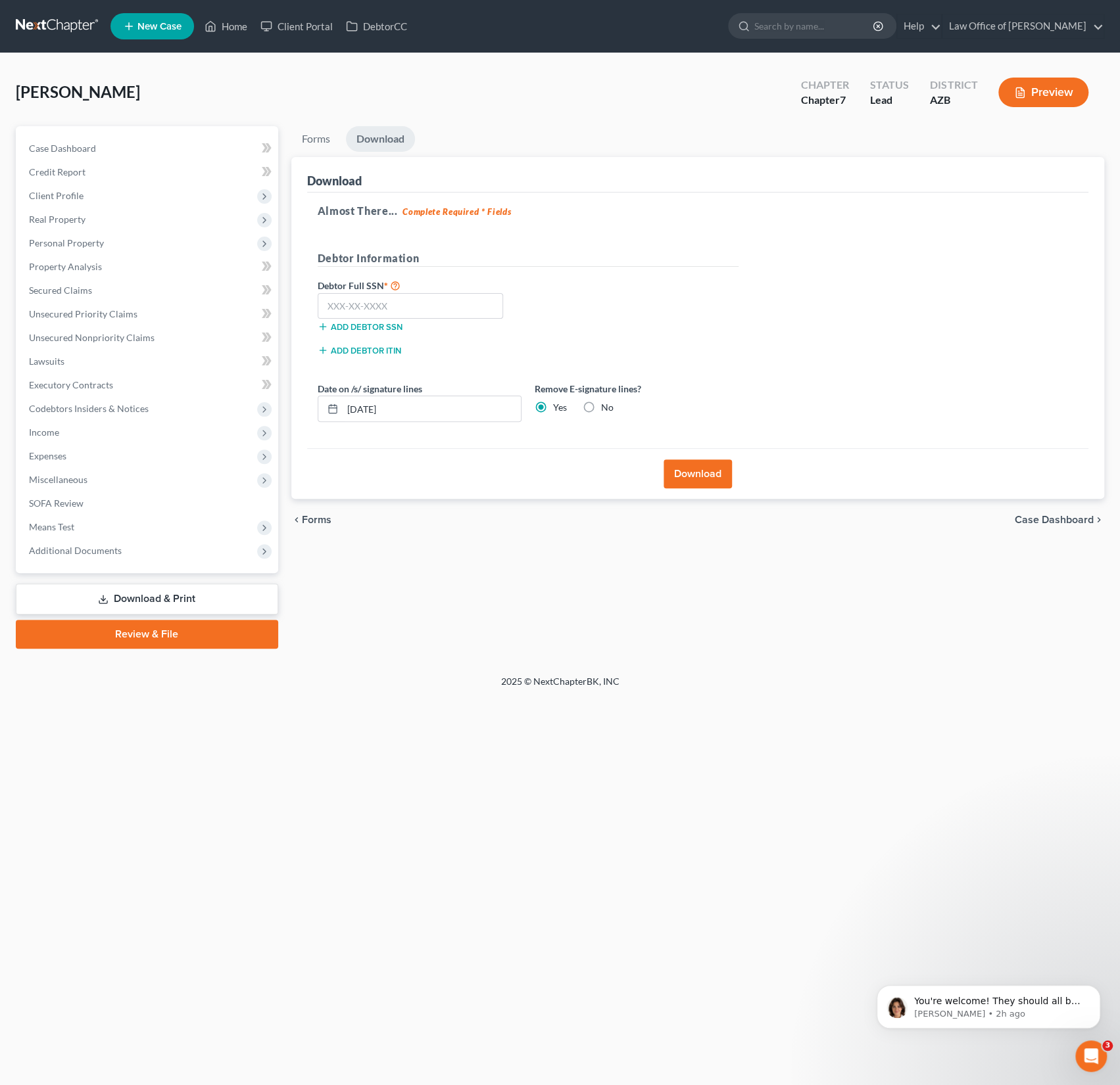
click at [699, 472] on button "Download" at bounding box center [697, 474] width 68 height 29
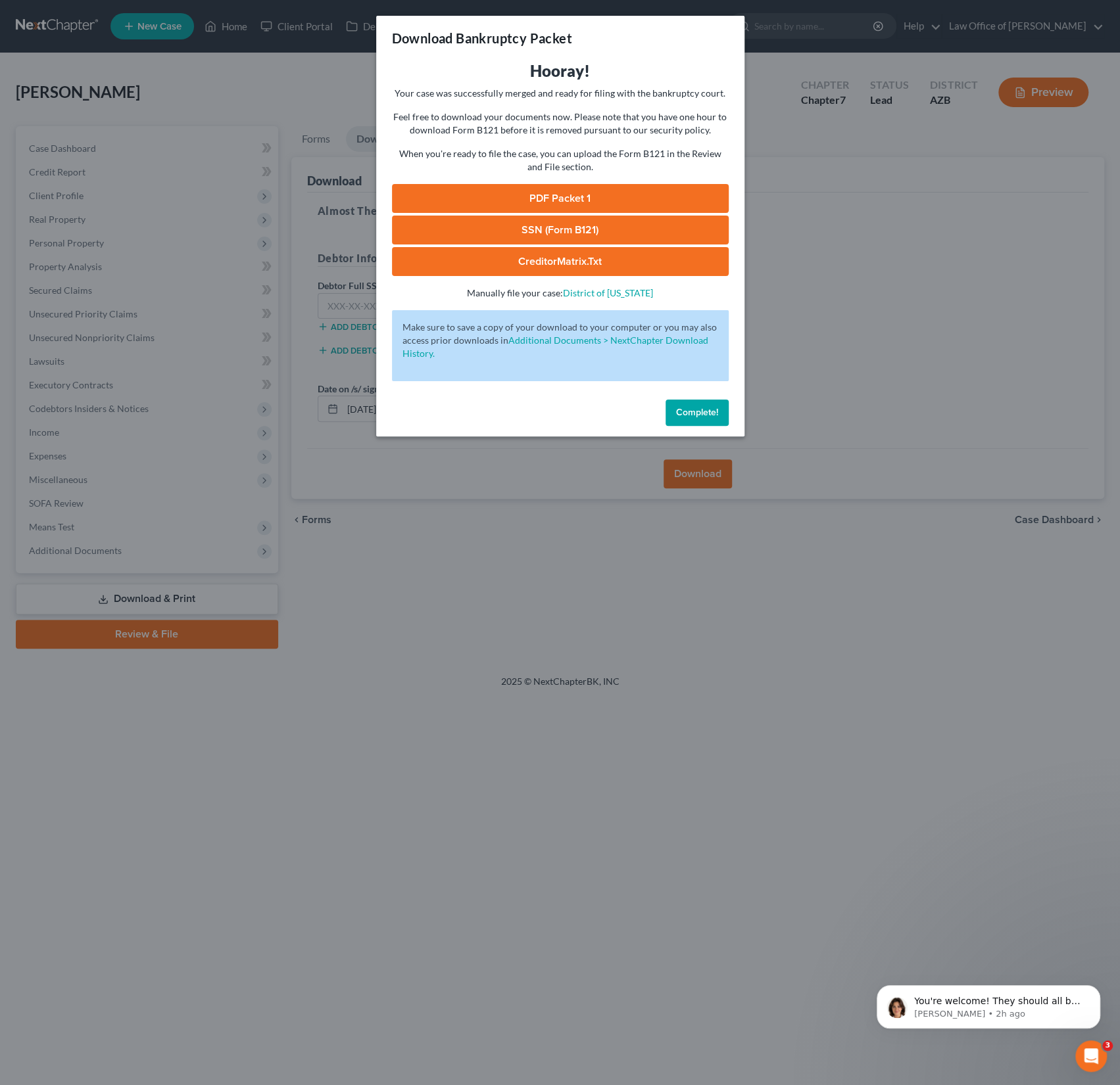
click at [564, 194] on link "PDF Packet 1" at bounding box center [560, 199] width 337 height 29
click at [709, 399] on button "Complete!" at bounding box center [696, 412] width 63 height 26
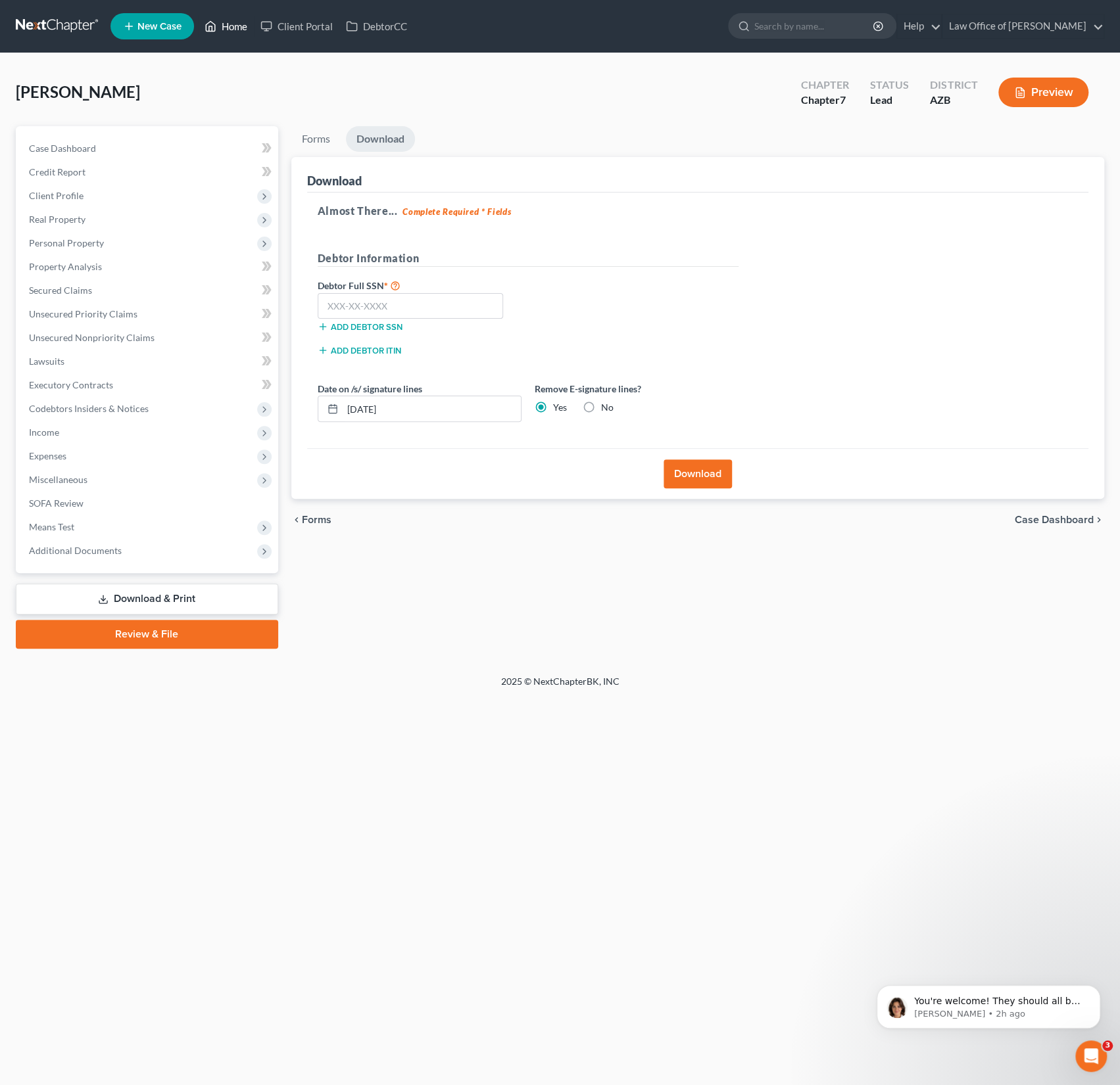
click at [225, 25] on link "Home" at bounding box center [226, 26] width 56 height 23
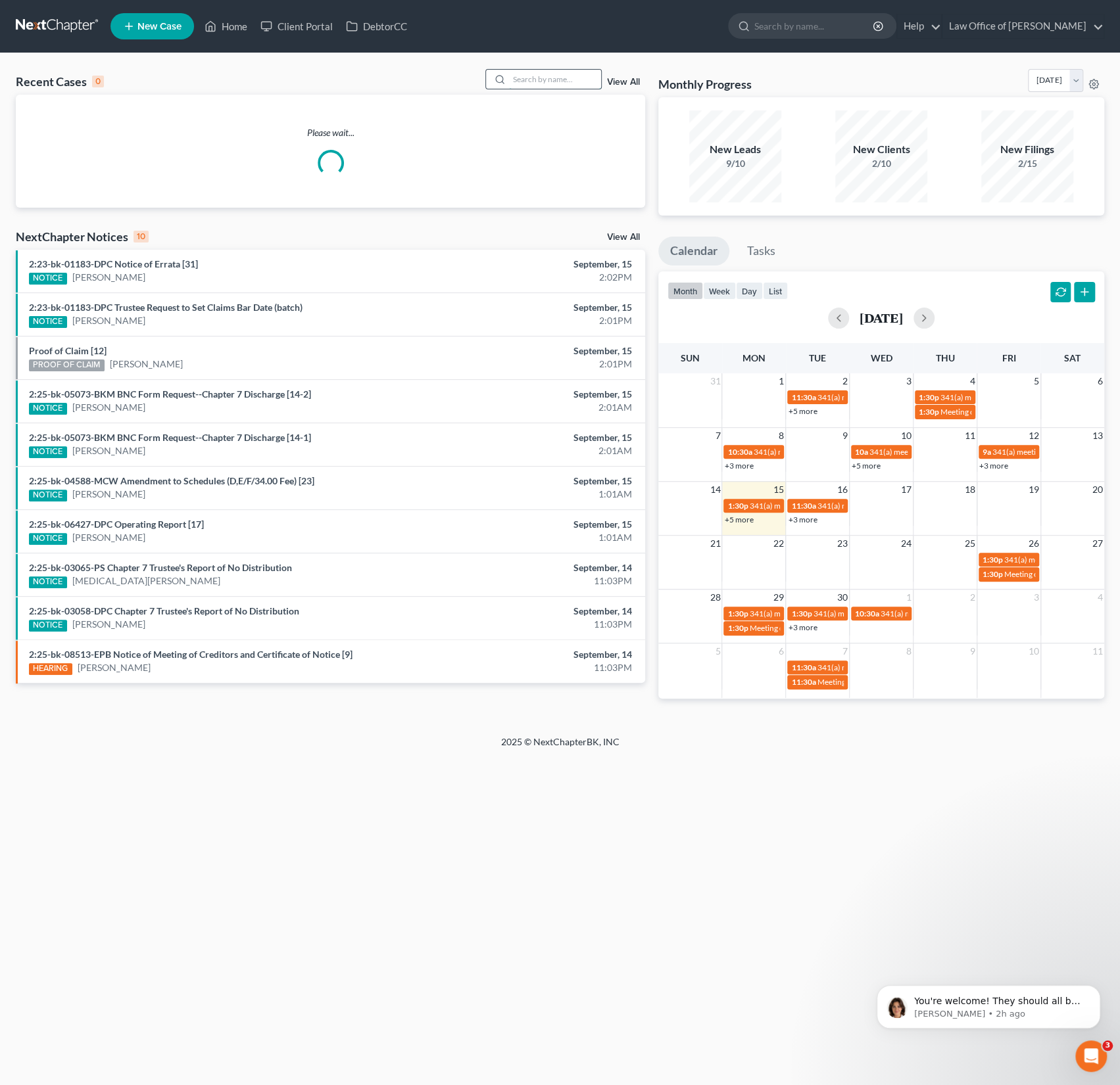
click at [540, 86] on input "search" at bounding box center [554, 79] width 92 height 19
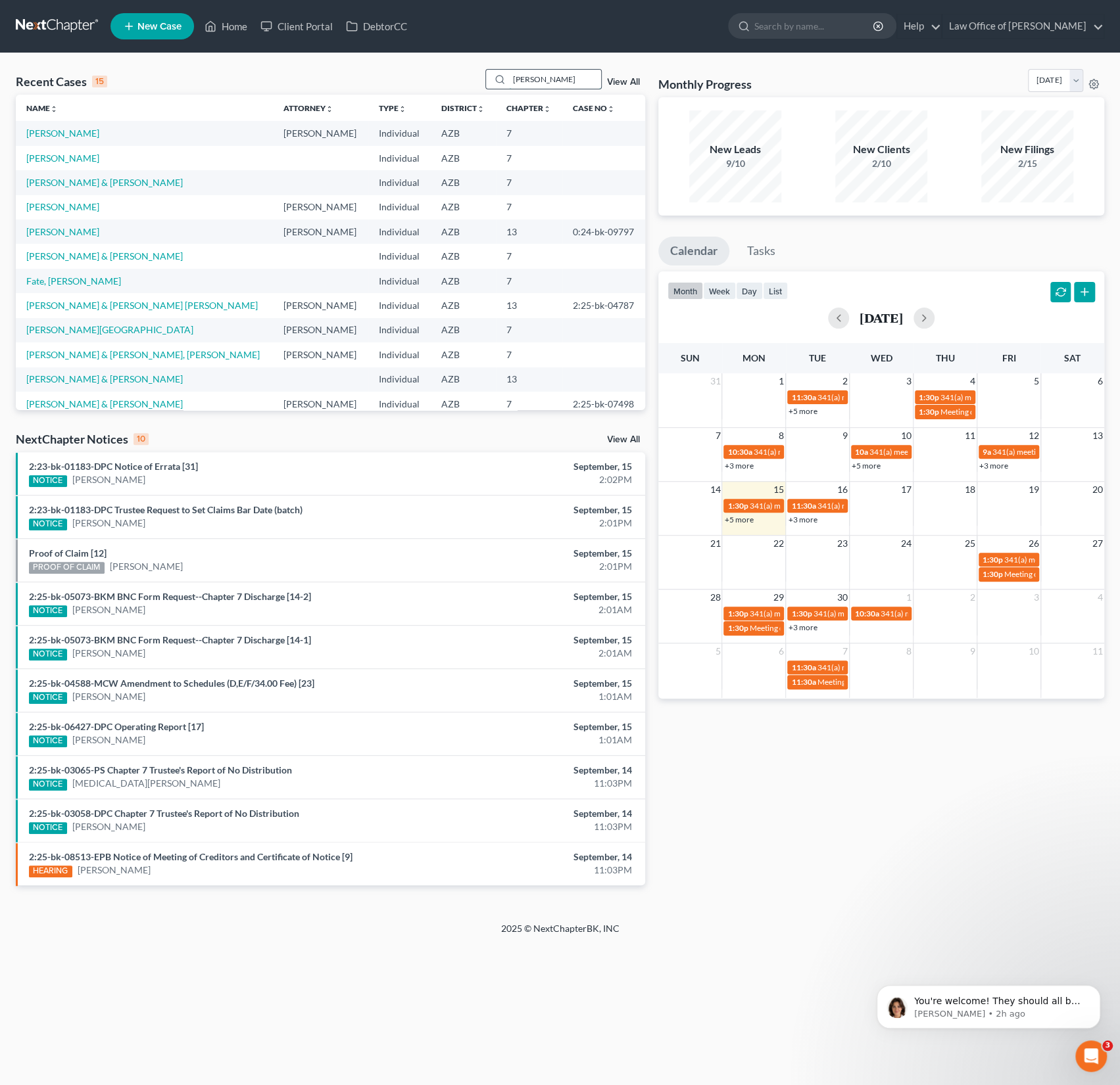
type input "[PERSON_NAME]"
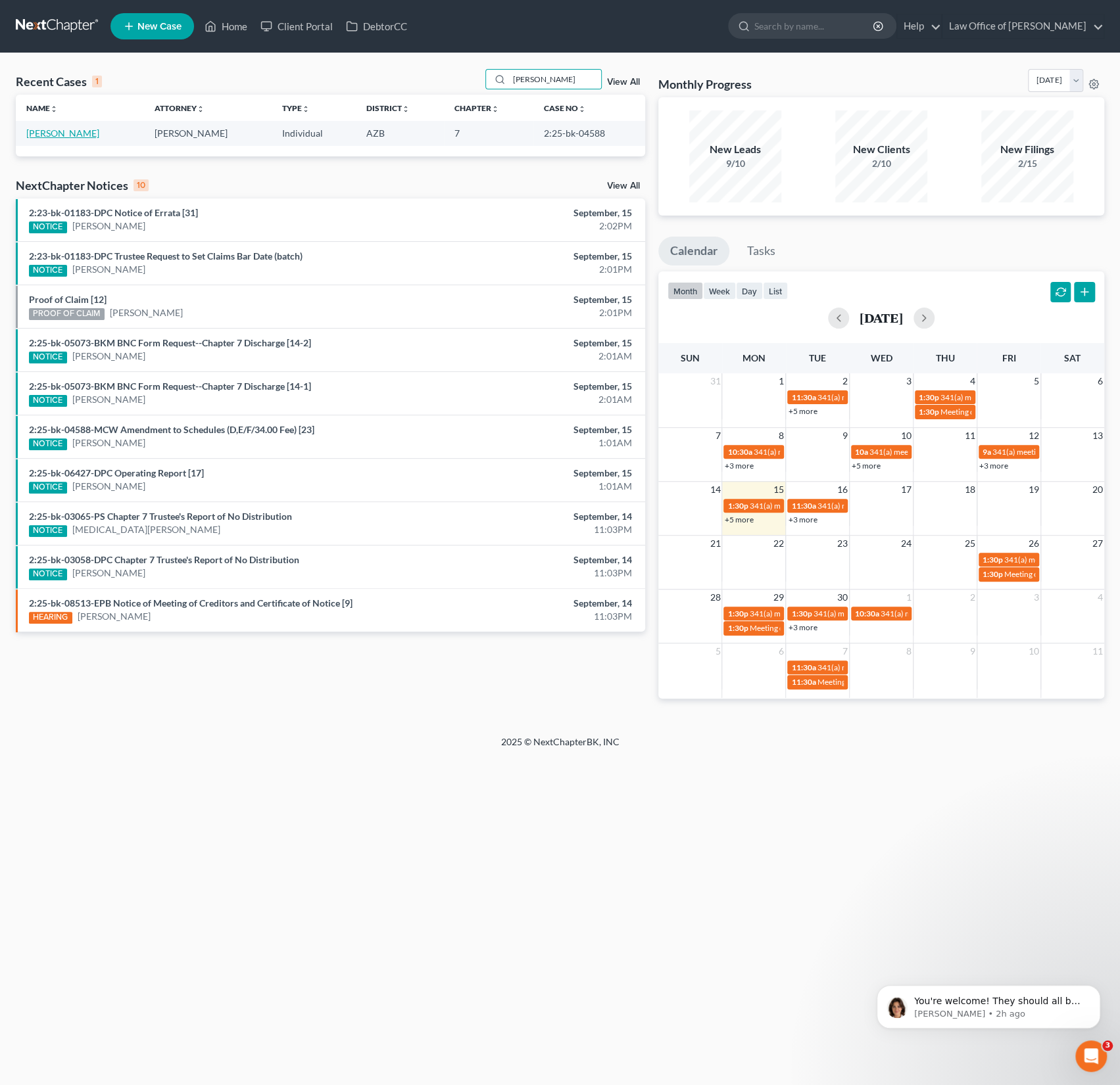
click at [86, 135] on link "[PERSON_NAME]" at bounding box center [63, 133] width 73 height 11
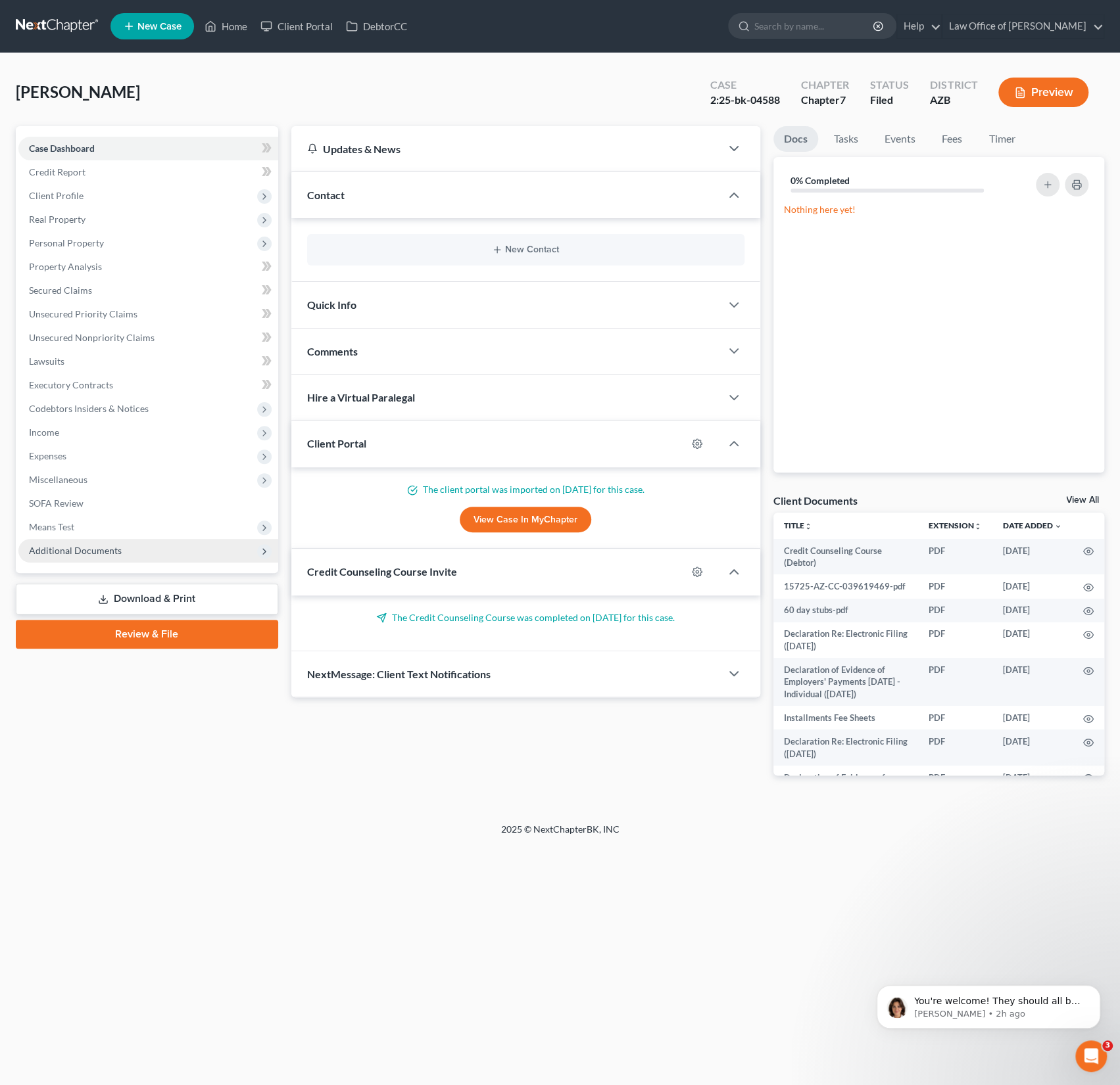
click at [97, 559] on span "Additional Documents" at bounding box center [148, 550] width 259 height 23
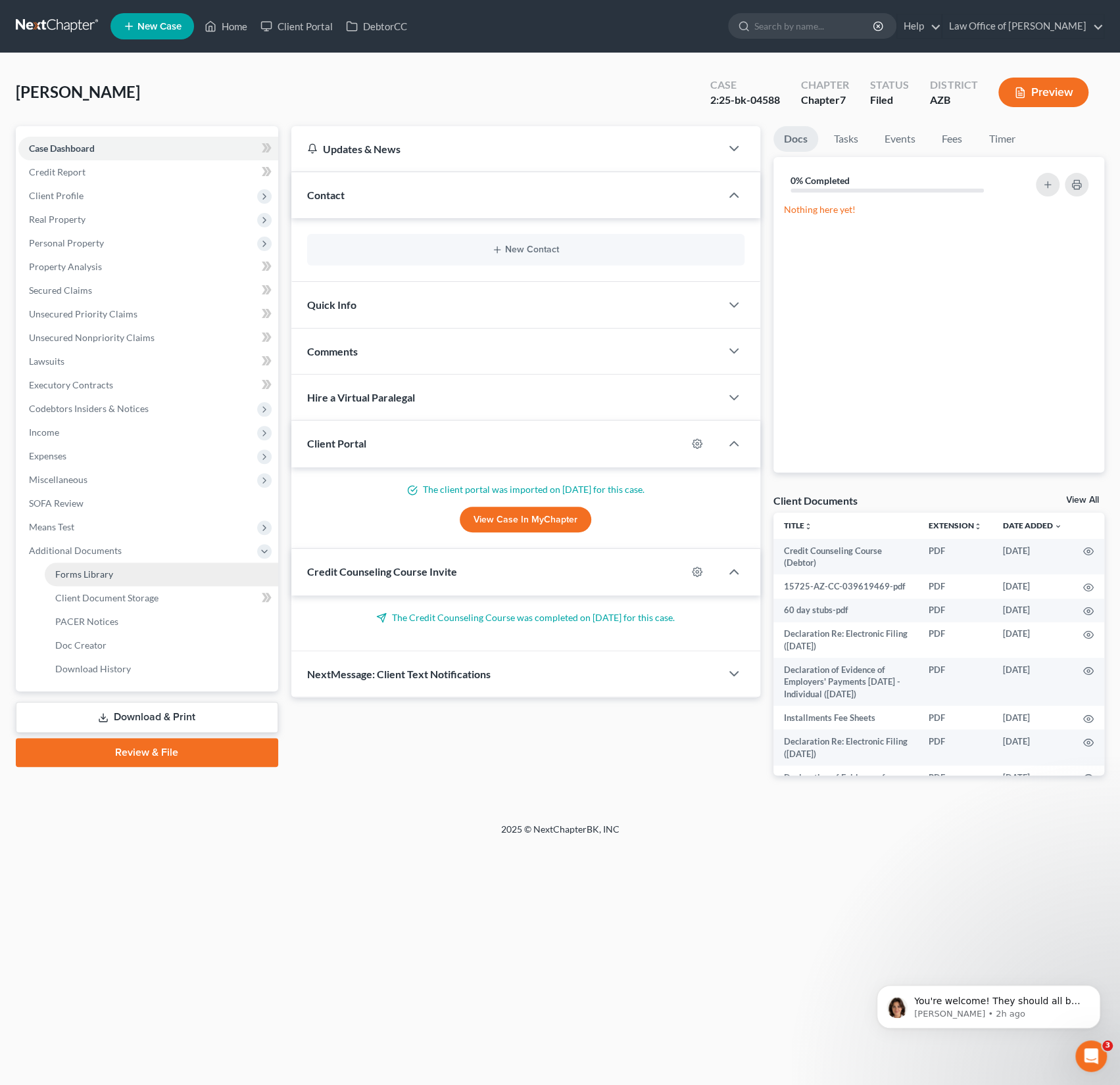
click at [91, 570] on span "Forms Library" at bounding box center [84, 574] width 58 height 11
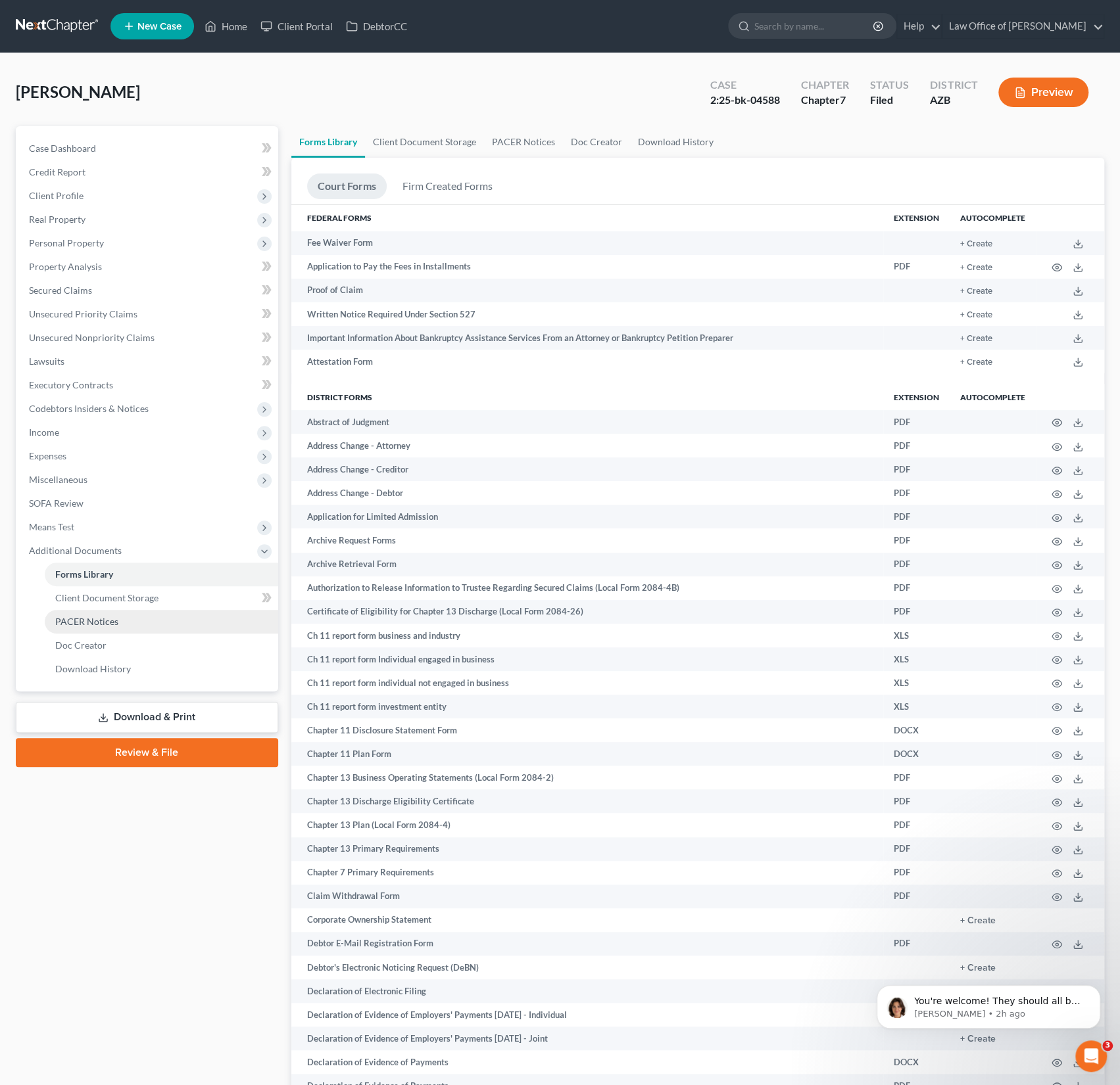
click at [105, 619] on span "PACER Notices" at bounding box center [86, 621] width 63 height 11
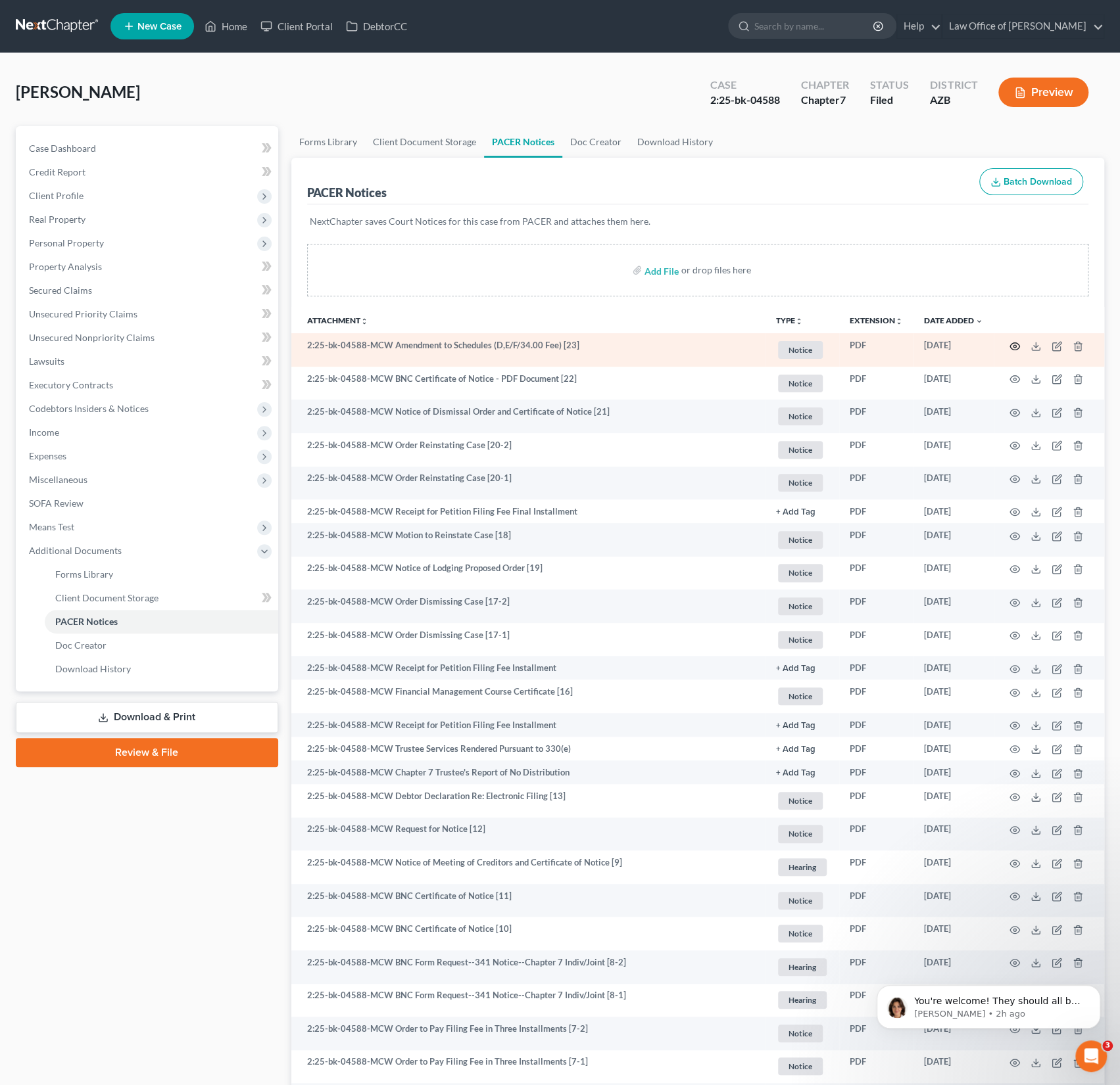
click at [1016, 342] on icon "button" at bounding box center [1014, 346] width 10 height 7
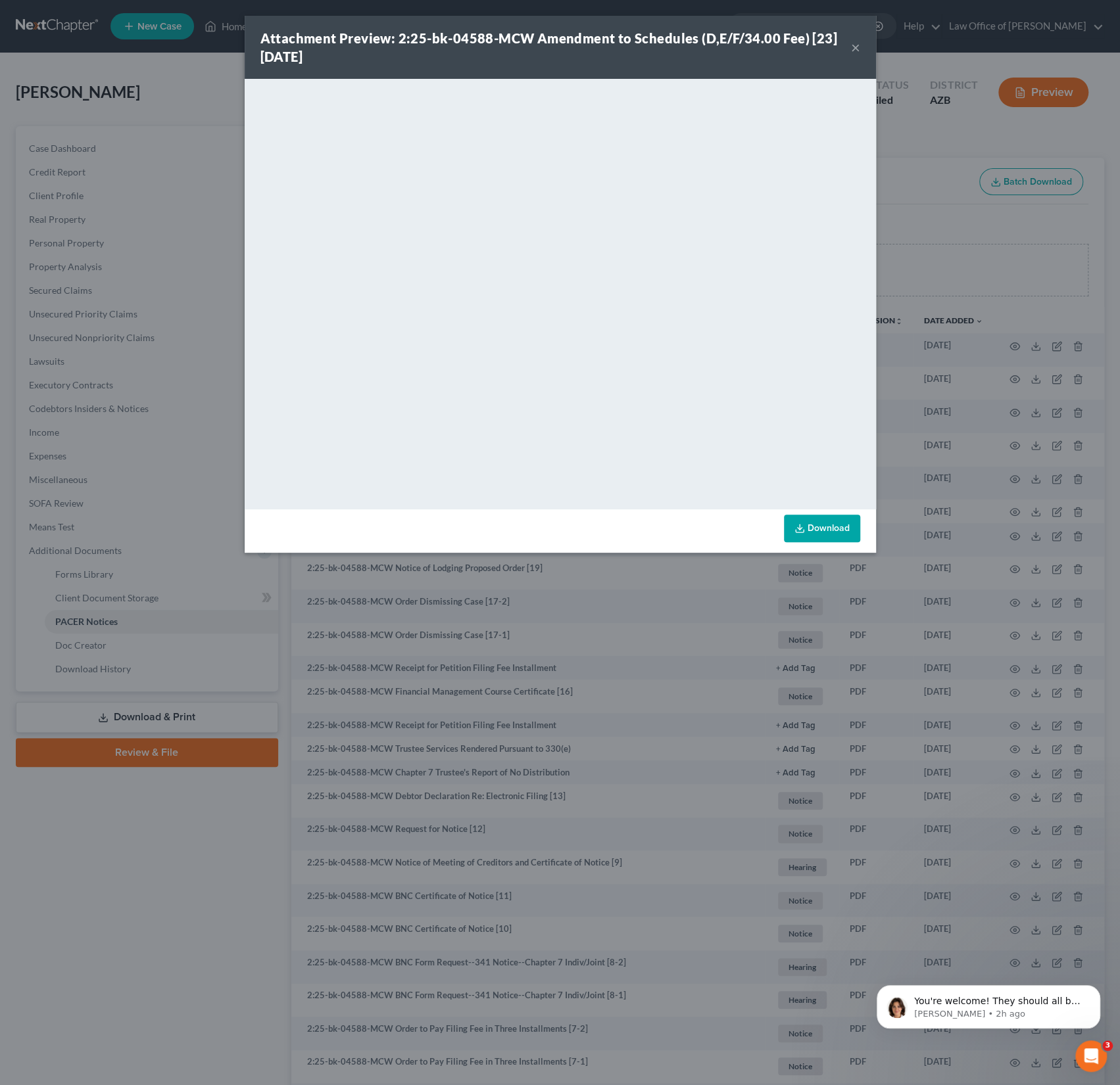
click at [853, 46] on button "×" at bounding box center [855, 47] width 9 height 16
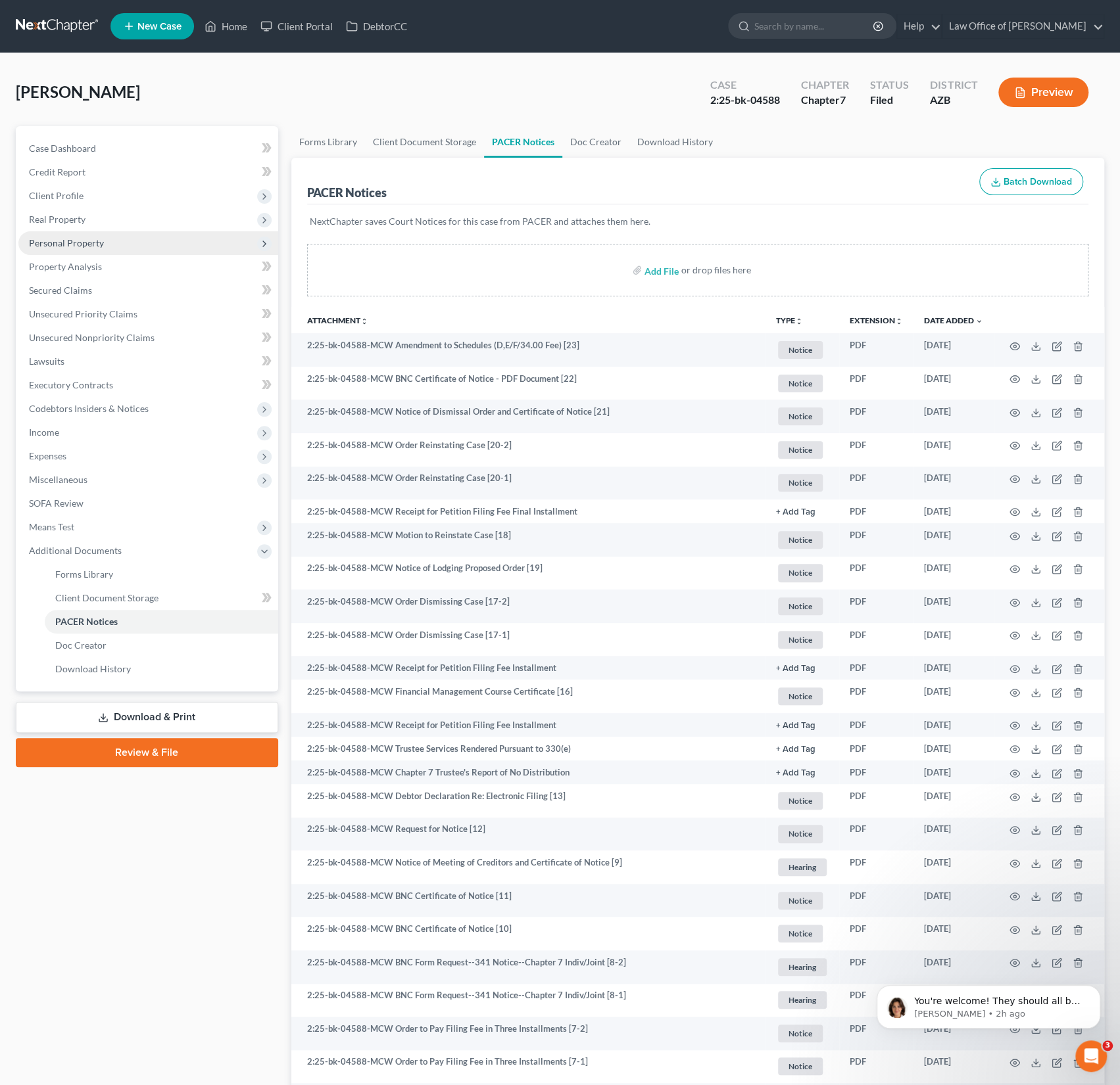
click at [96, 237] on span "Personal Property" at bounding box center [66, 243] width 75 height 11
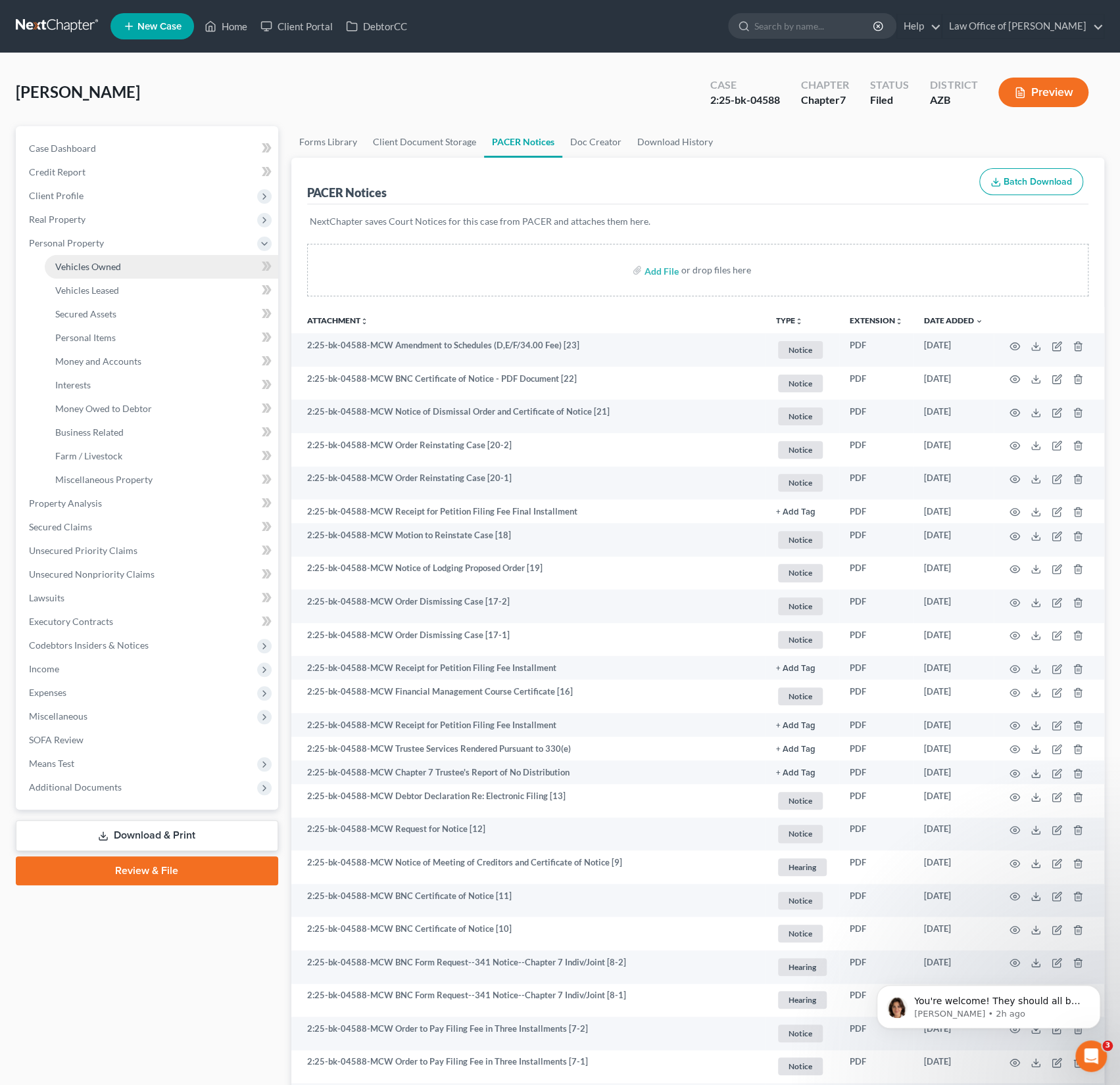
click at [105, 266] on span "Vehicles Owned" at bounding box center [88, 266] width 66 height 11
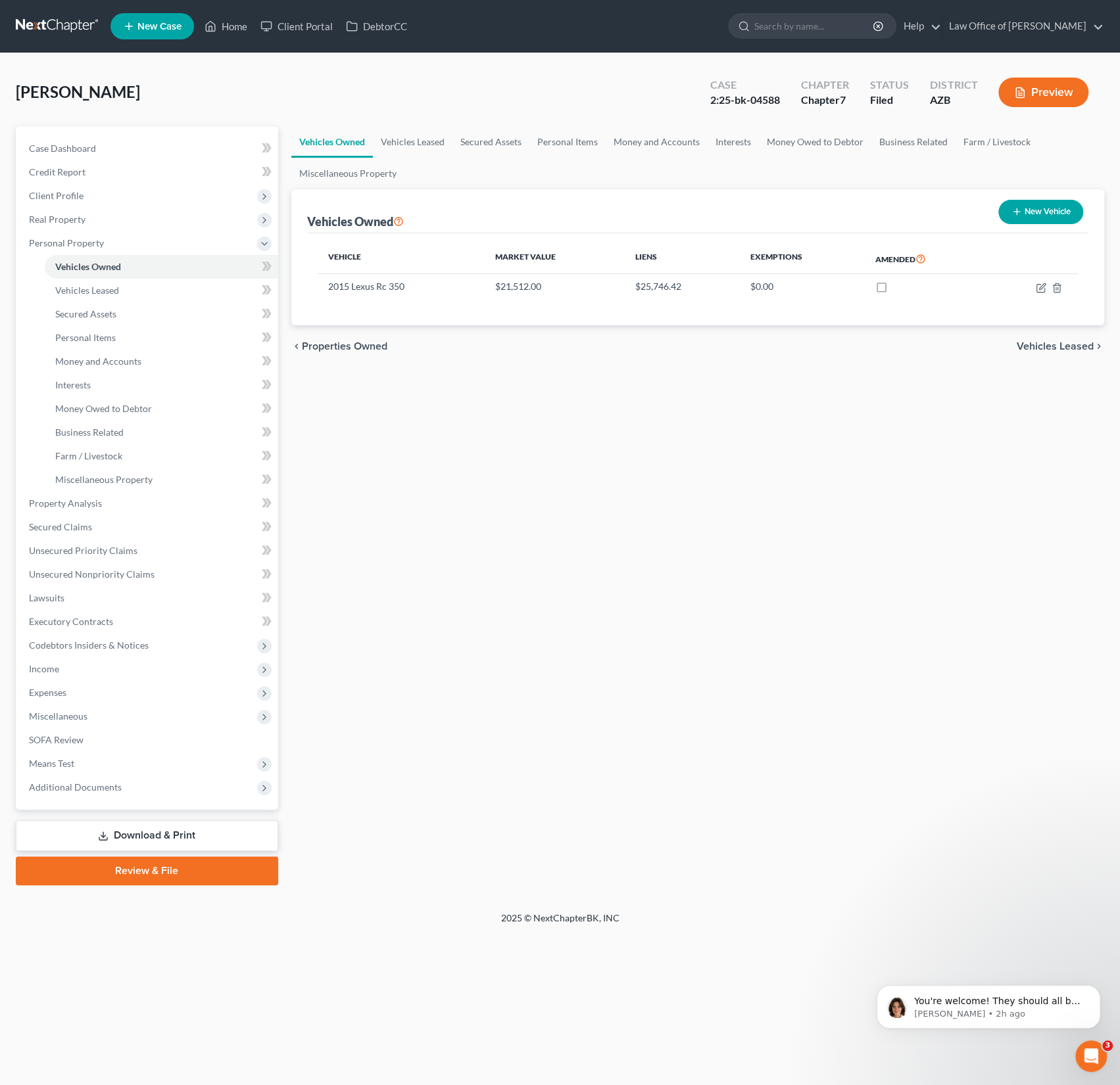
click at [225, 99] on div "[PERSON_NAME] Upgraded Case 2:25-bk-04588 Chapter Chapter 7 Status Filed Distri…" at bounding box center [560, 97] width 1088 height 57
click at [230, 26] on link "Home" at bounding box center [226, 26] width 56 height 23
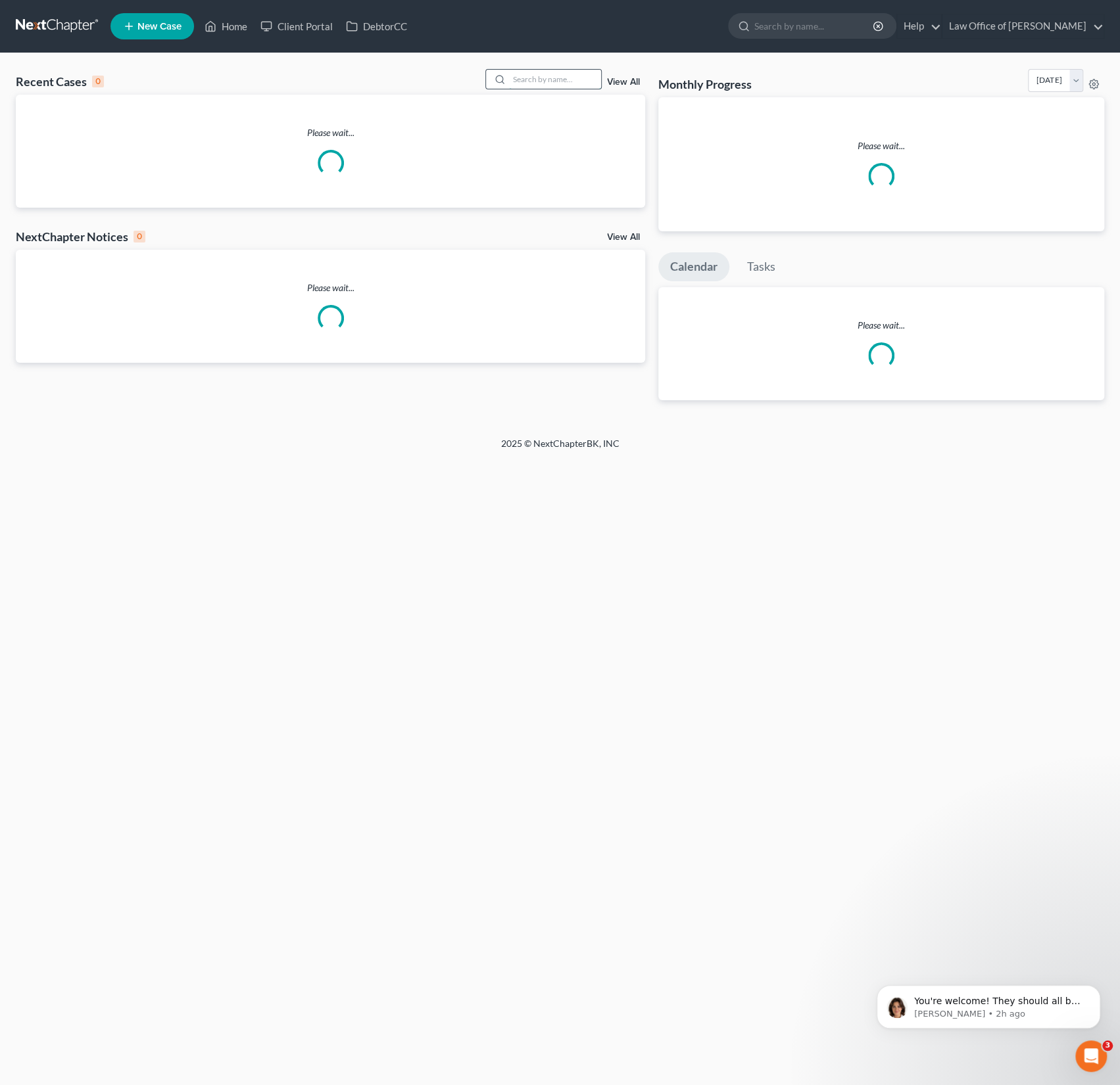
click at [551, 87] on input "search" at bounding box center [554, 79] width 92 height 19
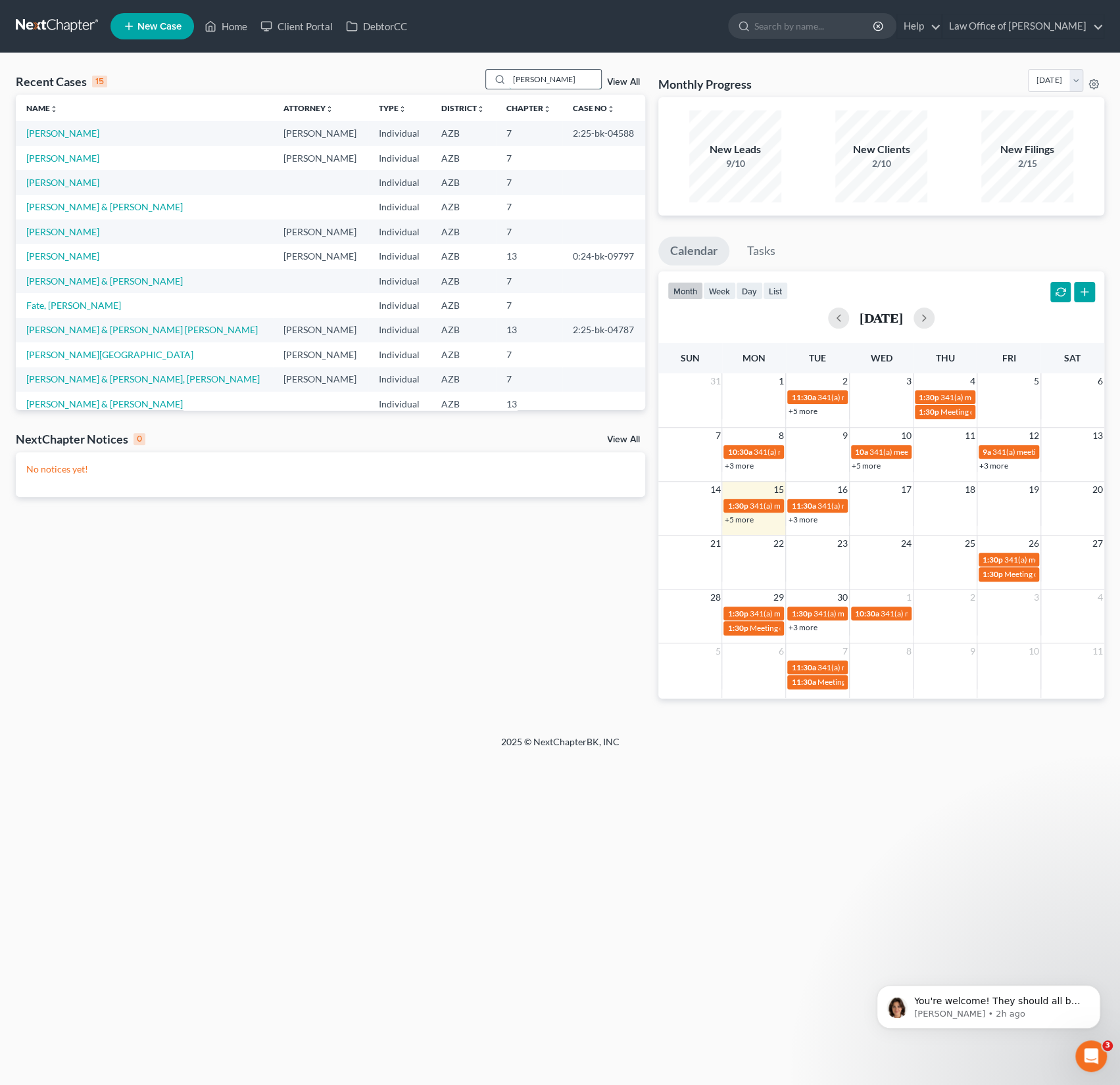
type input "[PERSON_NAME]"
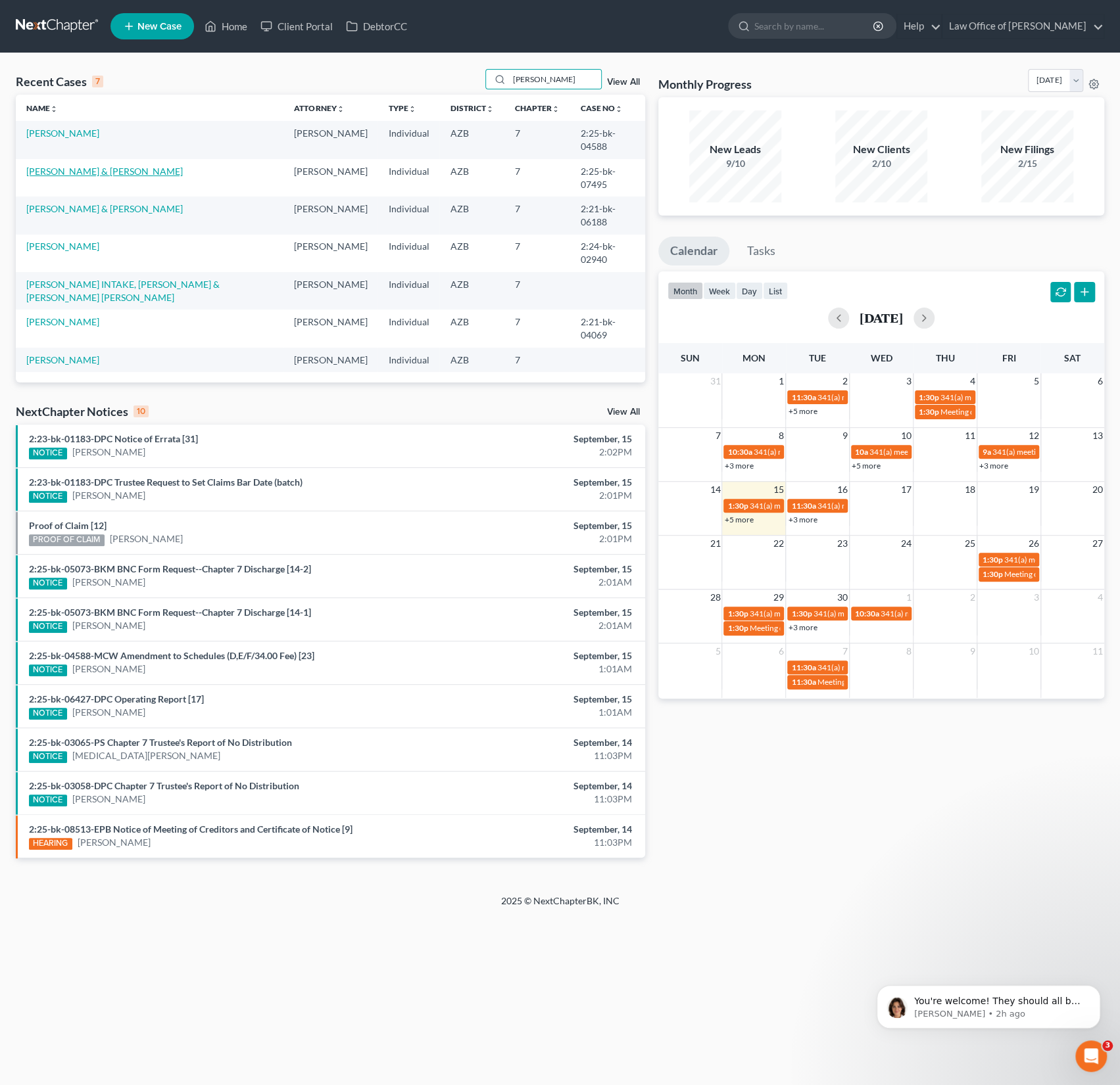
click at [130, 166] on link "[PERSON_NAME] & [PERSON_NAME]" at bounding box center [104, 171] width 157 height 11
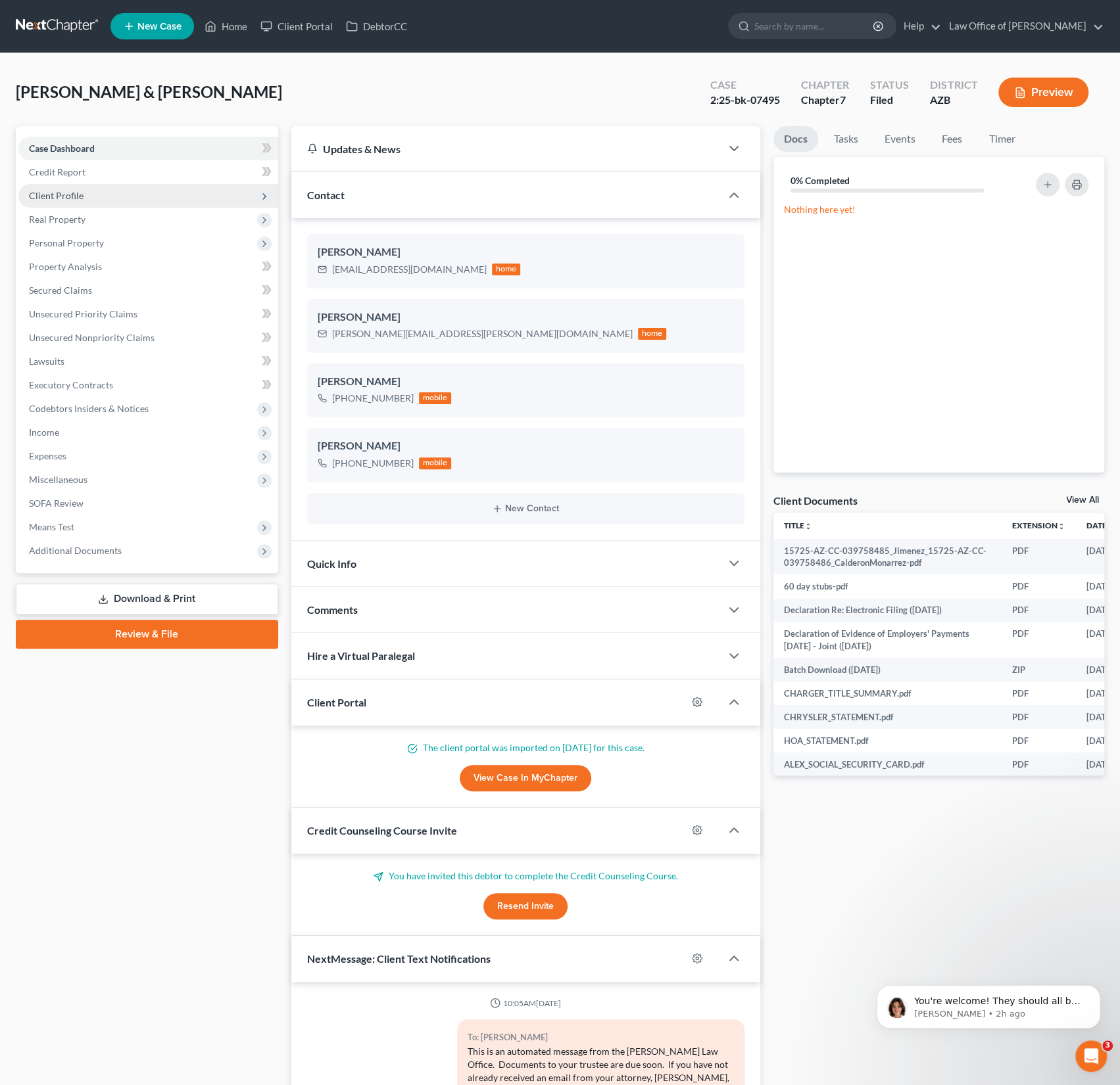
scroll to position [181, 0]
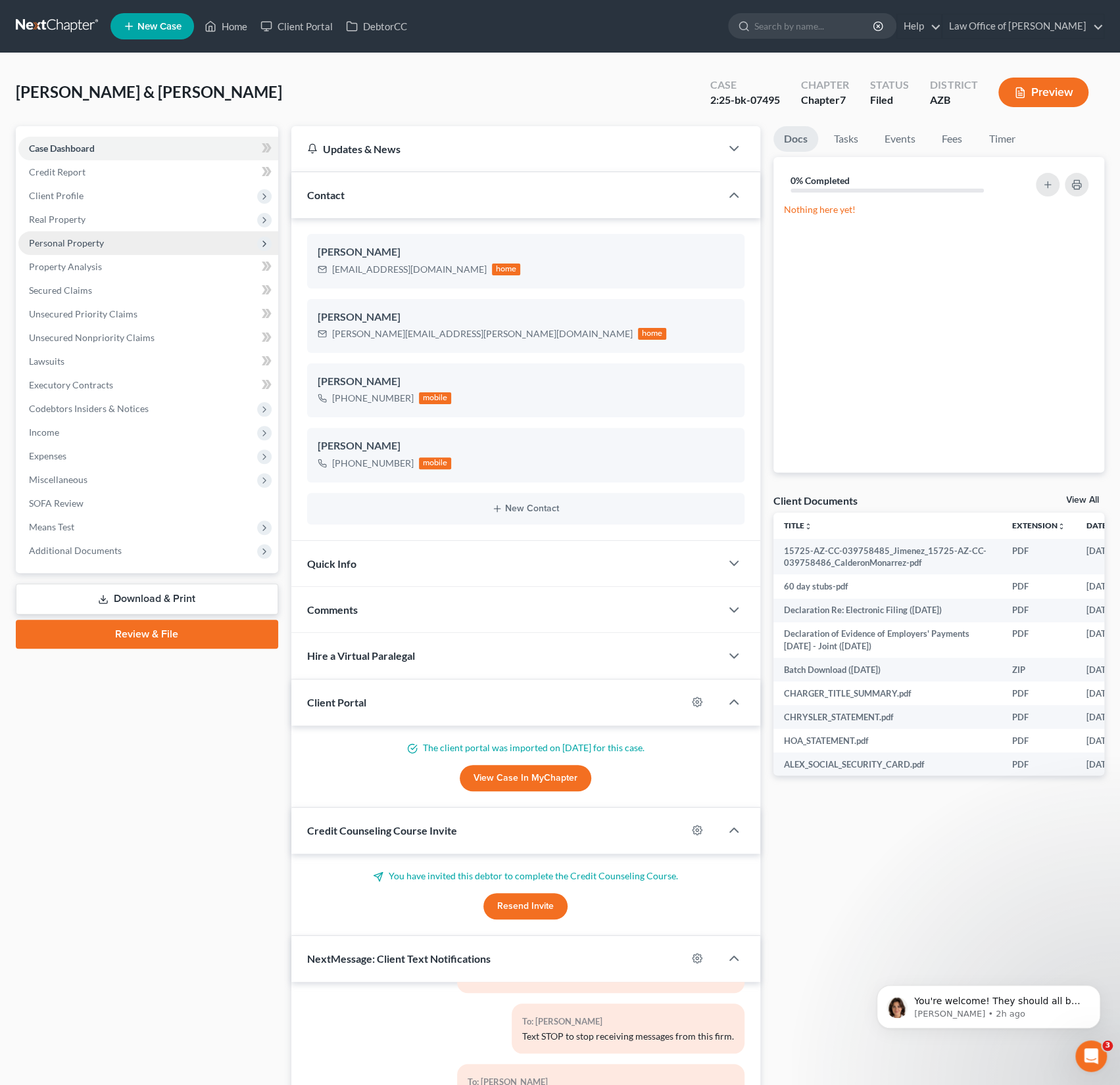
click at [88, 241] on span "Personal Property" at bounding box center [66, 243] width 75 height 11
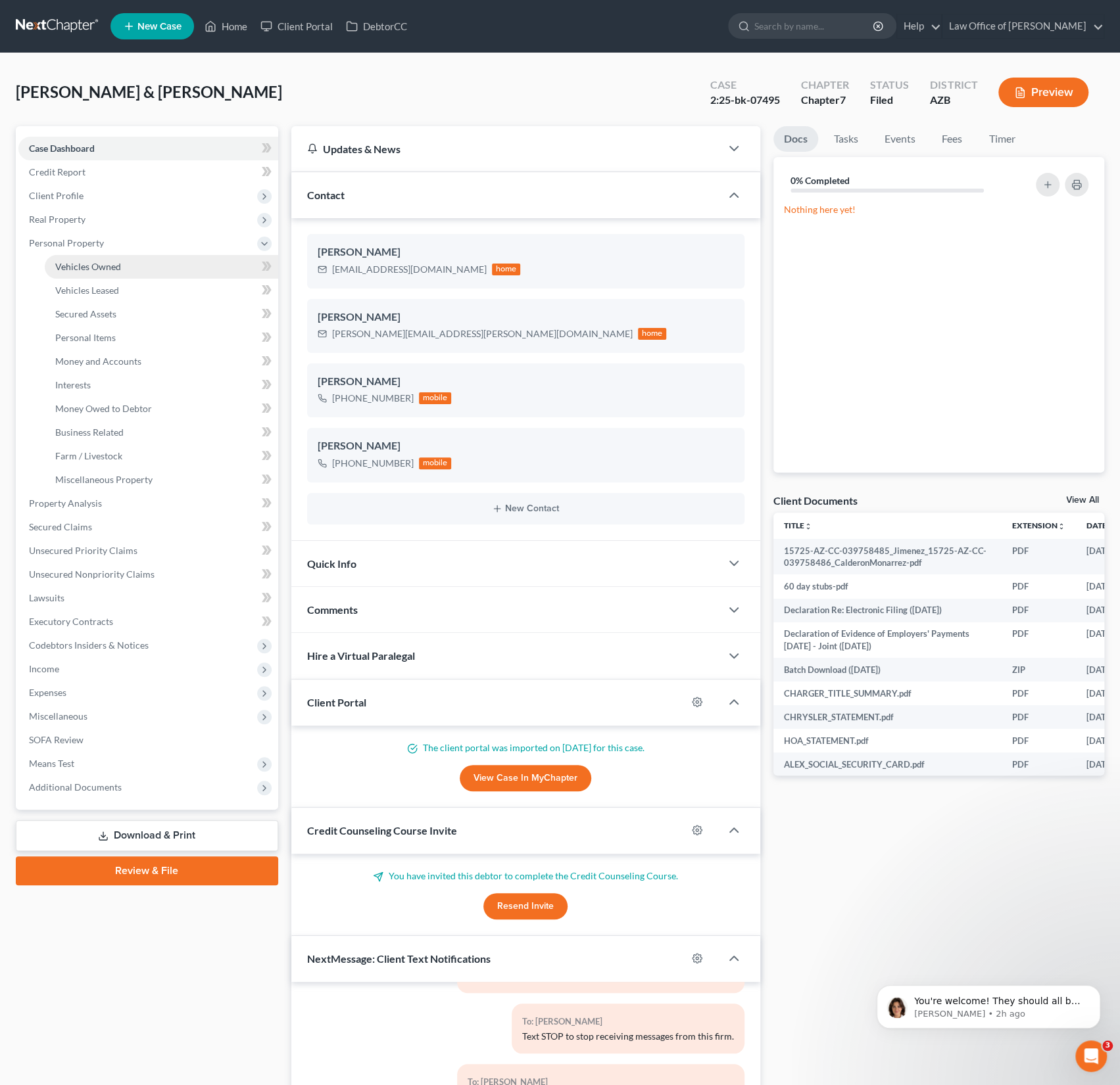
click at [94, 266] on span "Vehicles Owned" at bounding box center [88, 266] width 66 height 11
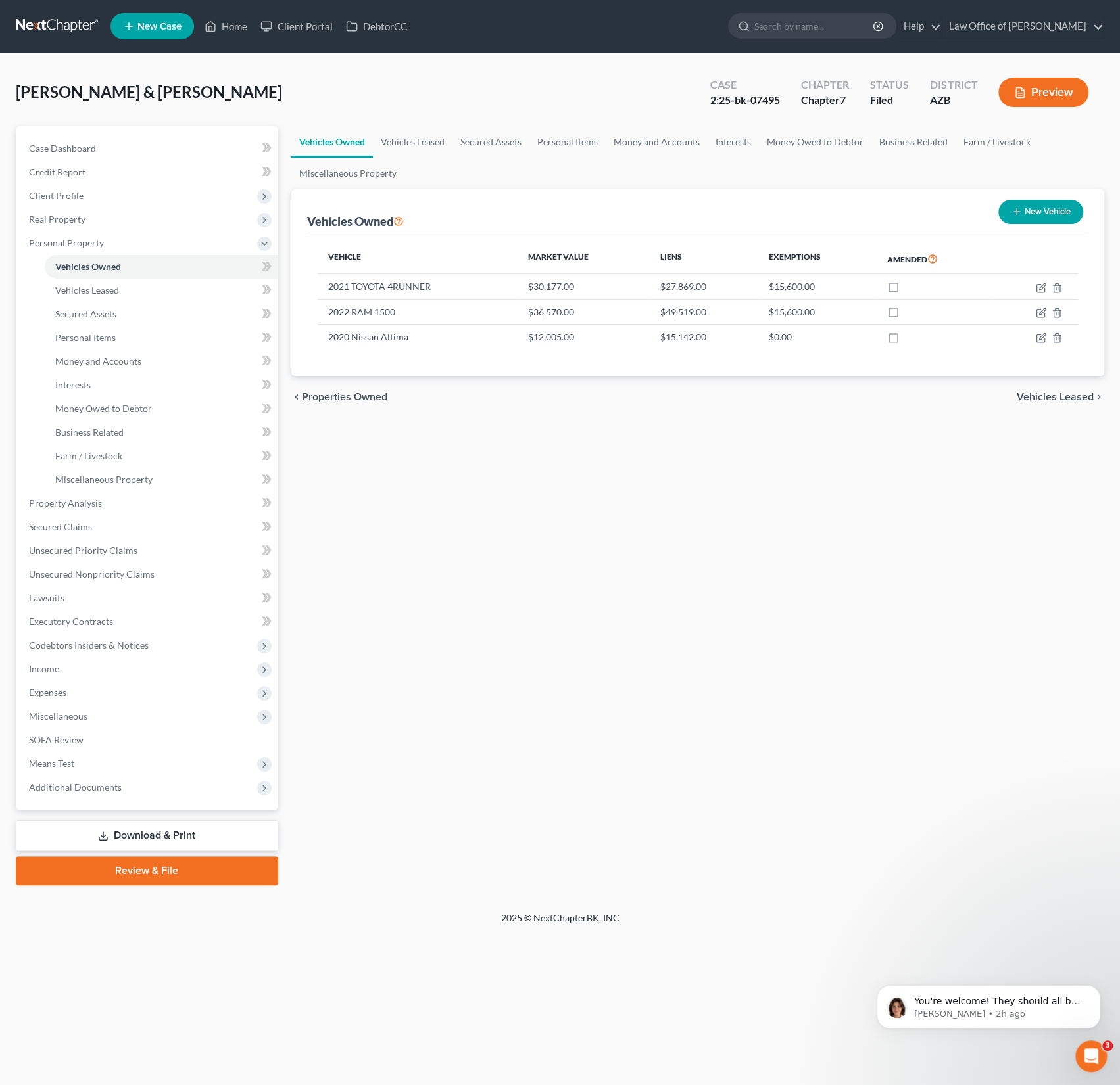
click at [292, 63] on div "[PERSON_NAME] & [PERSON_NAME] Upgraded Case 2:25-bk-07495 Chapter Chapter 7 Sta…" at bounding box center [560, 482] width 1120 height 858
click at [228, 30] on link "Home" at bounding box center [226, 26] width 56 height 23
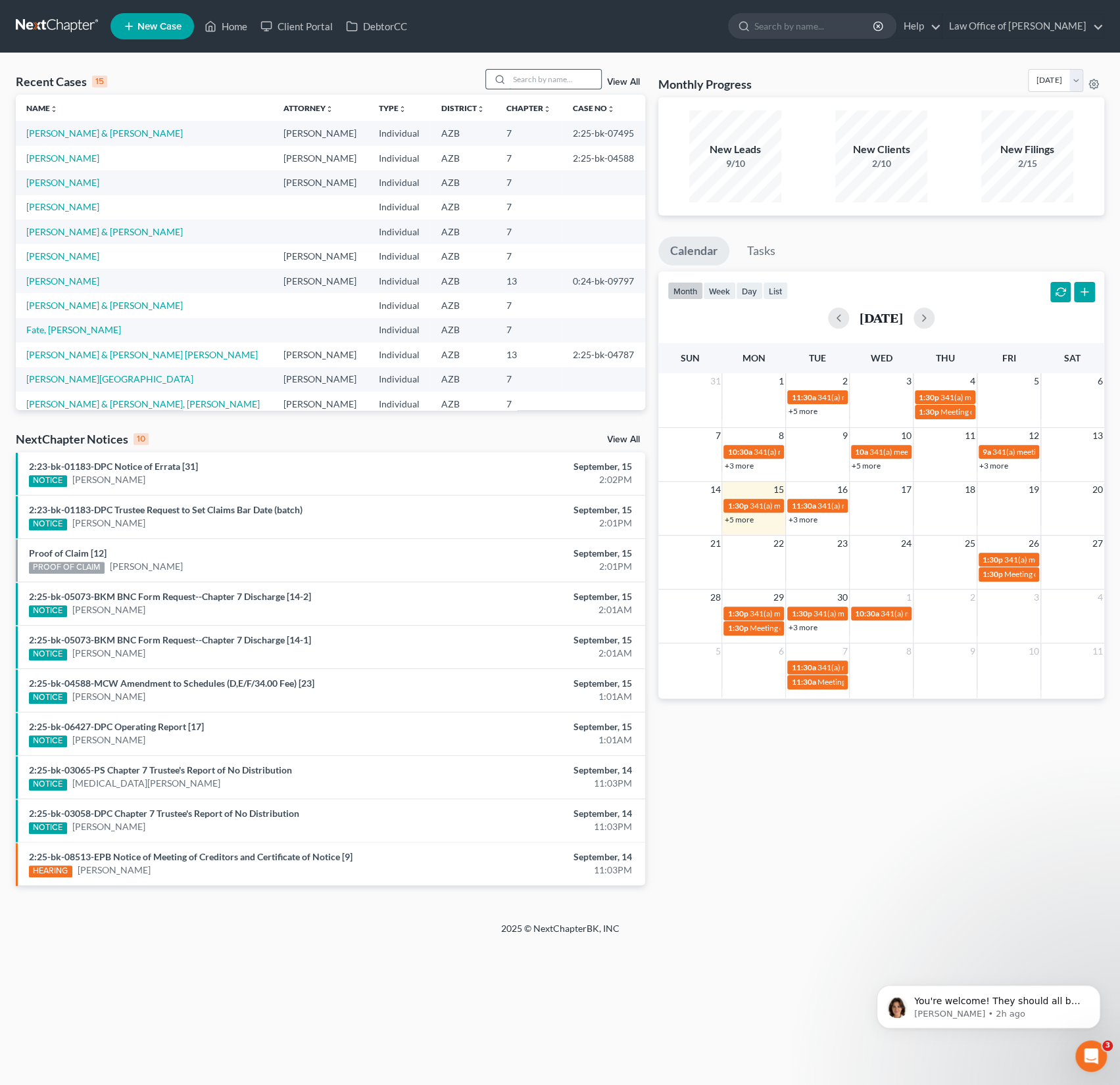
click at [561, 79] on input "search" at bounding box center [554, 79] width 92 height 19
type input "teo"
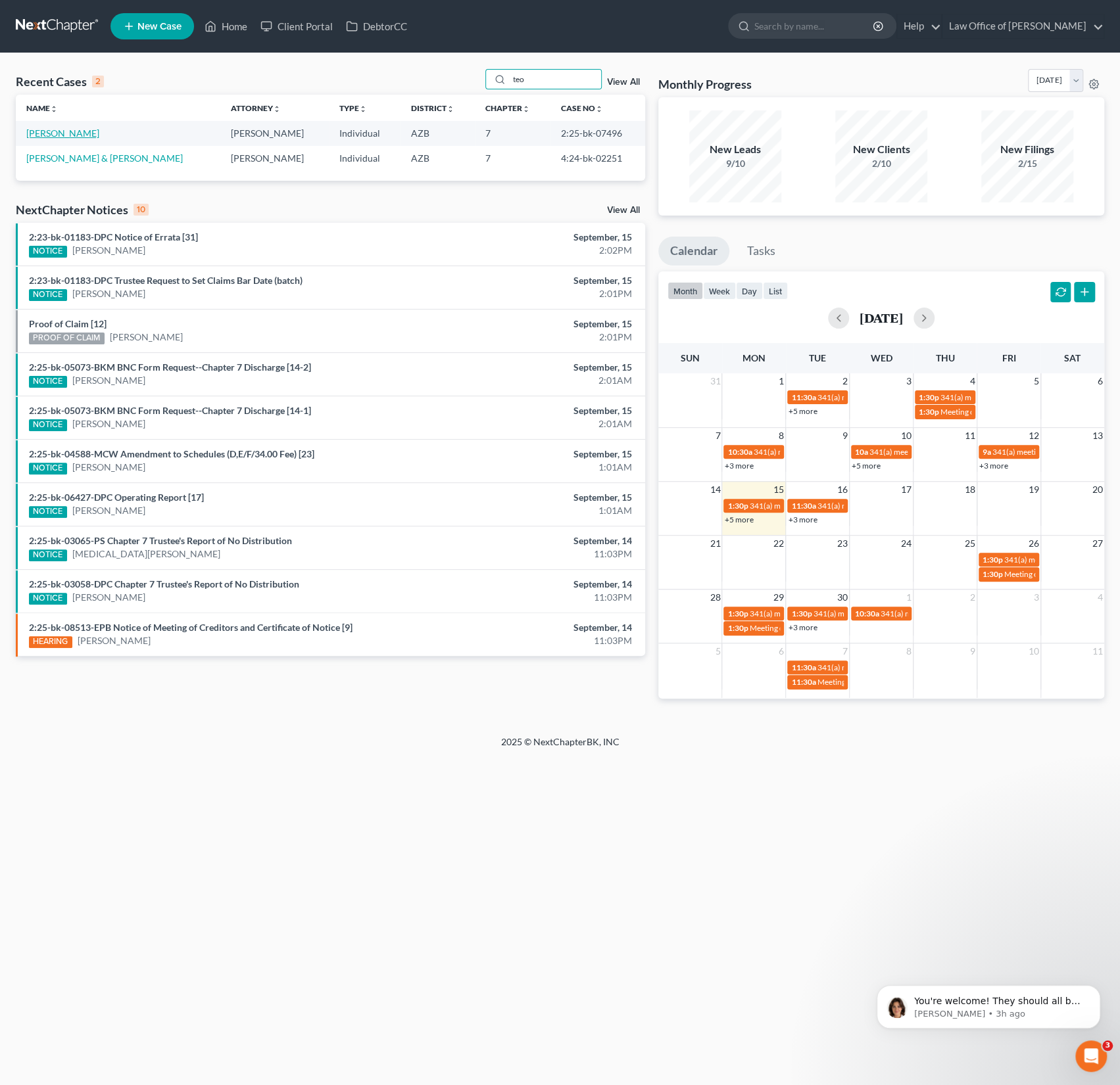
click at [56, 135] on link "[PERSON_NAME]" at bounding box center [63, 133] width 73 height 11
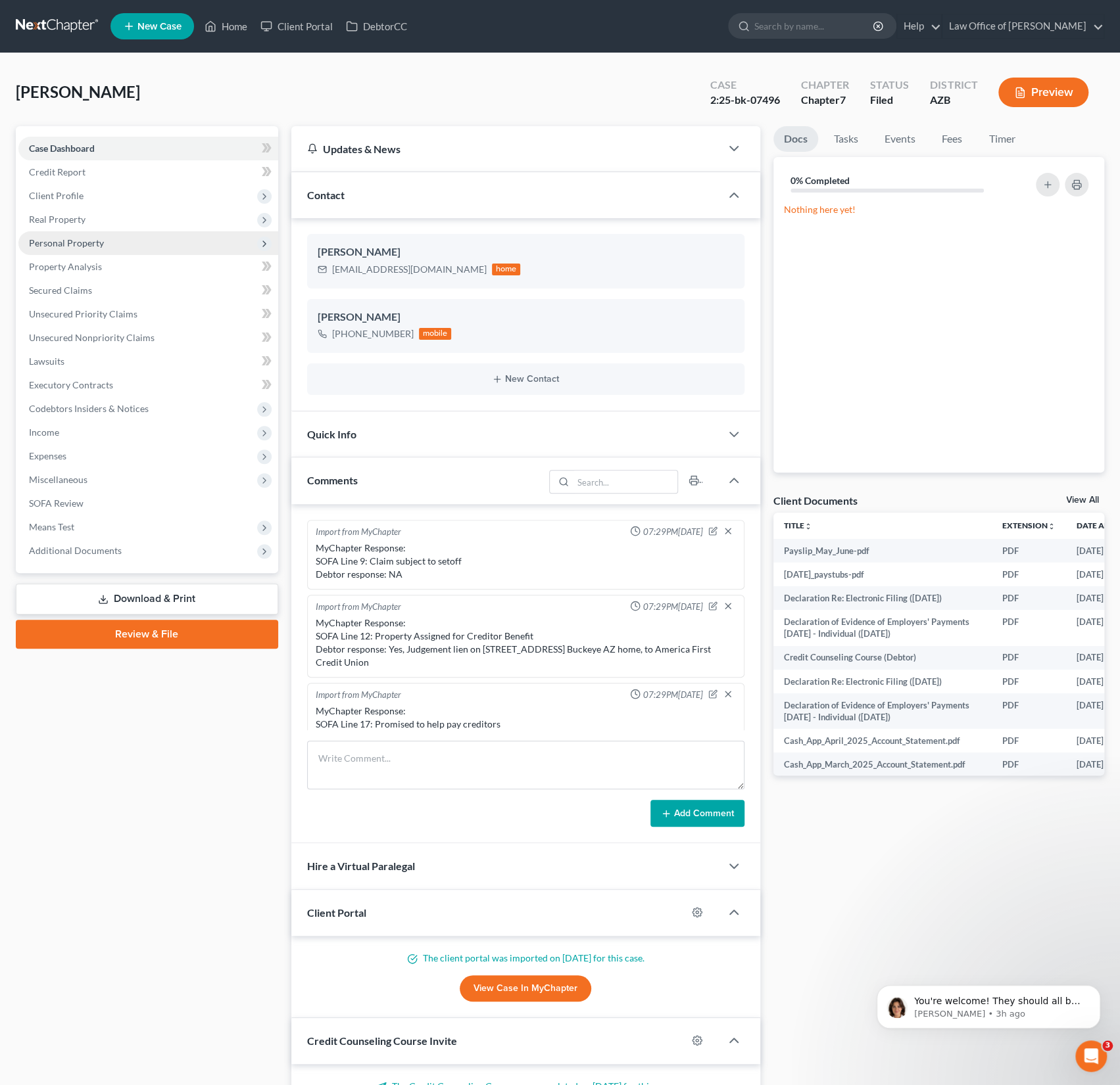
scroll to position [419, 0]
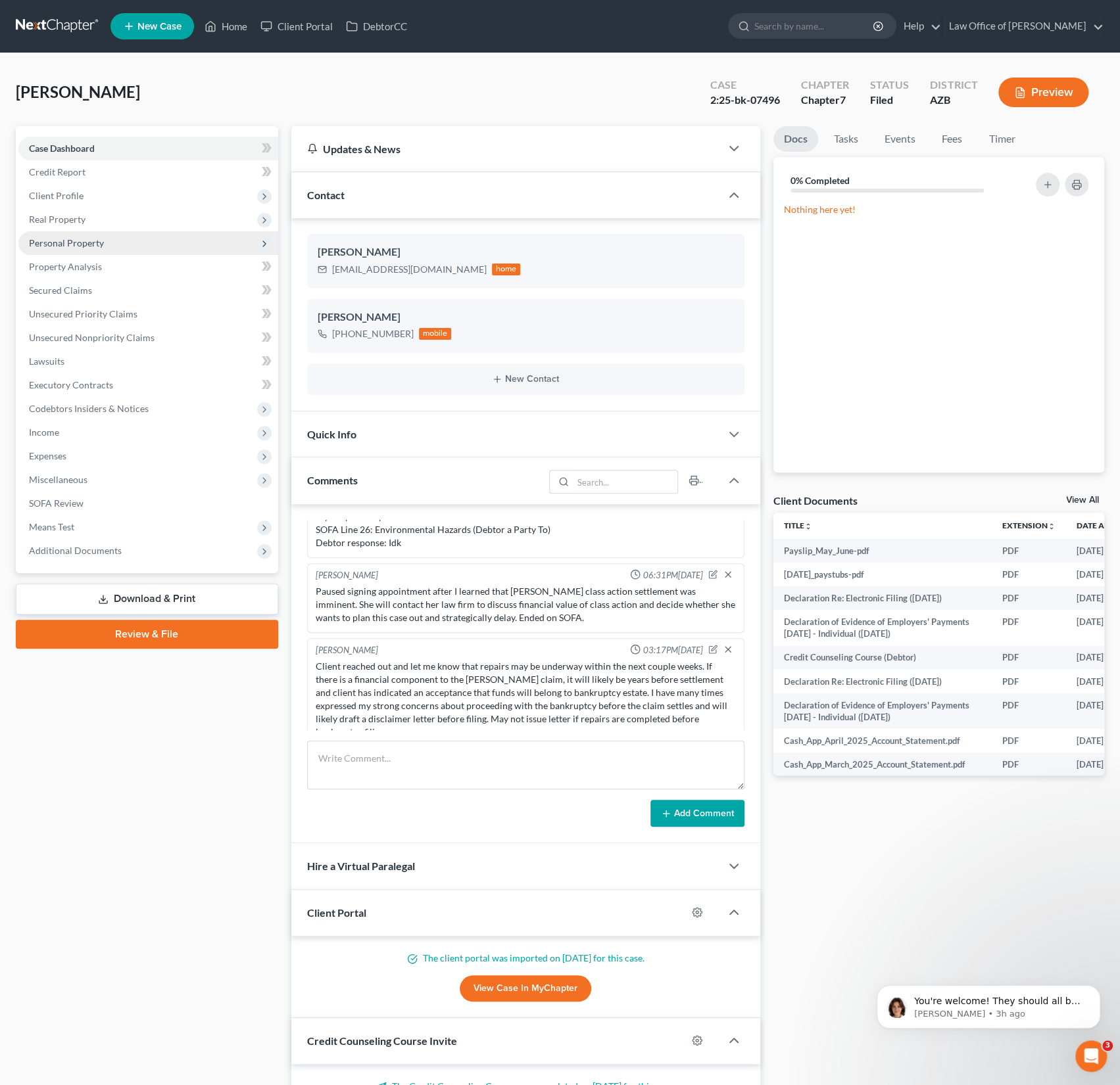
click at [72, 244] on span "Personal Property" at bounding box center [66, 243] width 75 height 11
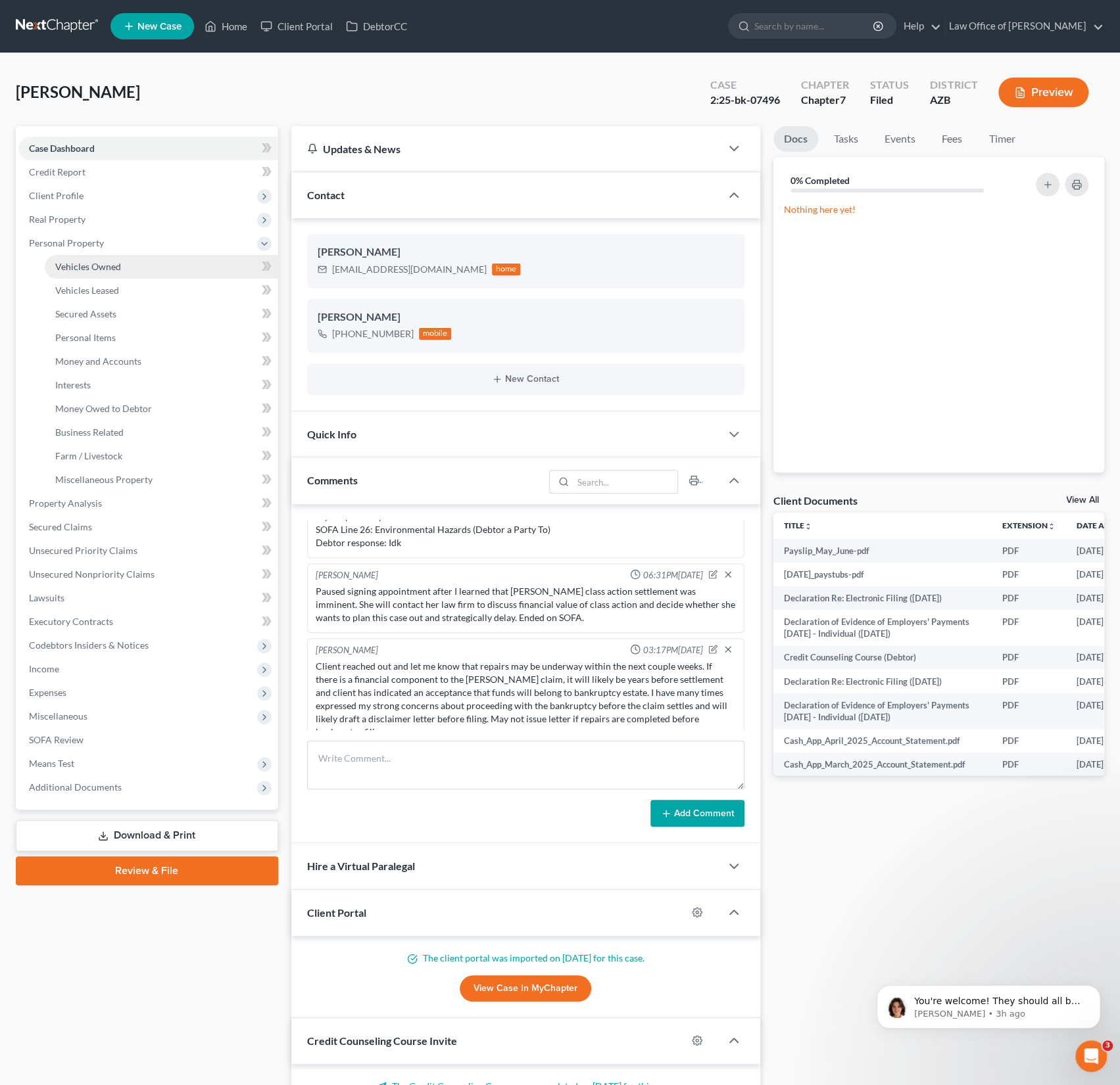
click at [83, 262] on span "Vehicles Owned" at bounding box center [88, 266] width 66 height 11
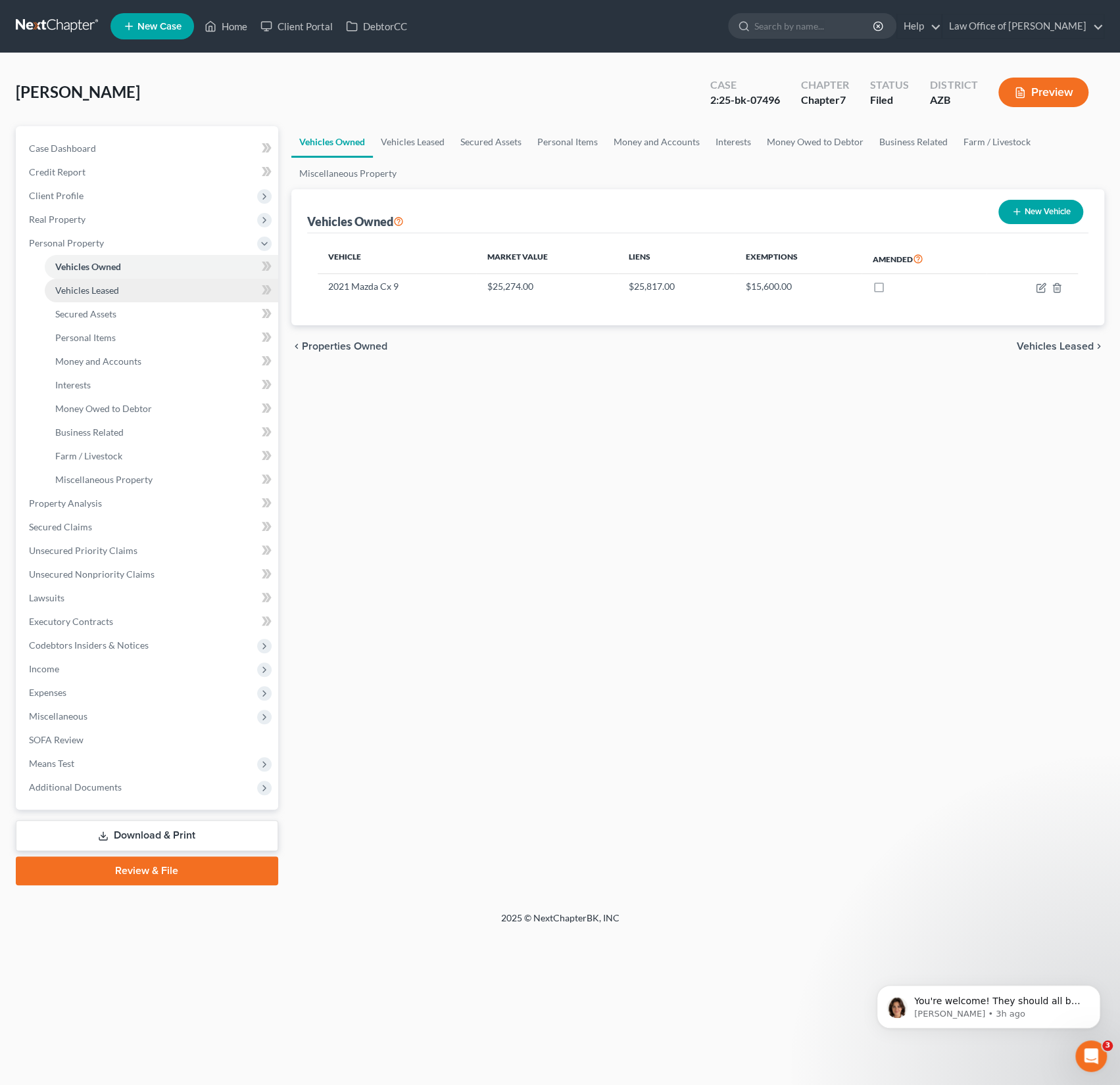
click at [75, 295] on link "Vehicles Leased" at bounding box center [161, 290] width 233 height 23
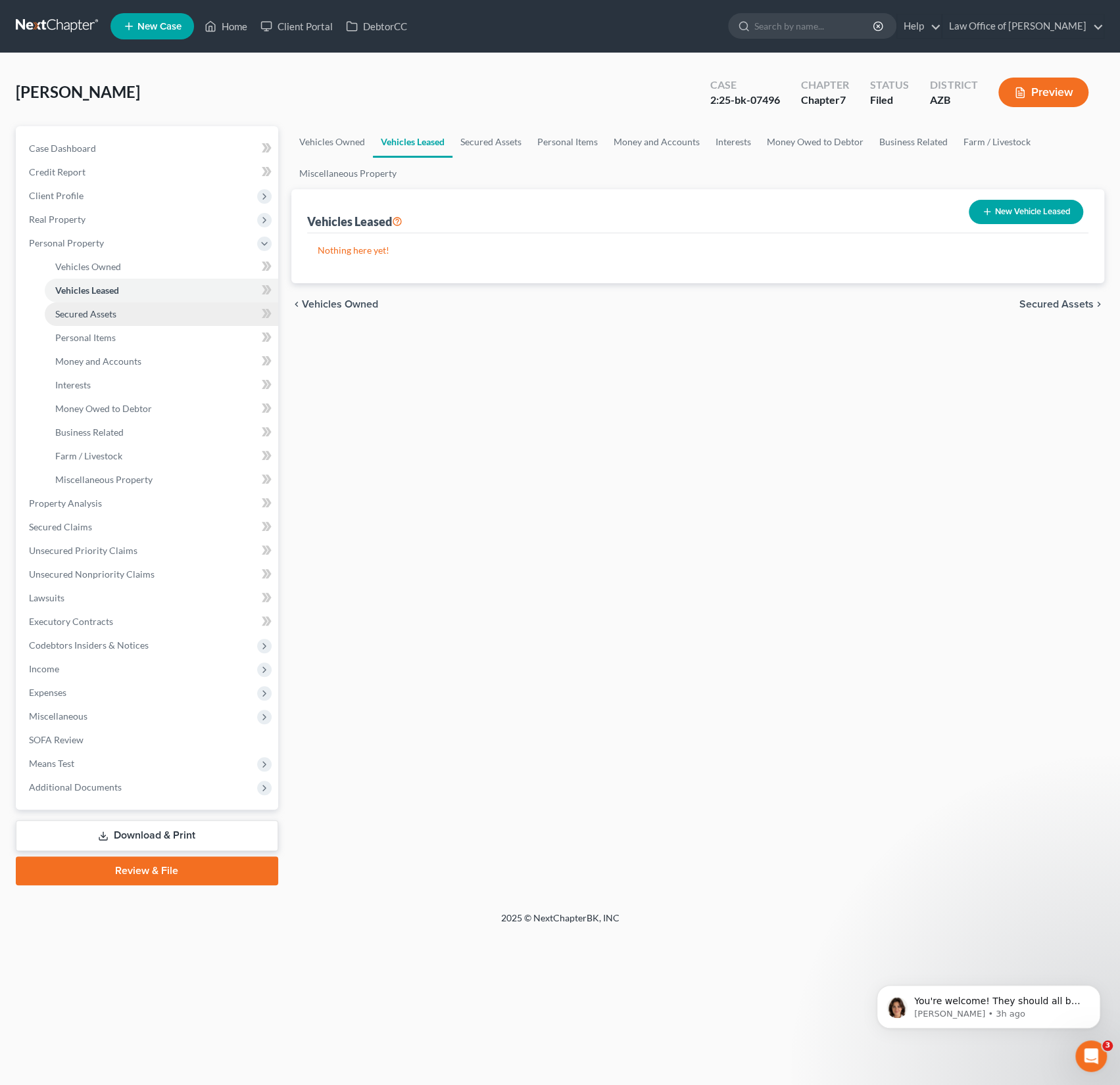
click at [78, 310] on span "Secured Assets" at bounding box center [86, 314] width 61 height 11
click at [79, 323] on link "Secured Assets" at bounding box center [161, 314] width 233 height 23
click at [78, 337] on span "Personal Items" at bounding box center [86, 337] width 61 height 11
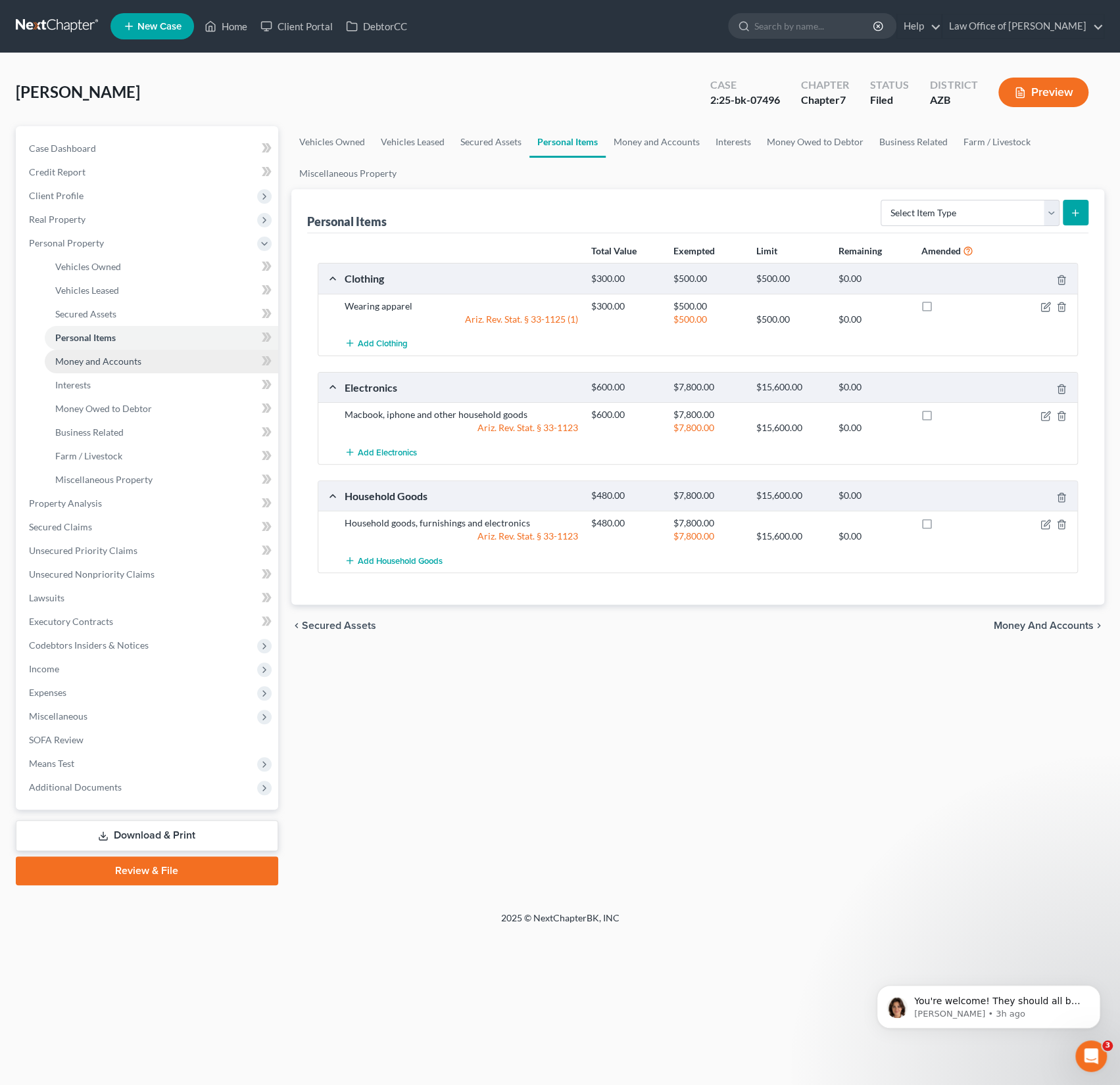
click at [86, 361] on span "Money and Accounts" at bounding box center [98, 361] width 86 height 11
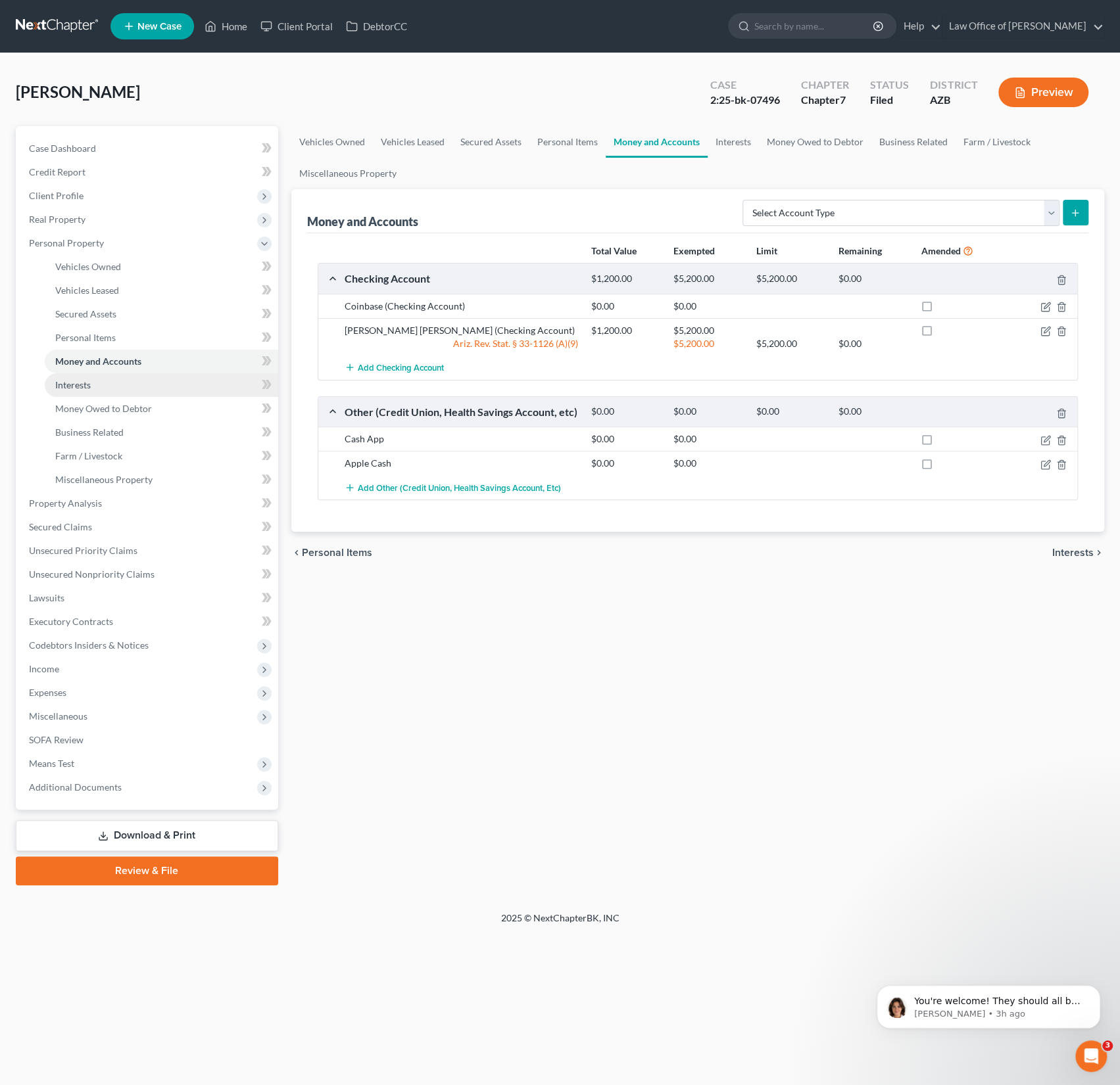
click at [80, 389] on span "Interests" at bounding box center [72, 385] width 35 height 11
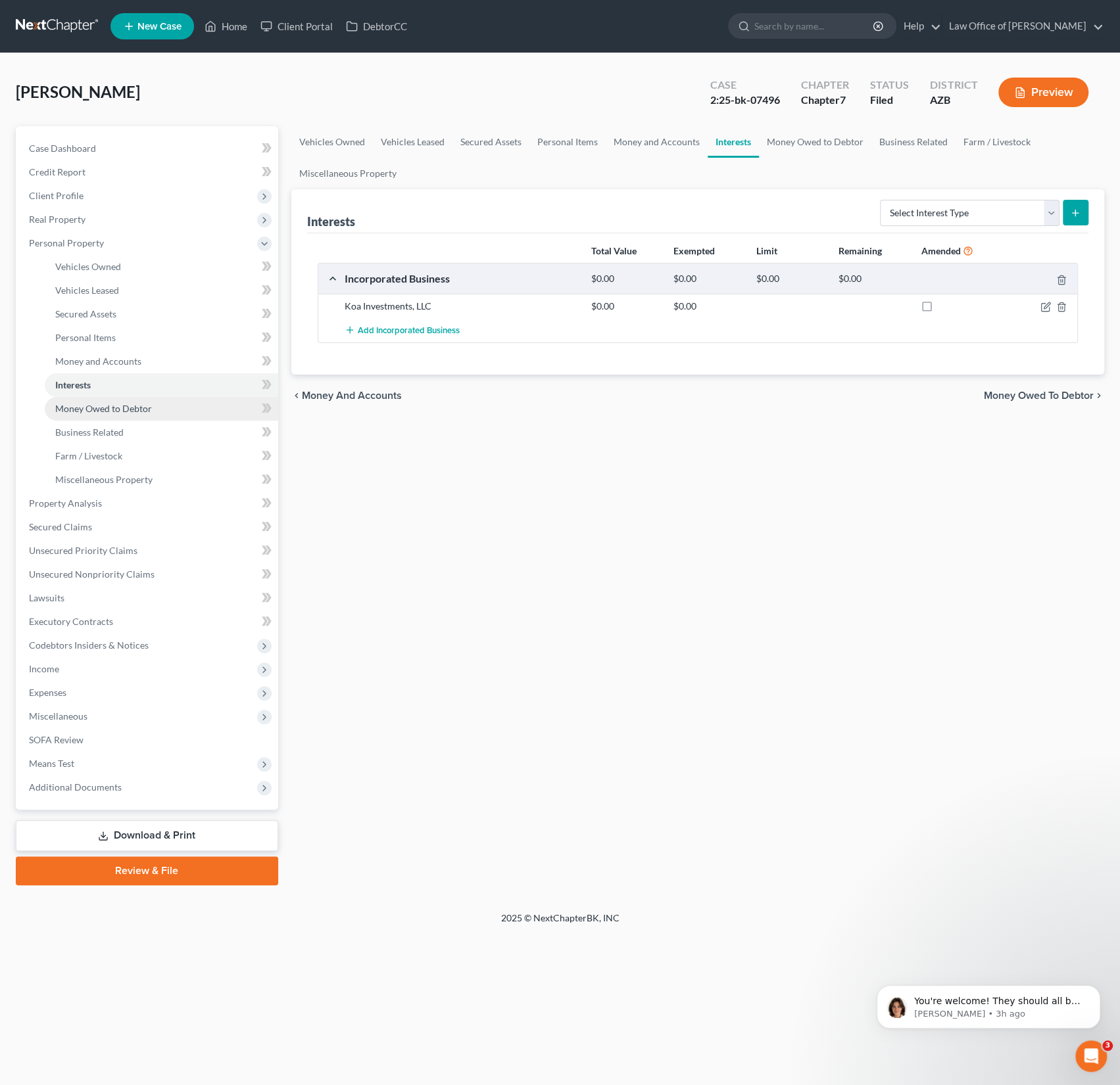
click at [77, 406] on span "Money Owed to Debtor" at bounding box center [104, 408] width 97 height 11
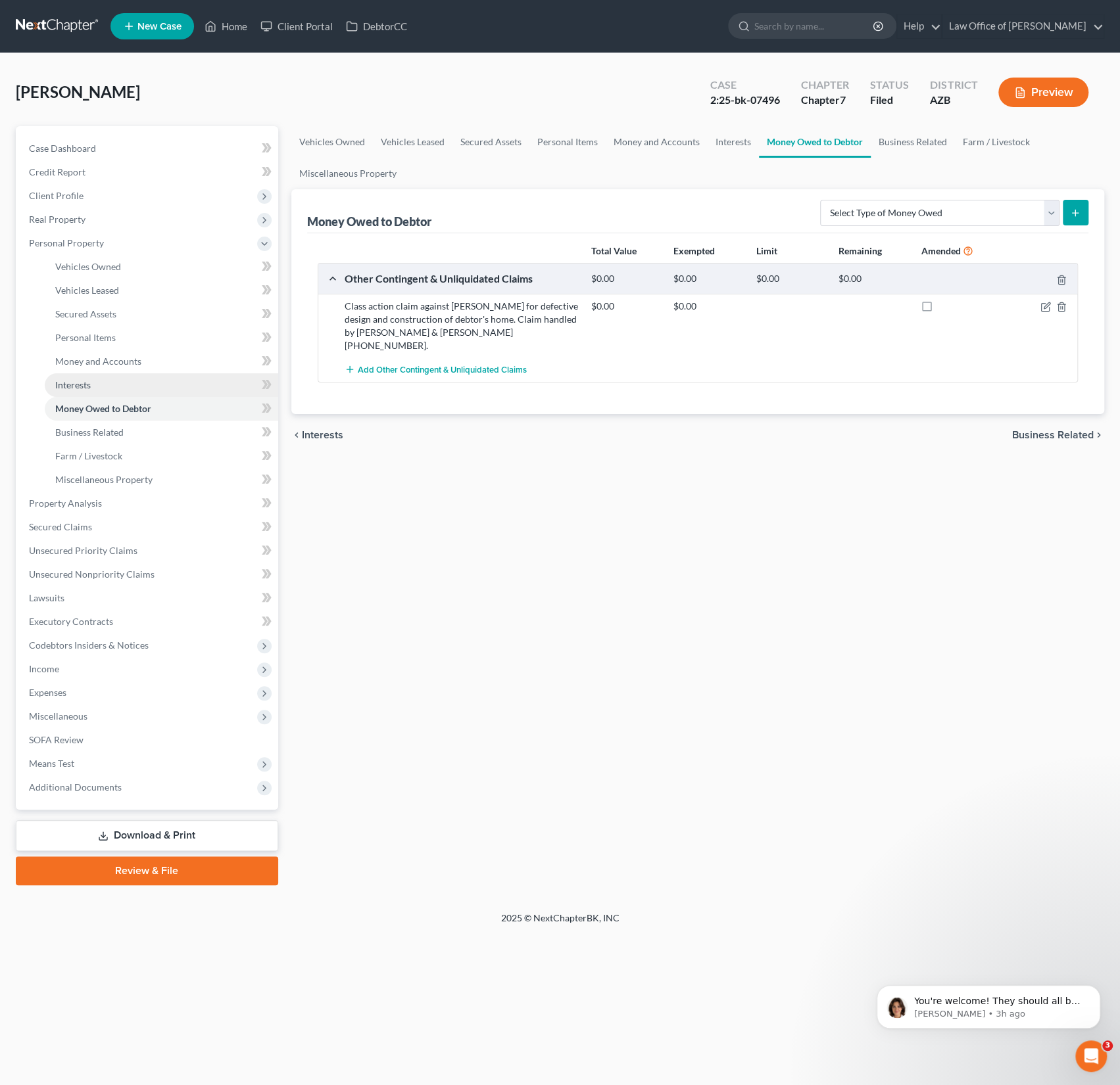
click at [91, 381] on link "Interests" at bounding box center [161, 385] width 233 height 23
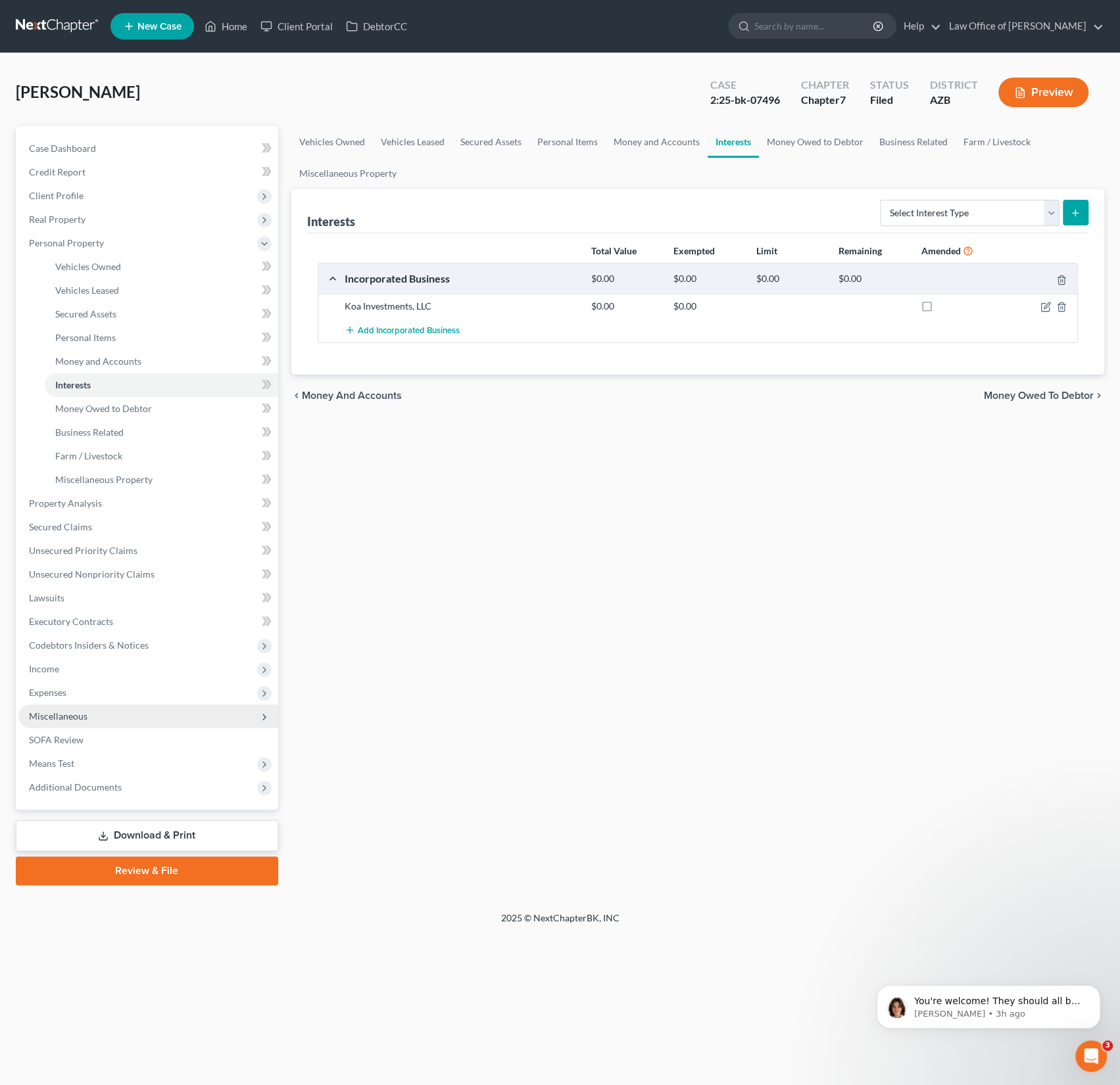
click at [73, 718] on span "Miscellaneous" at bounding box center [58, 716] width 59 height 11
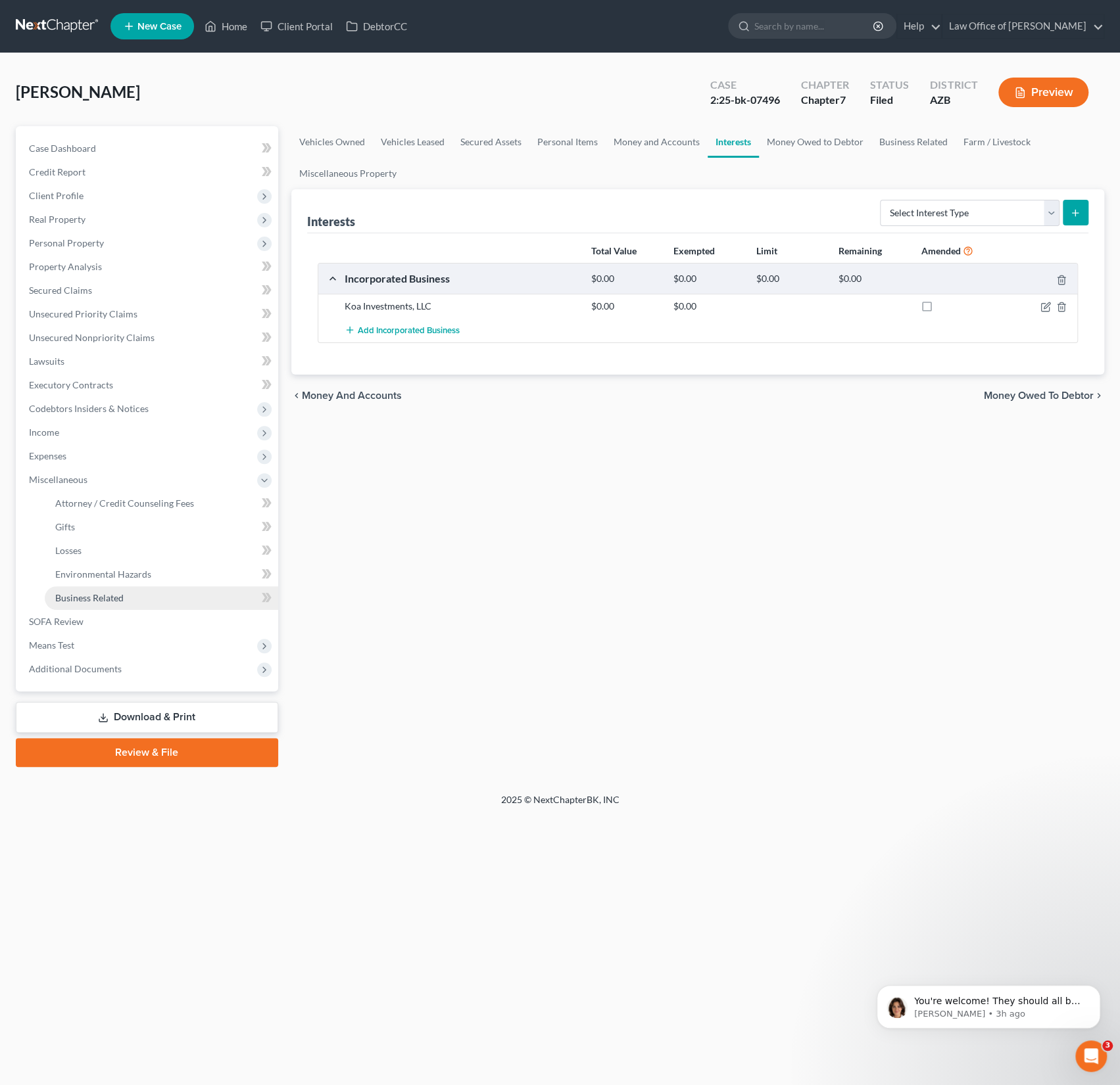
click at [96, 601] on span "Business Related" at bounding box center [89, 597] width 68 height 11
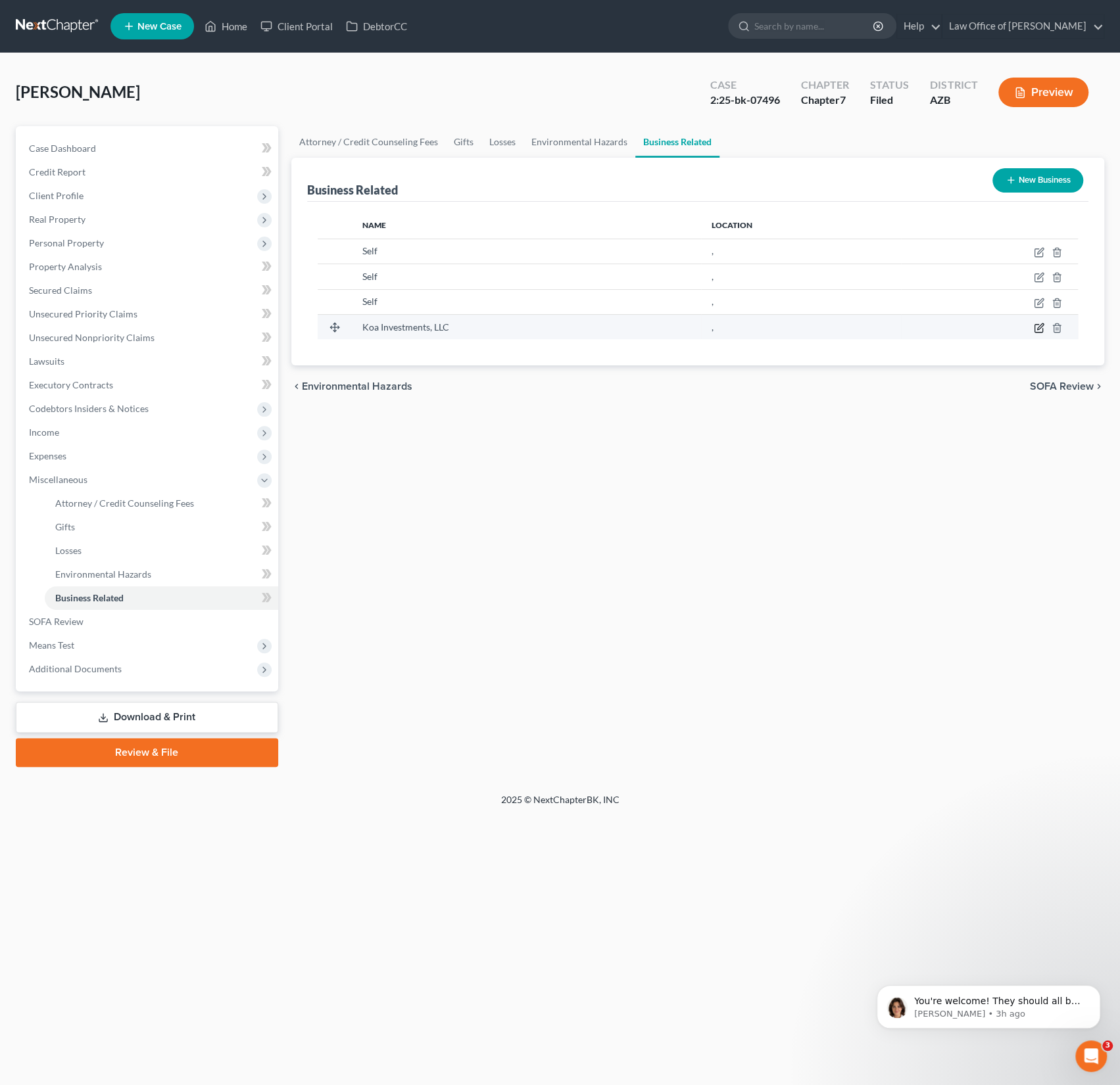
click at [1037, 326] on icon "button" at bounding box center [1040, 326] width 6 height 6
select select "member"
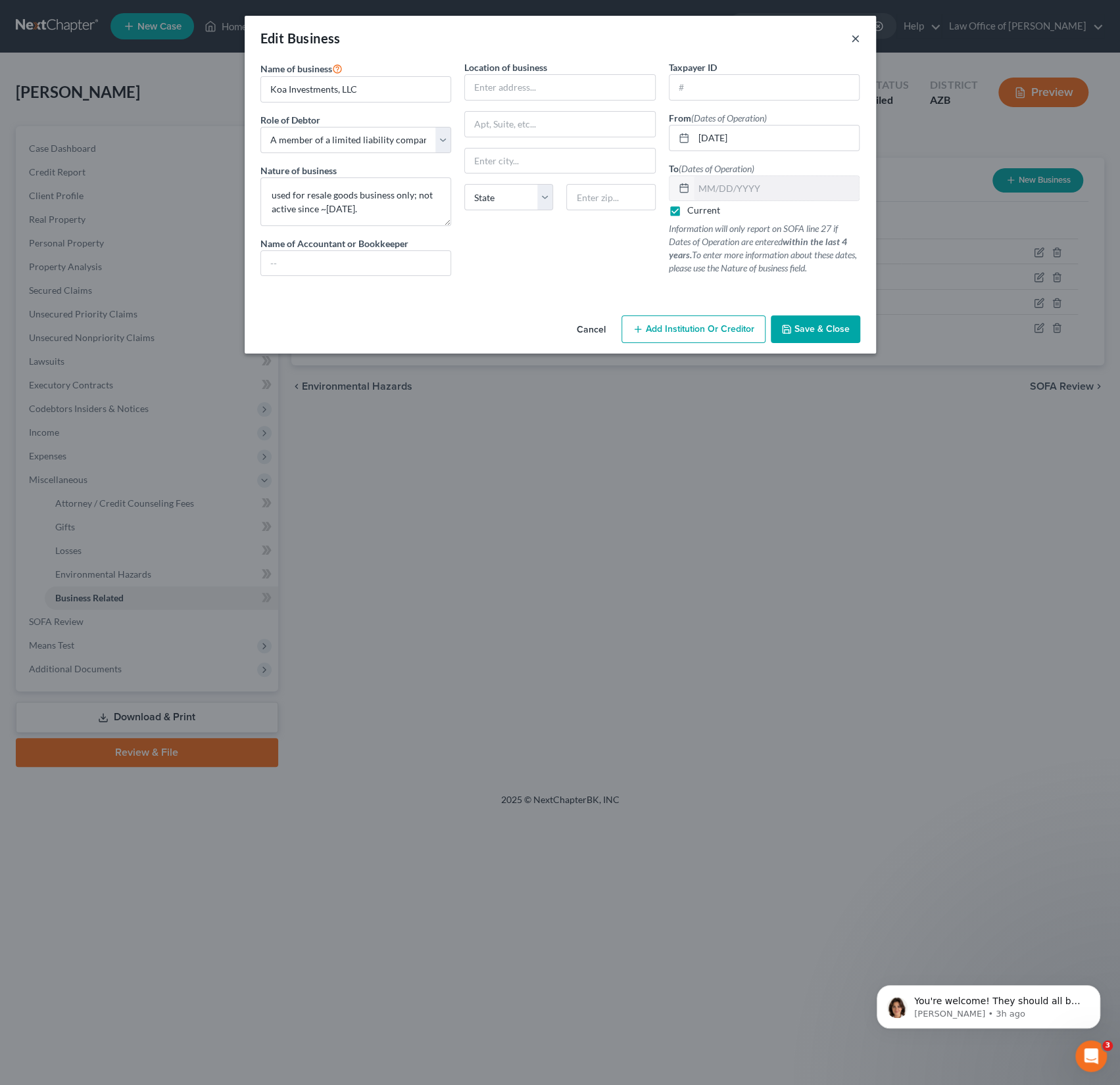
click at [854, 39] on button "×" at bounding box center [855, 38] width 9 height 16
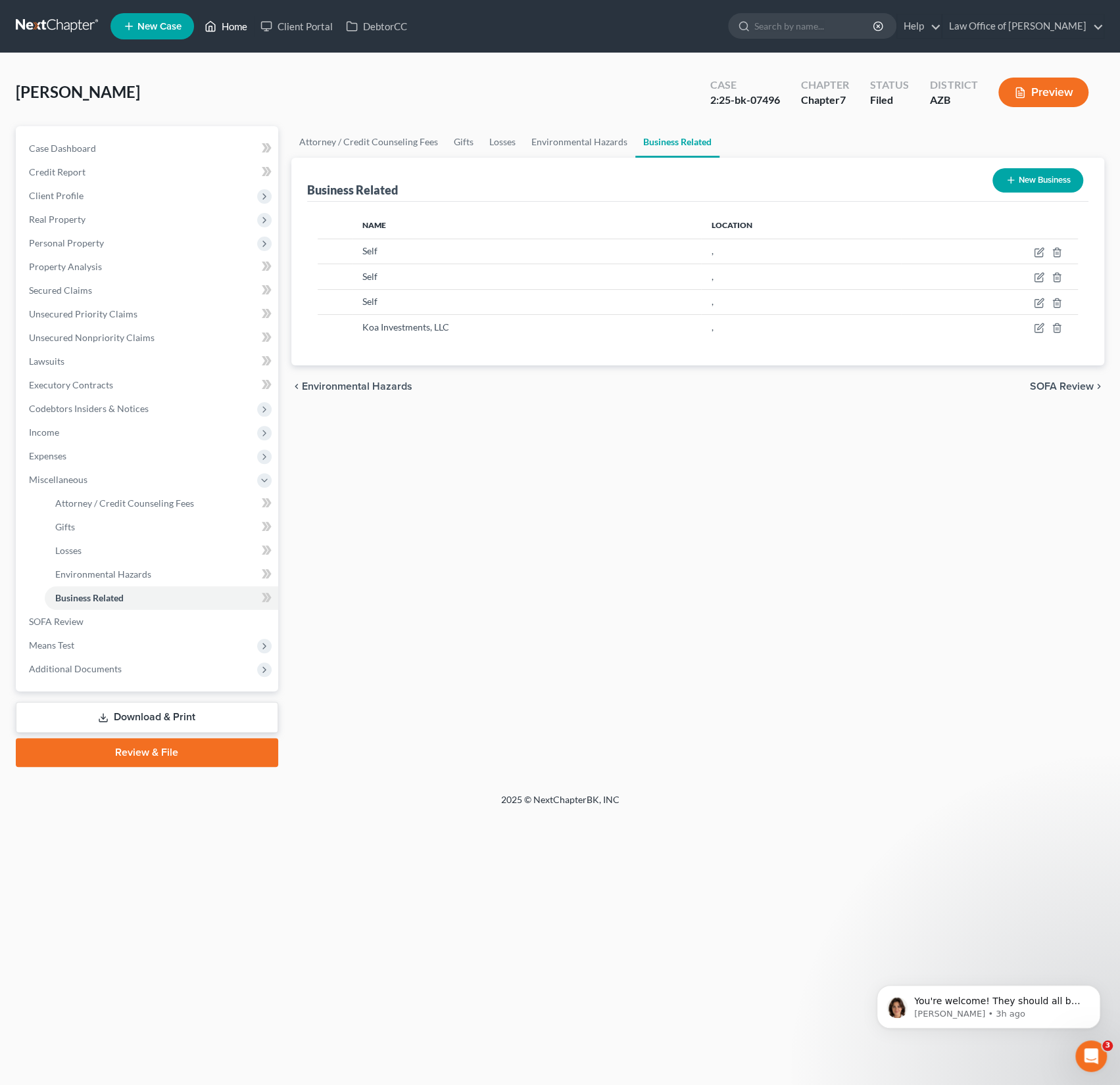
click at [236, 25] on link "Home" at bounding box center [226, 26] width 56 height 23
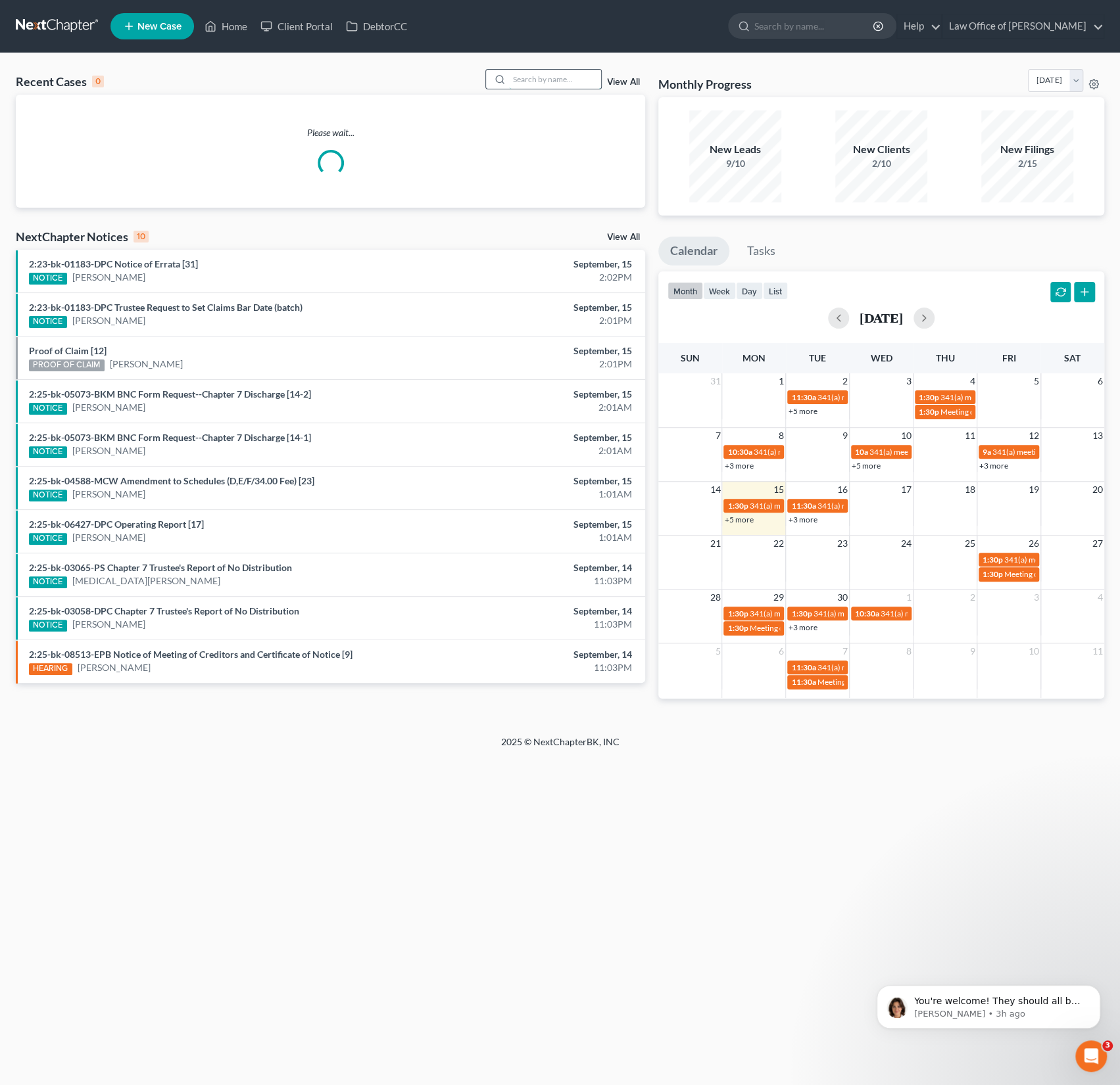
click at [569, 75] on input "search" at bounding box center [554, 79] width 92 height 19
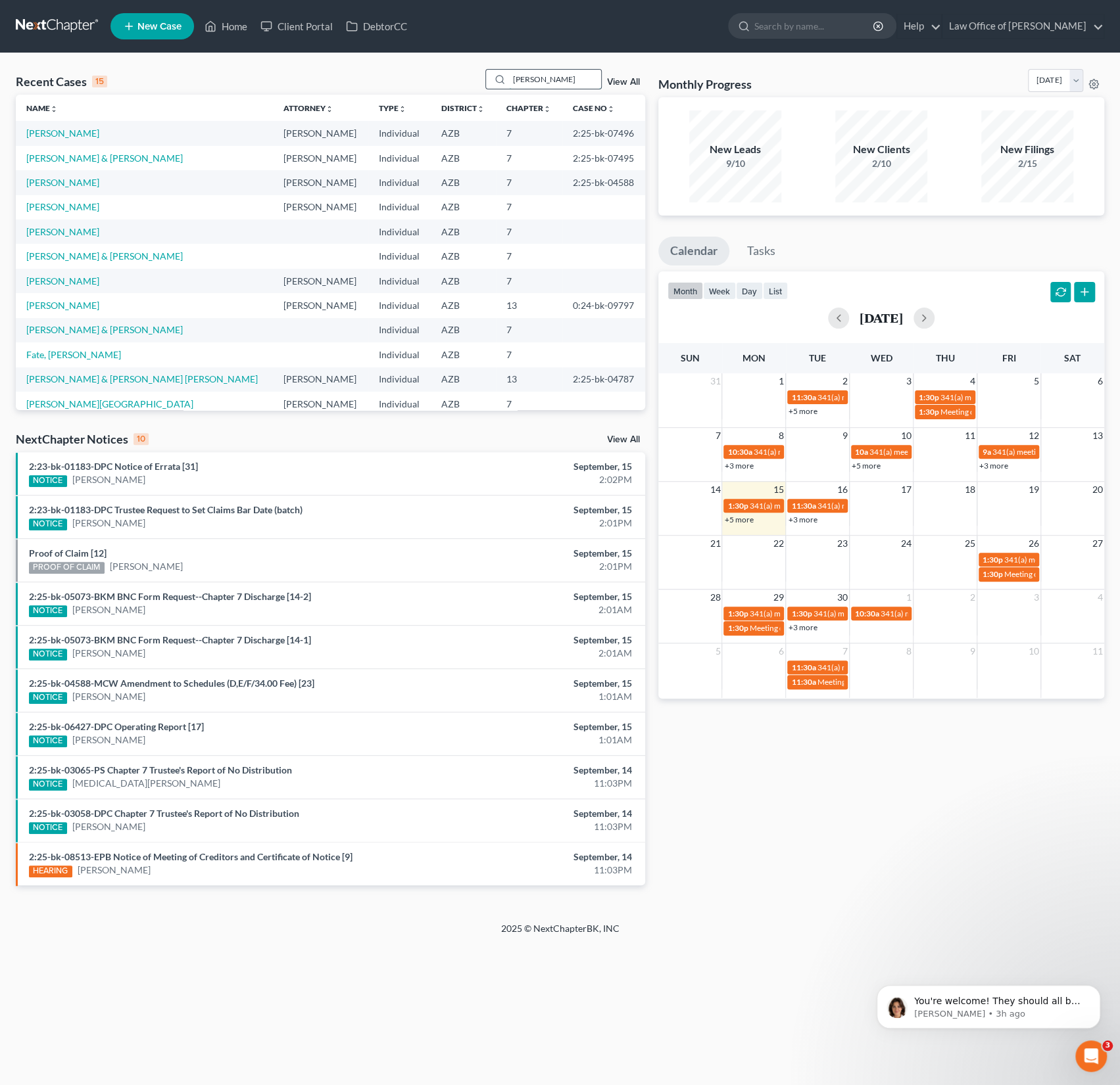
type input "[PERSON_NAME]"
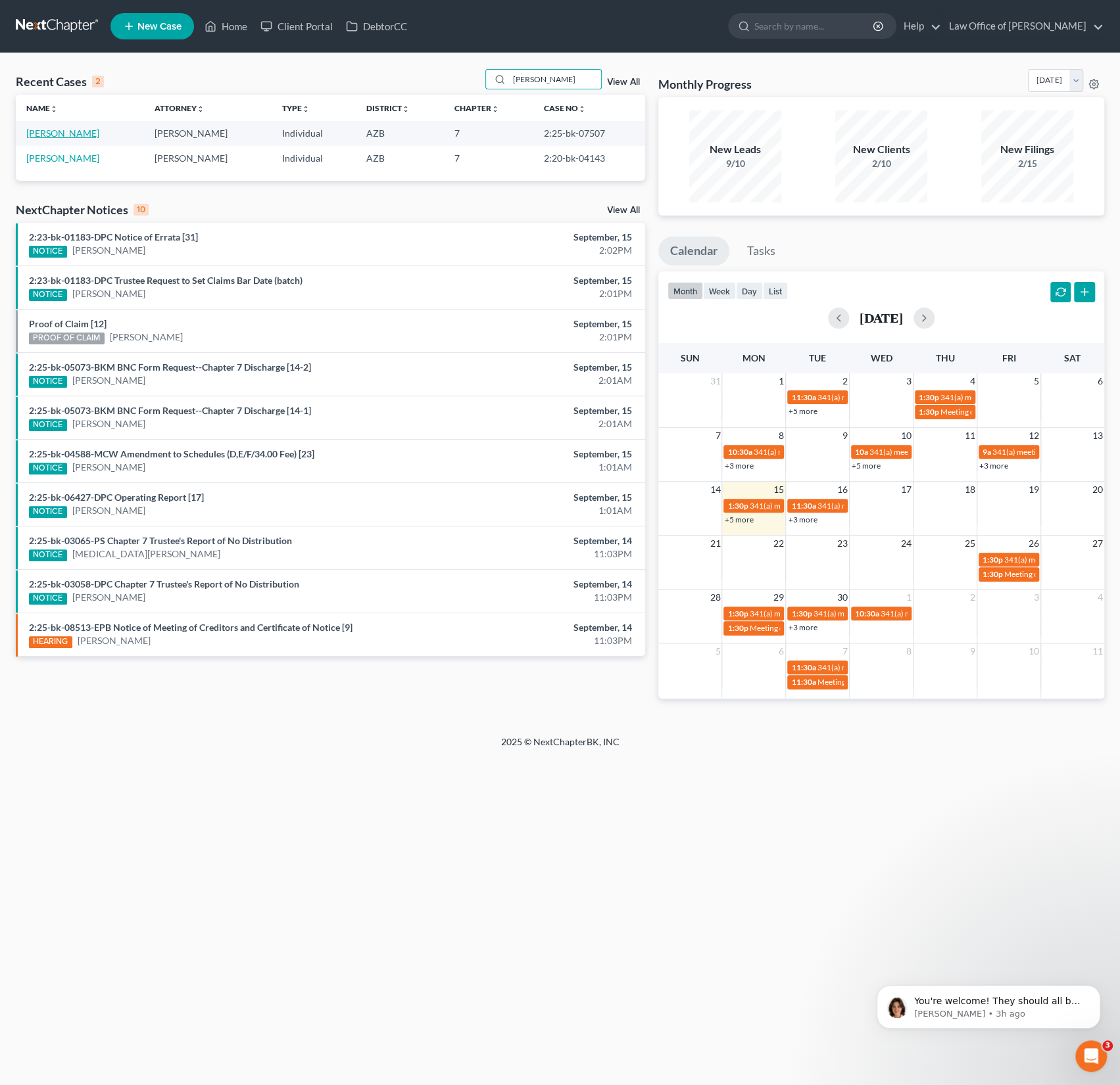
click at [77, 131] on link "[PERSON_NAME]" at bounding box center [63, 133] width 73 height 11
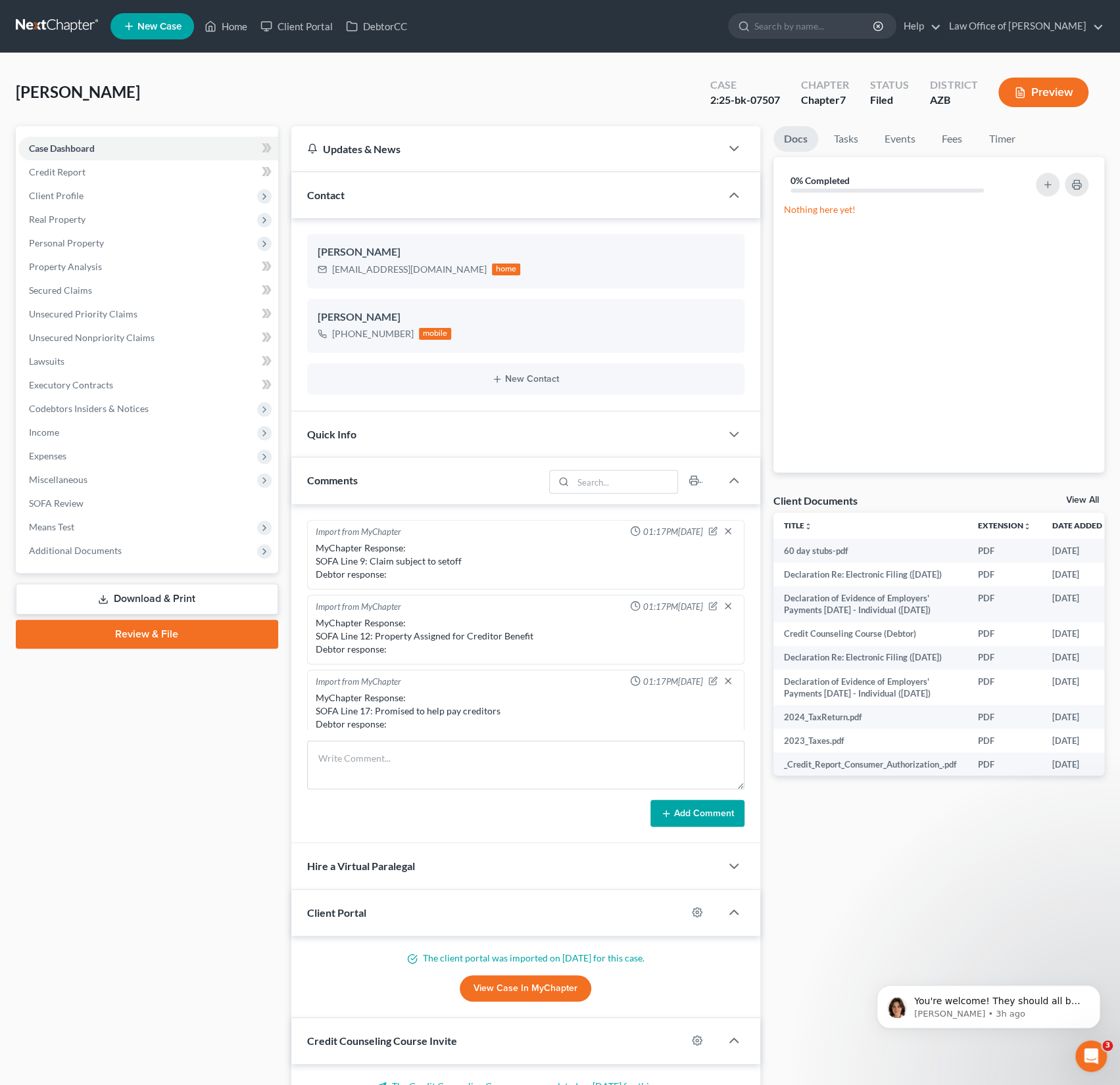
scroll to position [231, 0]
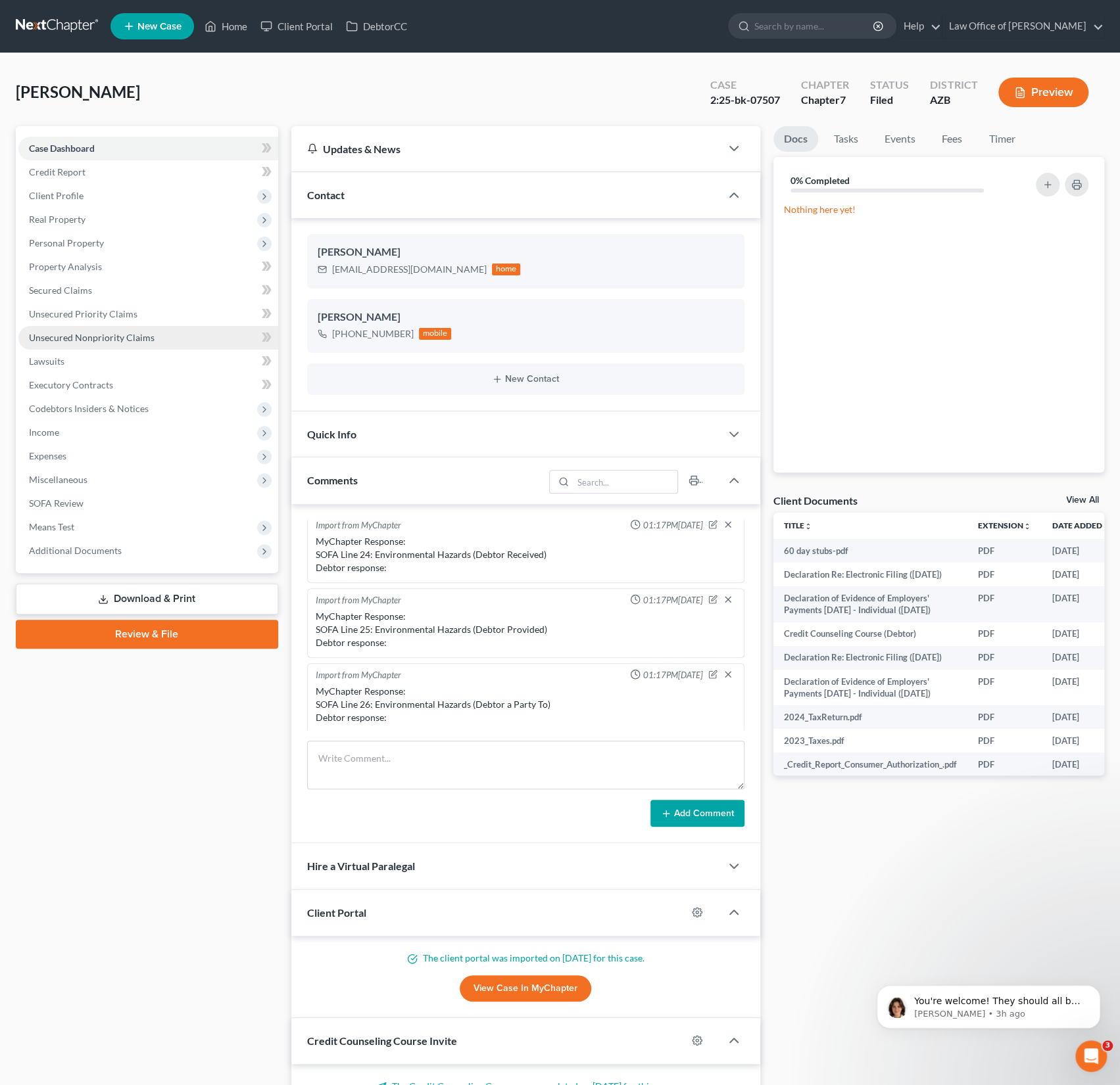
click at [118, 341] on span "Unsecured Nonpriority Claims" at bounding box center [92, 337] width 126 height 11
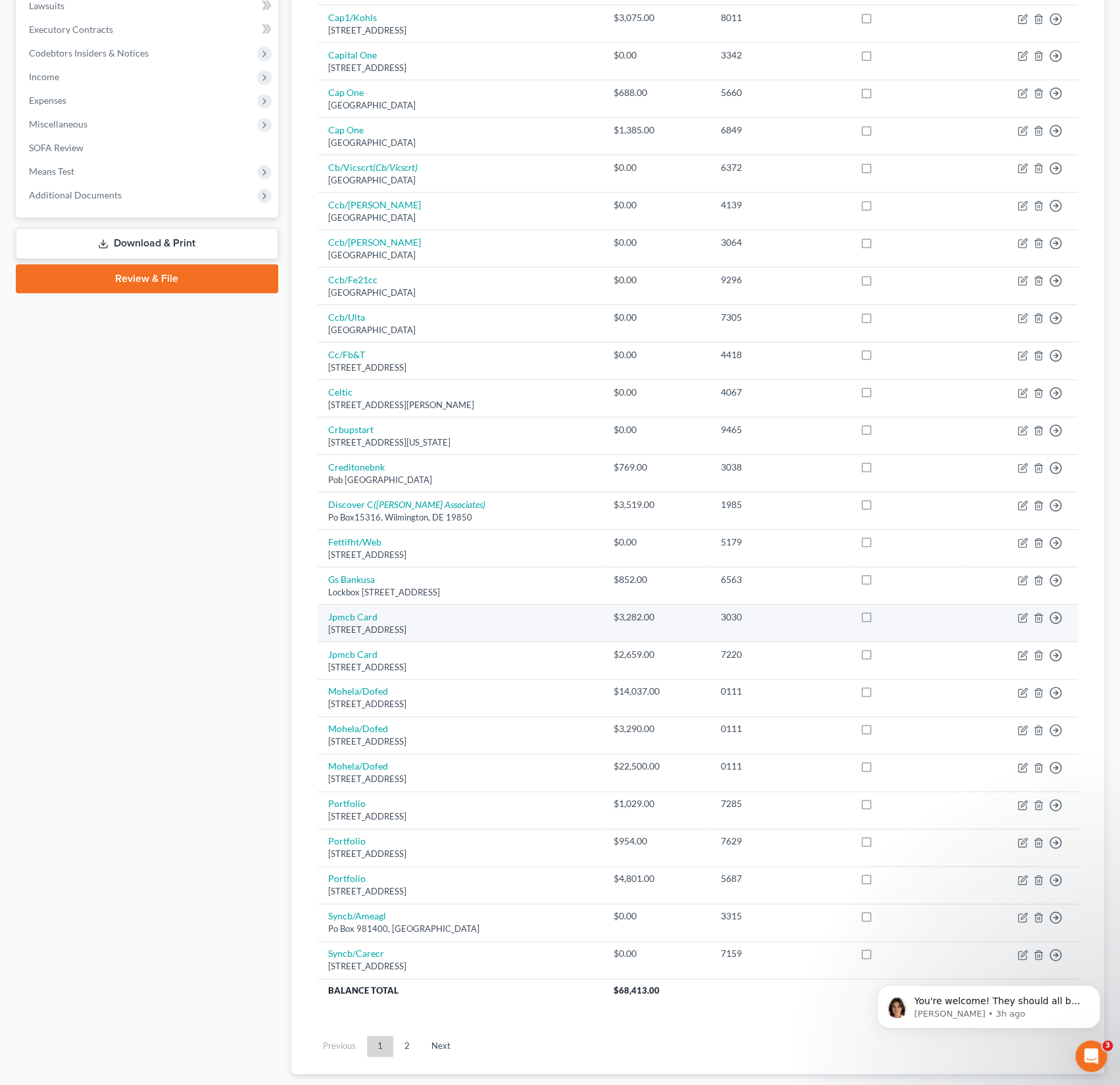
scroll to position [428, 0]
